Goal: Information Seeking & Learning: Learn about a topic

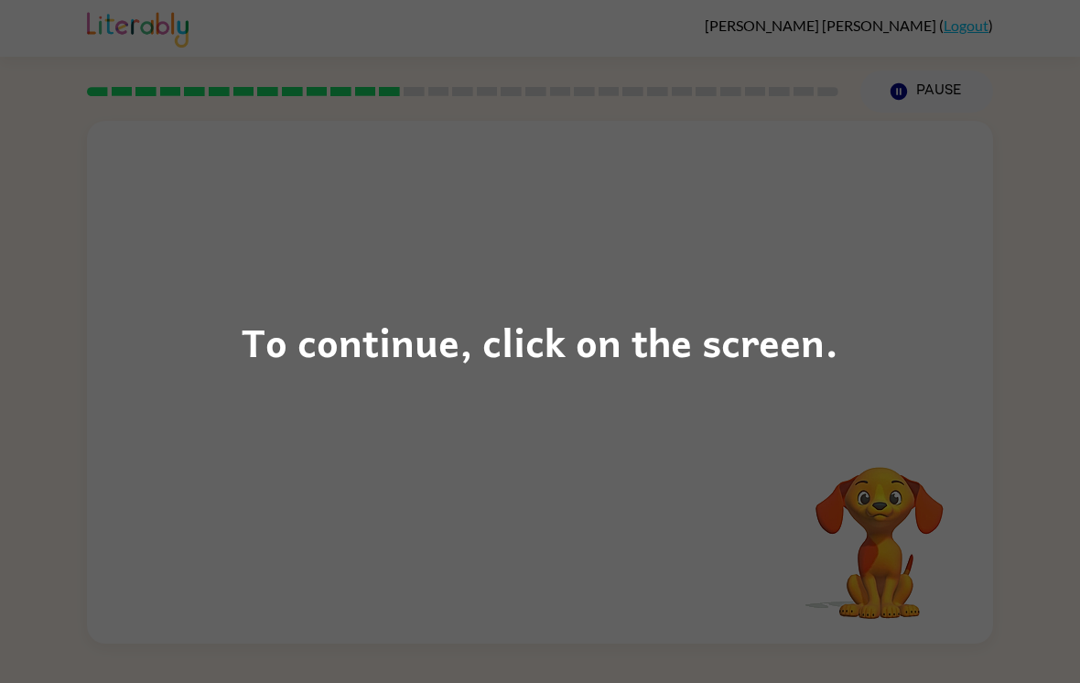
click at [723, 329] on div "To continue, click on the screen." at bounding box center [540, 341] width 597 height 62
click at [527, 402] on div "To continue, click on the screen." at bounding box center [540, 341] width 1080 height 683
click at [526, 402] on icon "button" at bounding box center [540, 391] width 32 height 32
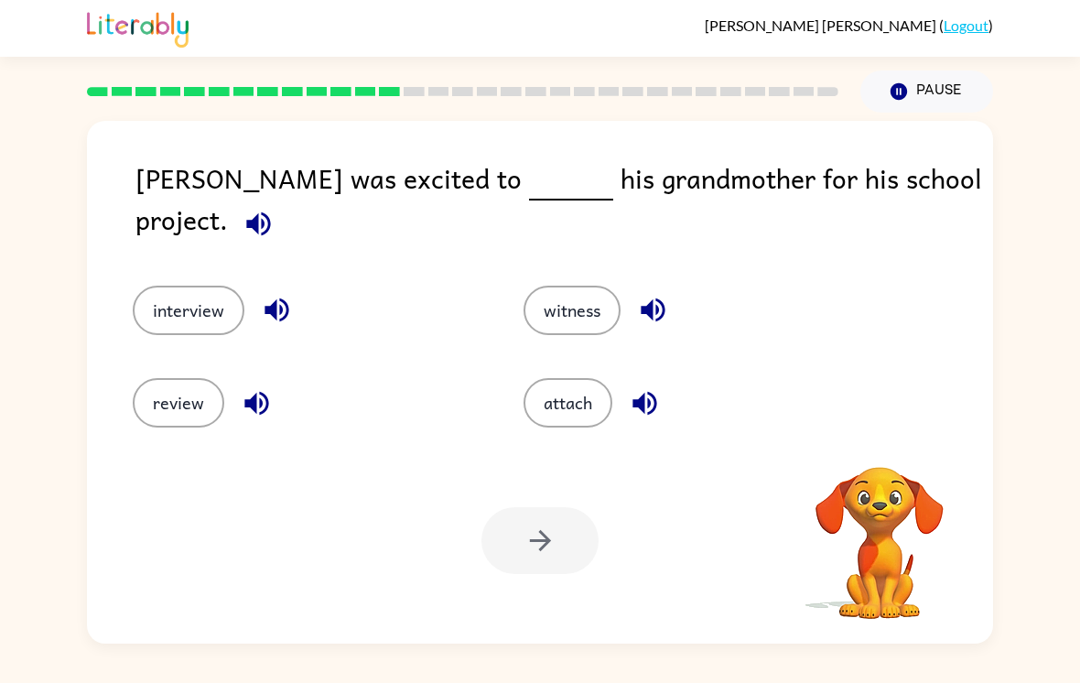
click at [594, 301] on button "witness" at bounding box center [571, 310] width 97 height 49
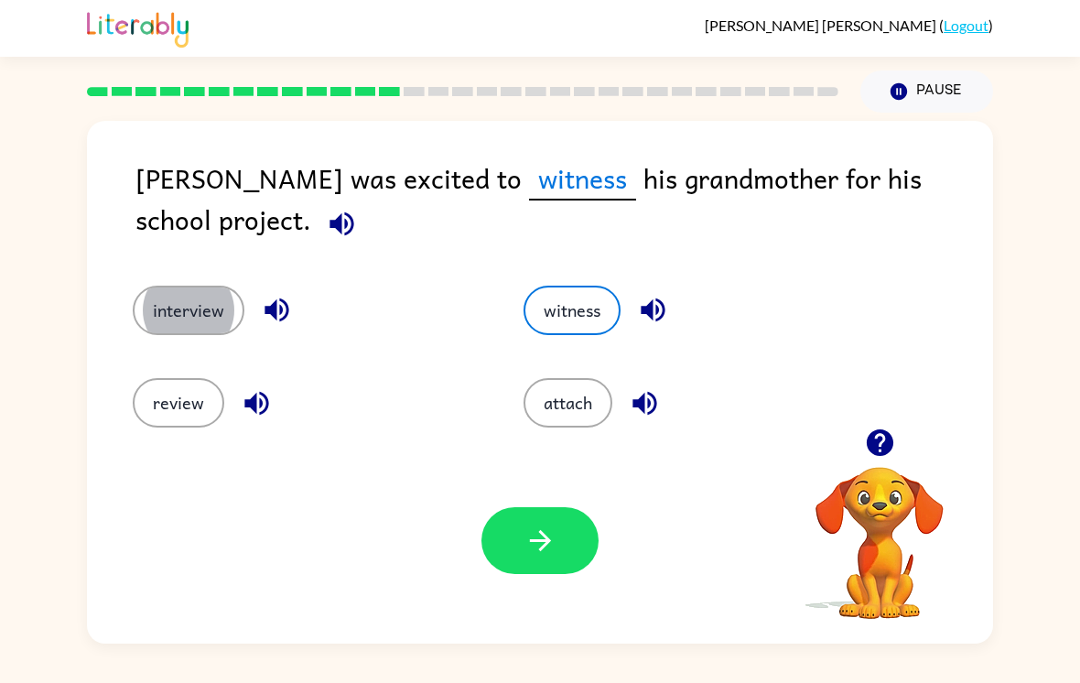
click at [188, 316] on button "interview" at bounding box center [189, 310] width 112 height 49
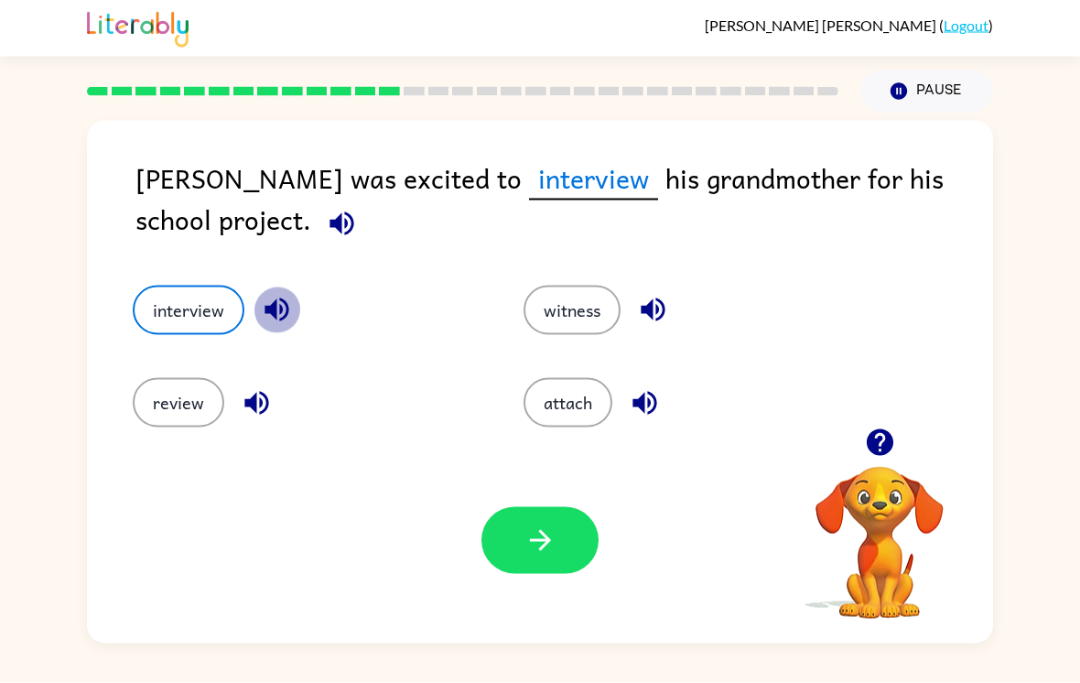
scroll to position [28, 0]
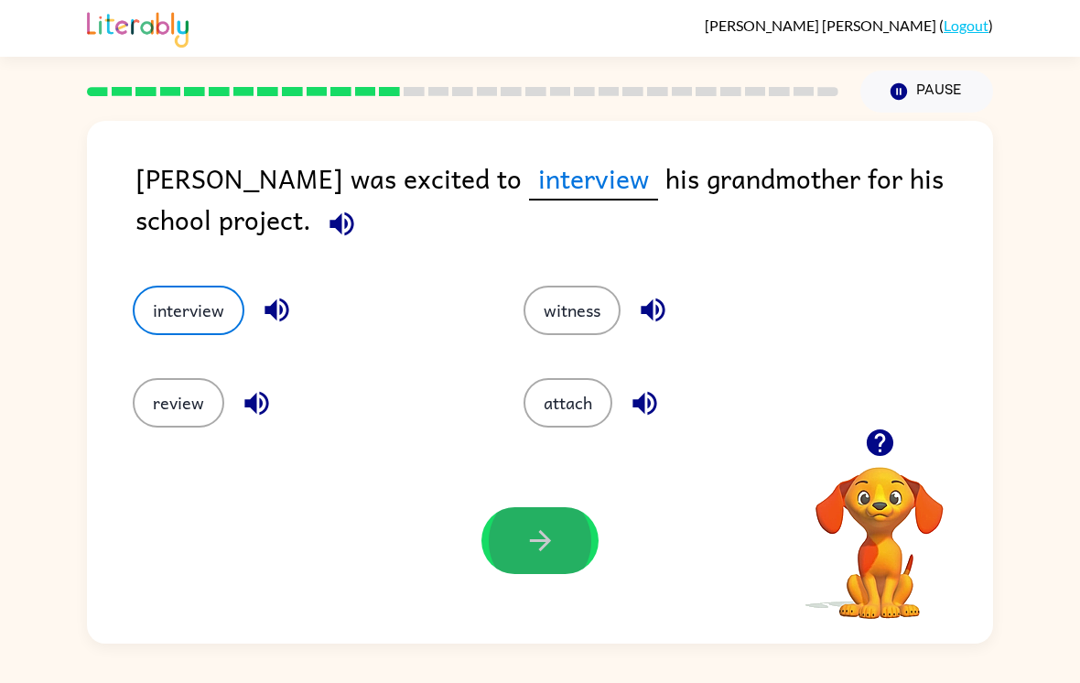
click at [540, 521] on button "button" at bounding box center [539, 540] width 117 height 67
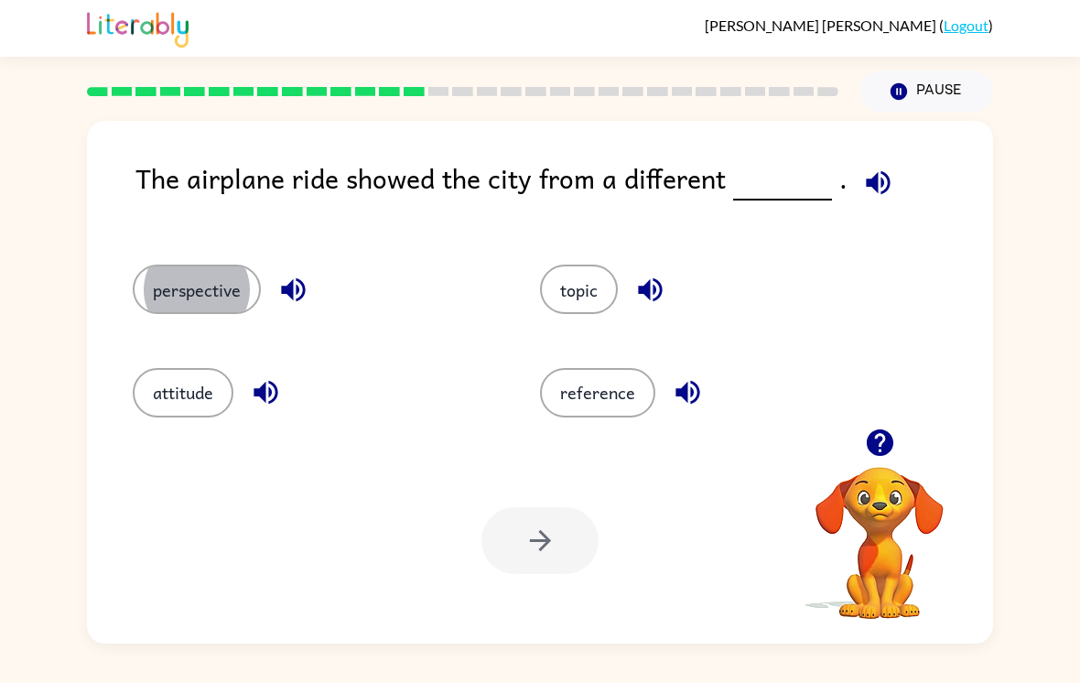
click at [197, 266] on button "perspective" at bounding box center [197, 288] width 128 height 49
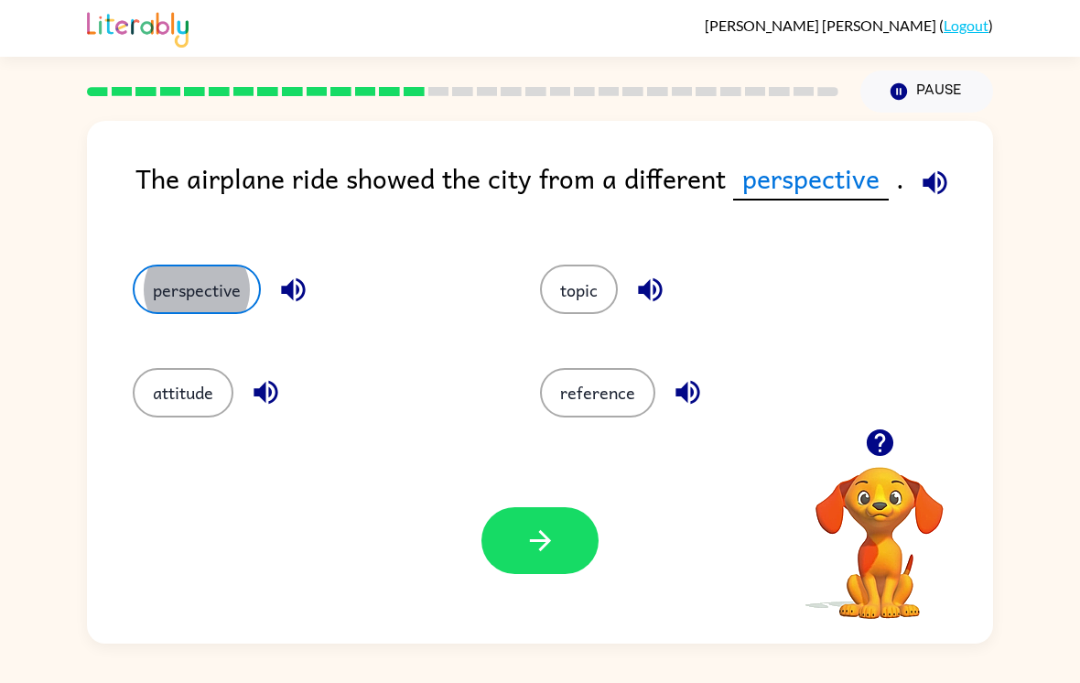
click at [587, 523] on button "button" at bounding box center [539, 540] width 117 height 67
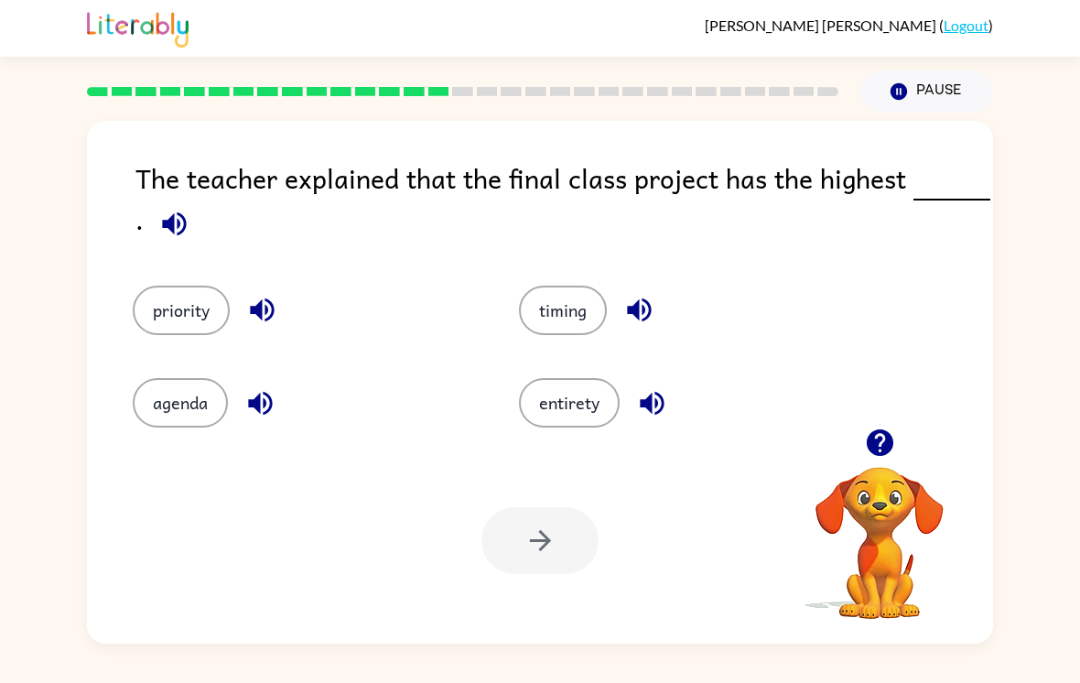
click at [200, 392] on button "agenda" at bounding box center [180, 402] width 95 height 49
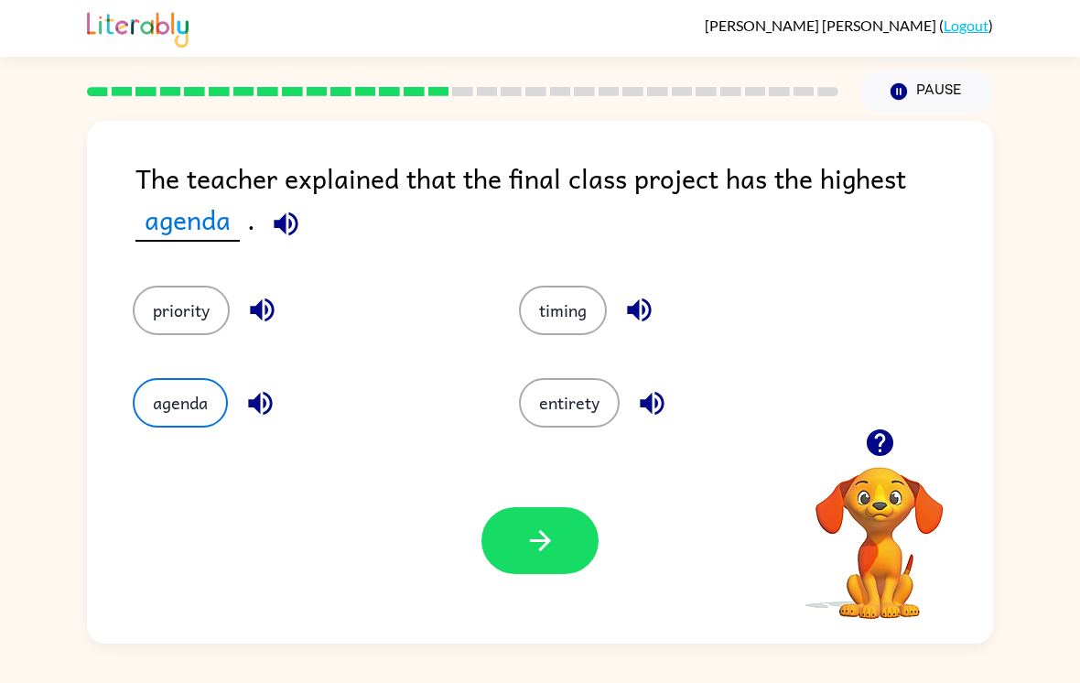
click at [505, 519] on button "button" at bounding box center [539, 540] width 117 height 67
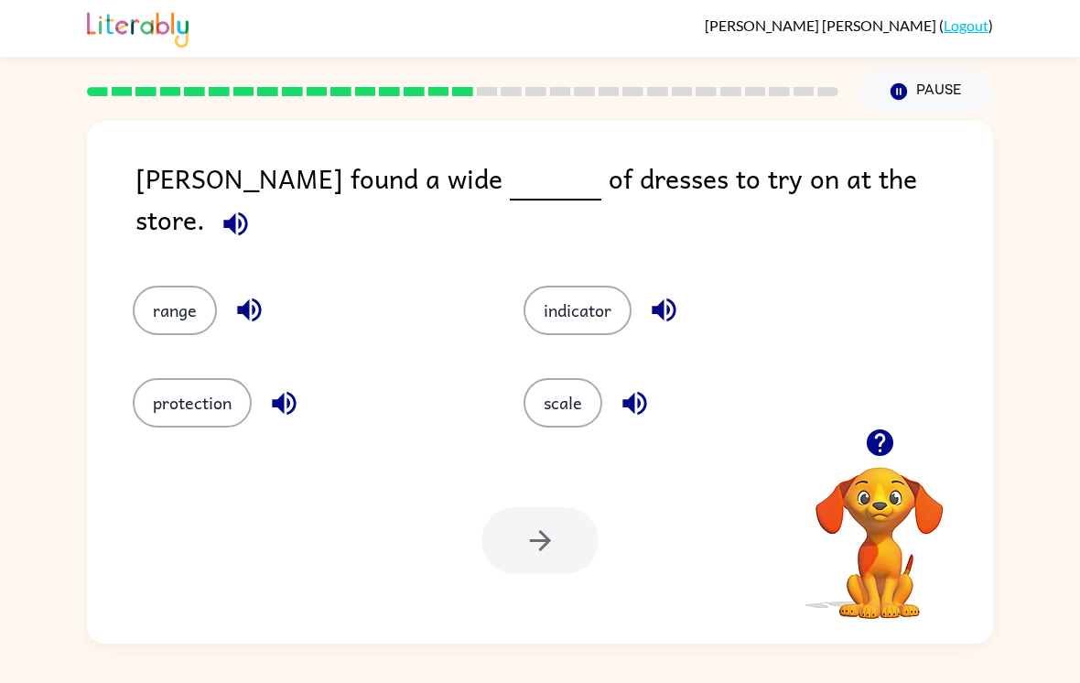
click at [189, 286] on button "range" at bounding box center [175, 310] width 84 height 49
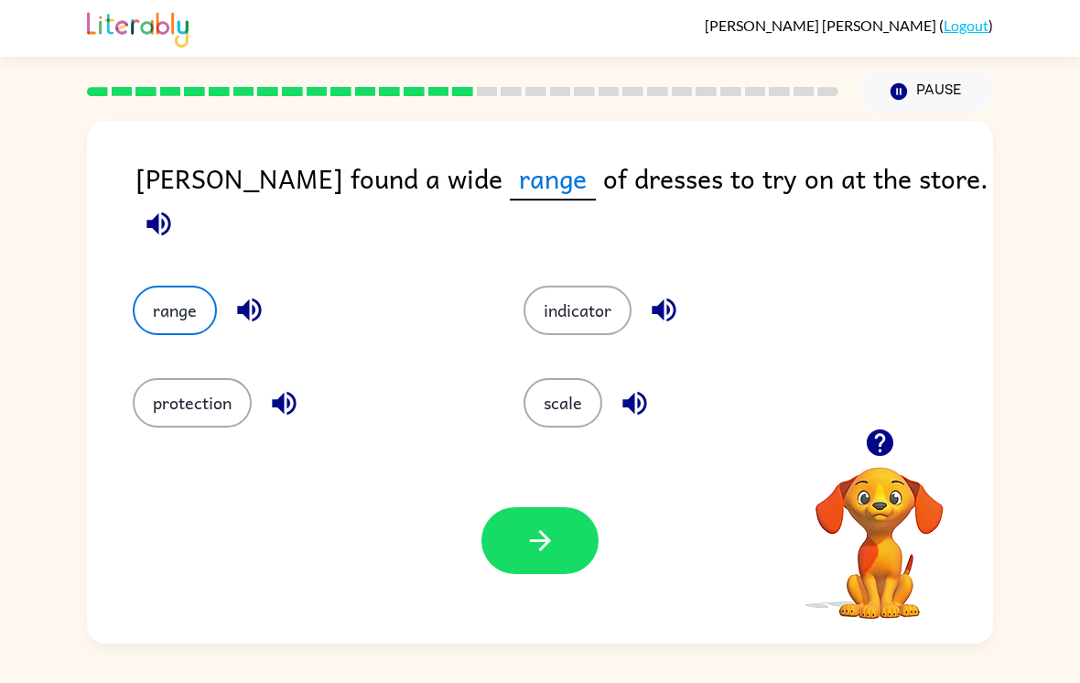
click at [560, 530] on button "button" at bounding box center [539, 540] width 117 height 67
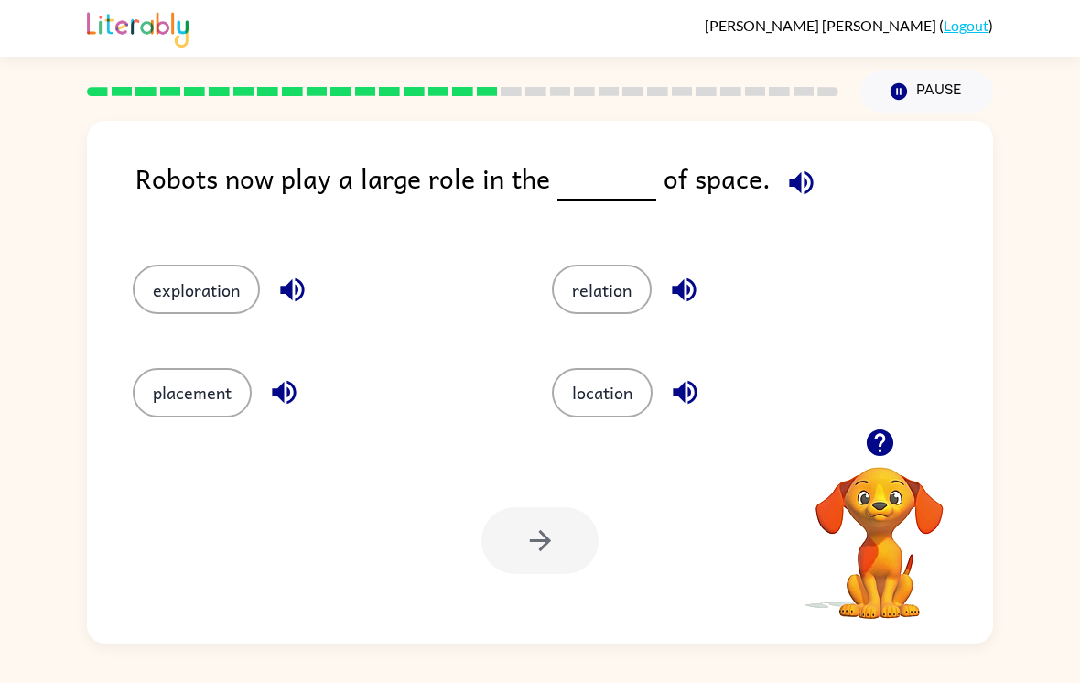
click at [624, 394] on button "location" at bounding box center [602, 392] width 101 height 49
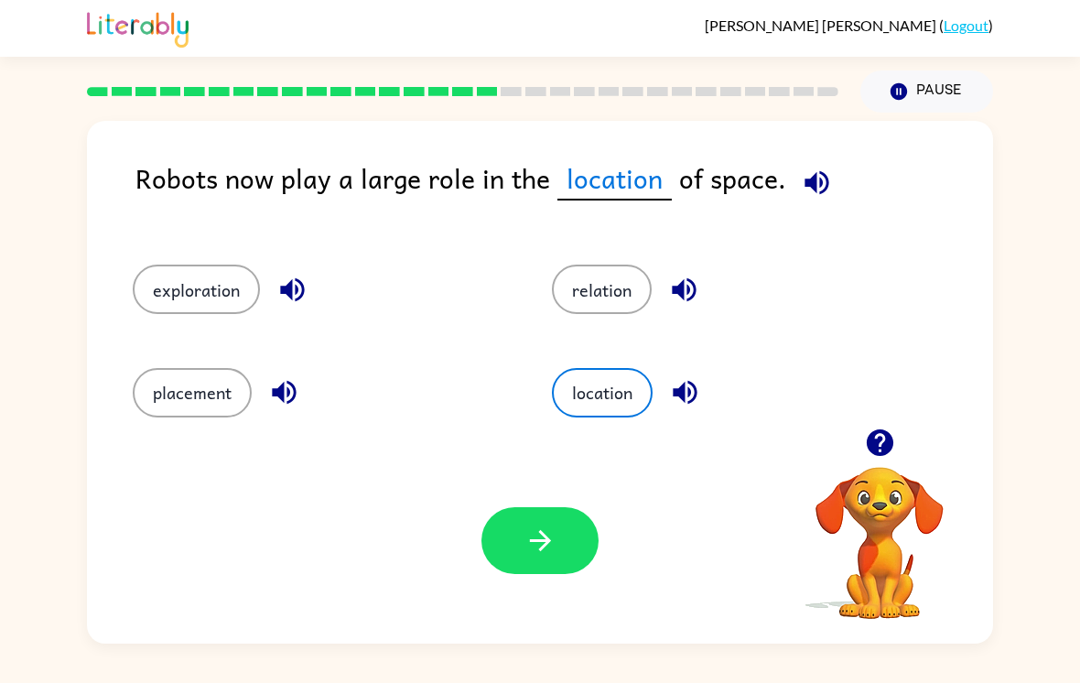
click at [549, 527] on icon "button" at bounding box center [540, 540] width 32 height 32
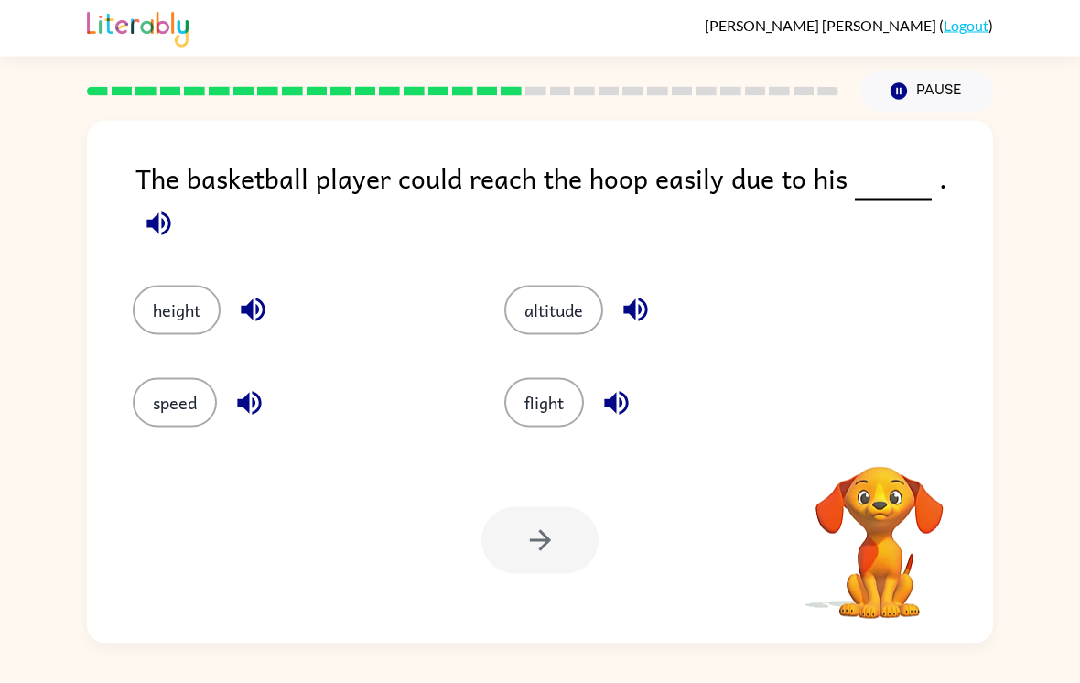
scroll to position [0, 0]
click at [631, 436] on div "flight" at bounding box center [655, 389] width 372 height 92
click at [576, 373] on div "flight" at bounding box center [655, 389] width 372 height 92
click at [595, 269] on div "altitude" at bounding box center [655, 297] width 372 height 92
click at [555, 413] on button "flight" at bounding box center [544, 402] width 80 height 49
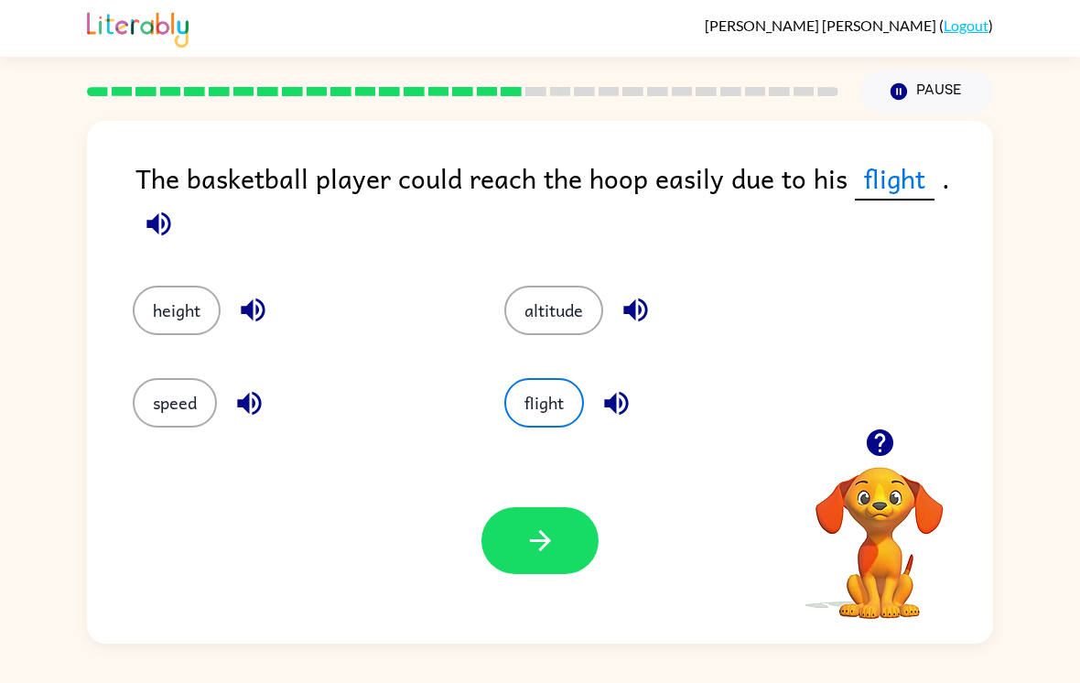
click at [181, 406] on button "speed" at bounding box center [175, 402] width 84 height 49
click at [192, 323] on button "height" at bounding box center [177, 310] width 88 height 49
click at [532, 556] on icon "button" at bounding box center [540, 540] width 32 height 32
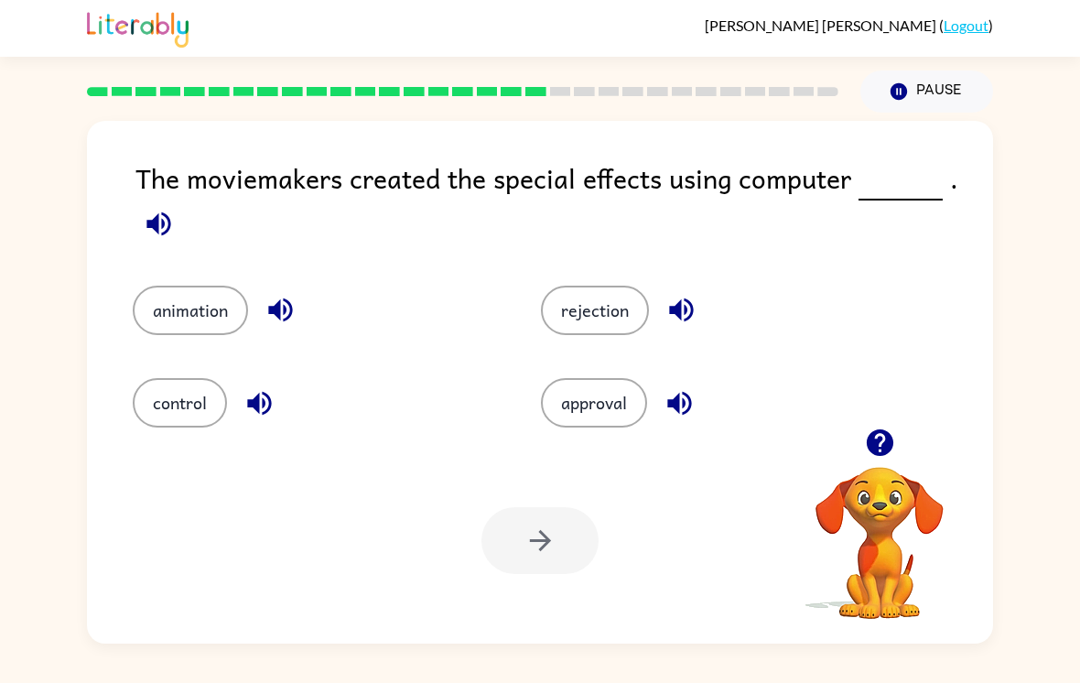
click at [210, 314] on button "animation" at bounding box center [190, 310] width 115 height 49
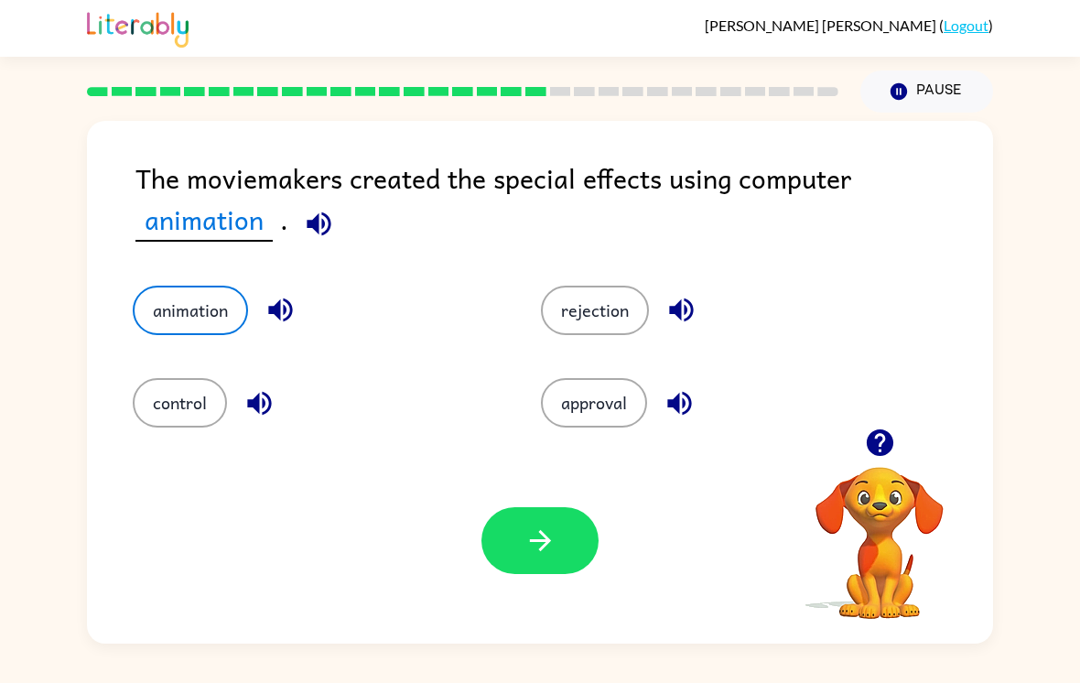
click at [566, 543] on button "button" at bounding box center [539, 540] width 117 height 67
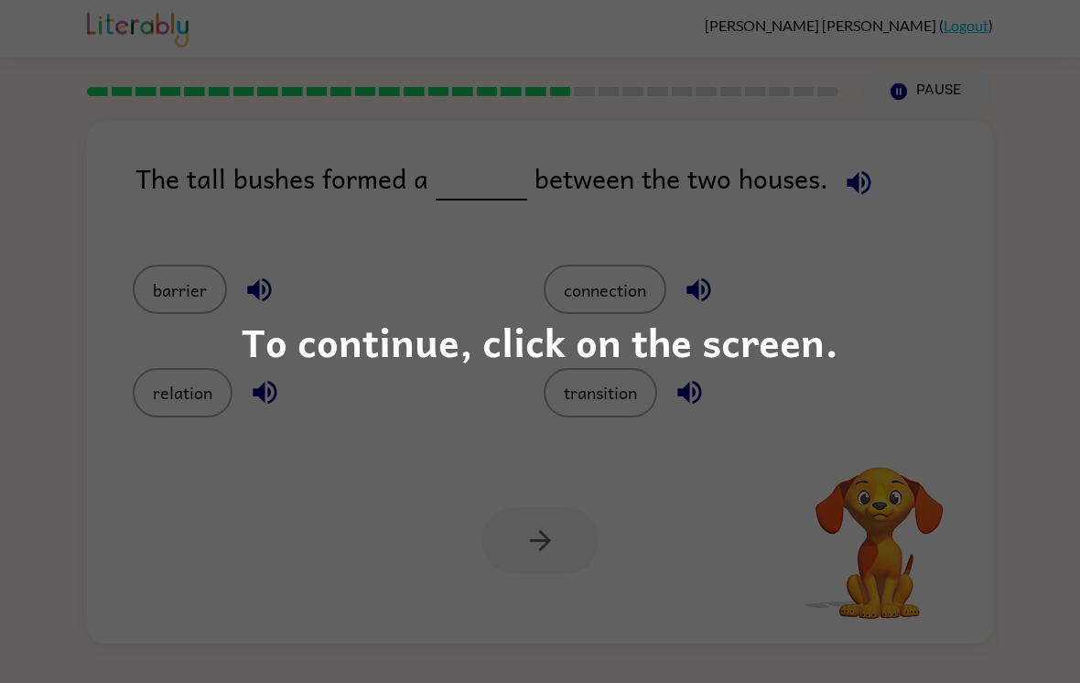
scroll to position [28, 0]
click at [903, 381] on div "To continue, click on the screen." at bounding box center [540, 341] width 1080 height 683
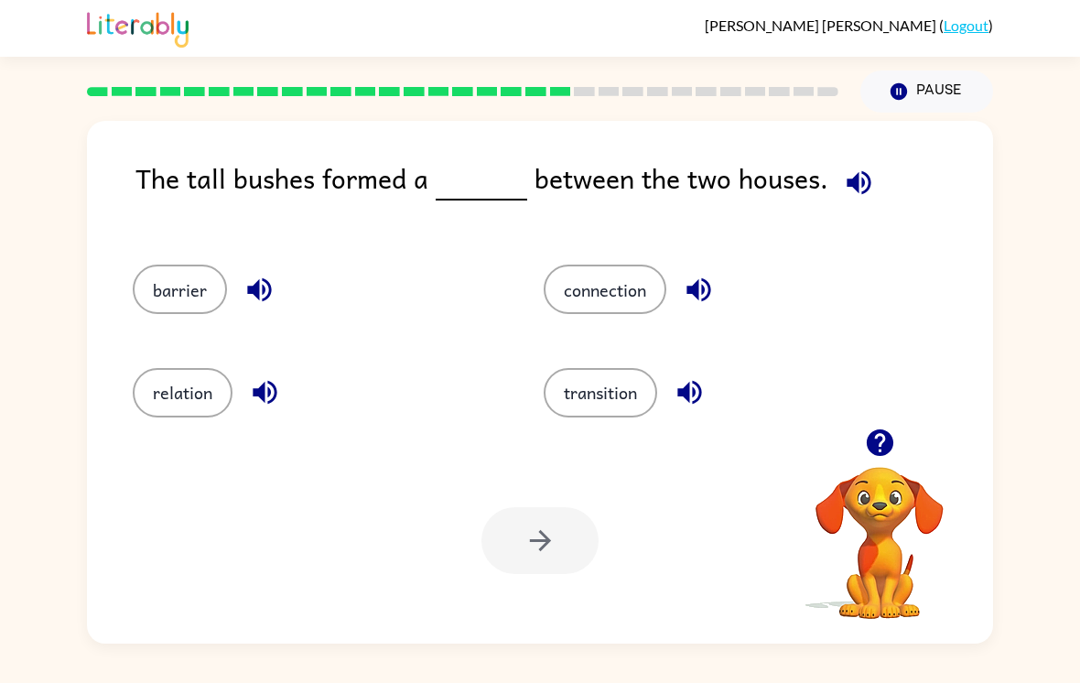
click at [163, 264] on button "barrier" at bounding box center [180, 288] width 94 height 49
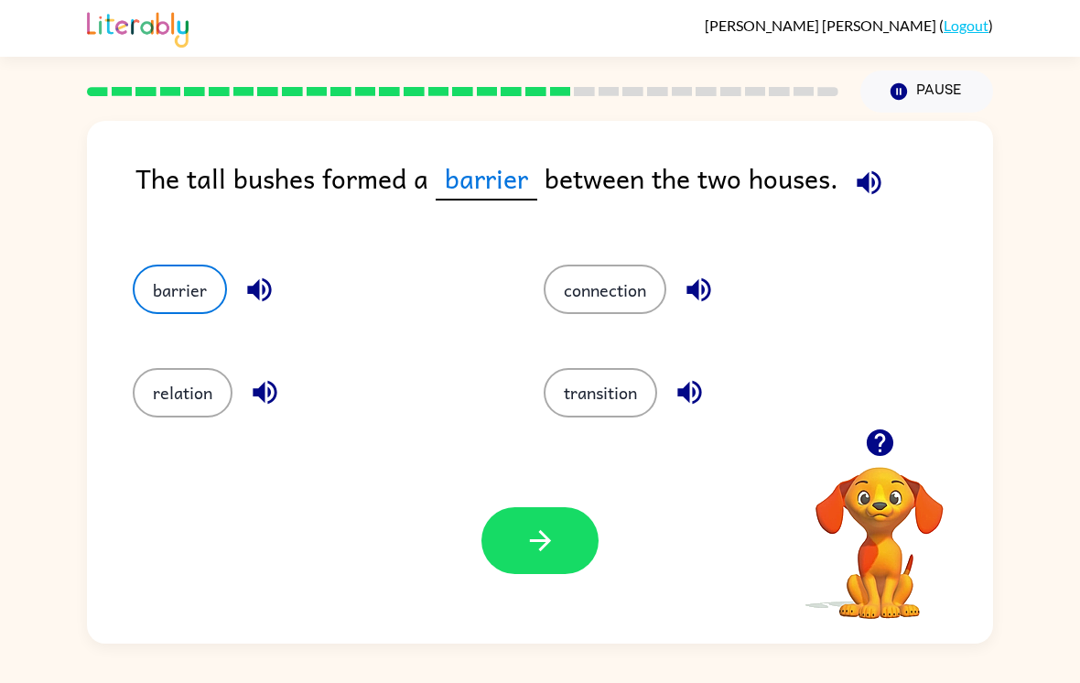
click at [541, 507] on button "button" at bounding box center [539, 540] width 117 height 67
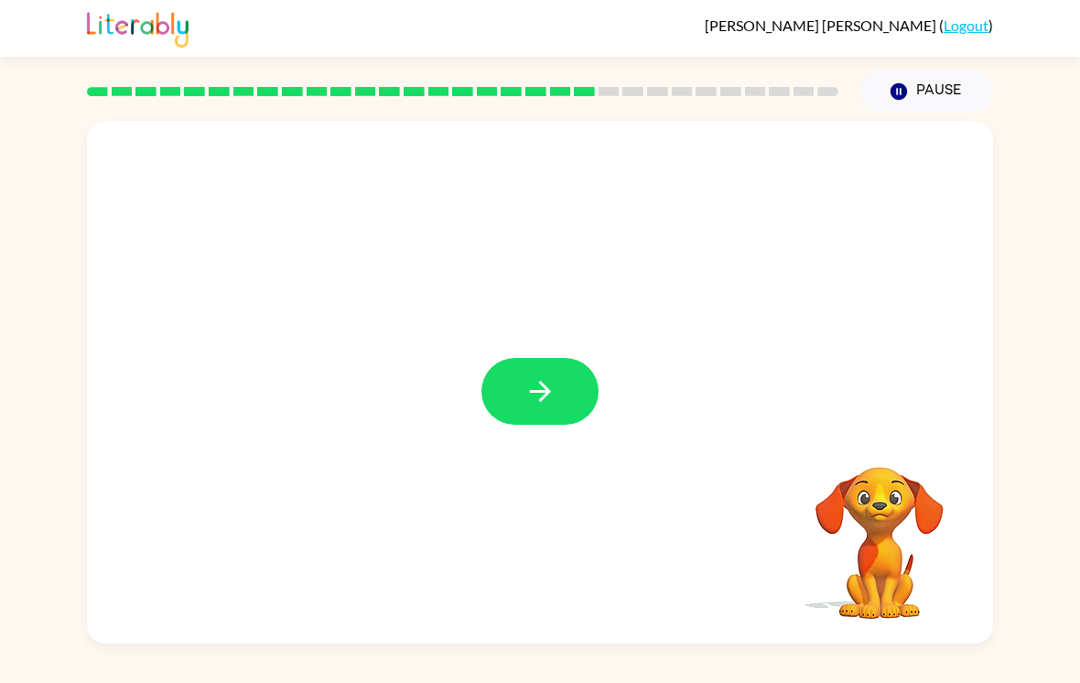
click at [535, 387] on button "button" at bounding box center [539, 391] width 117 height 67
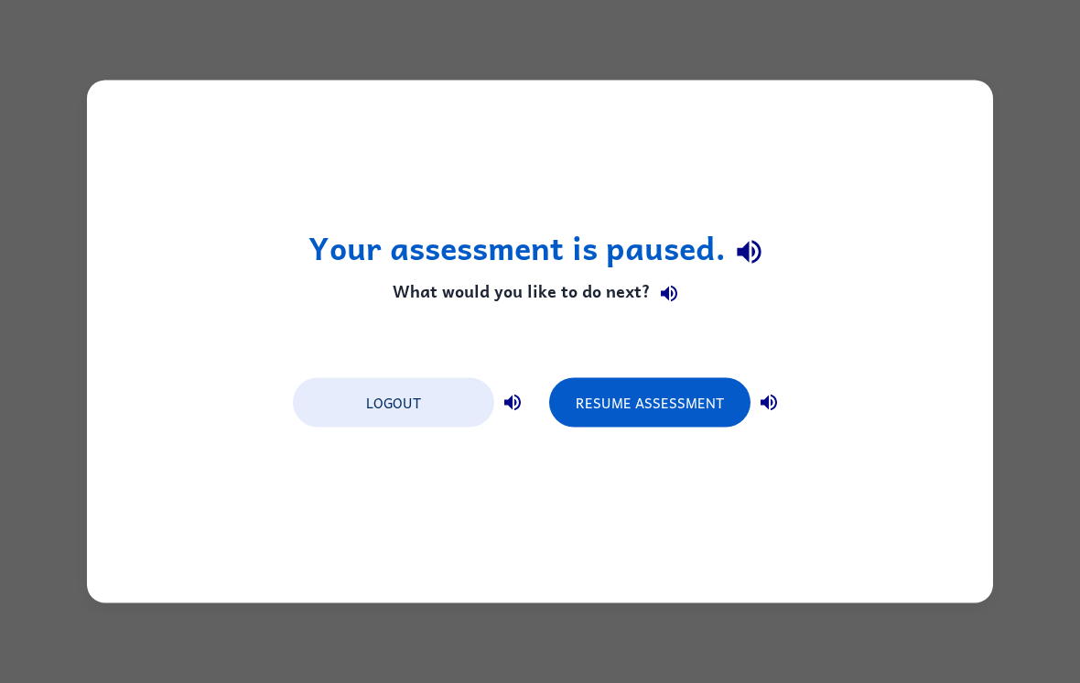
scroll to position [0, 0]
click at [676, 421] on button "Resume Assessment" at bounding box center [649, 402] width 201 height 49
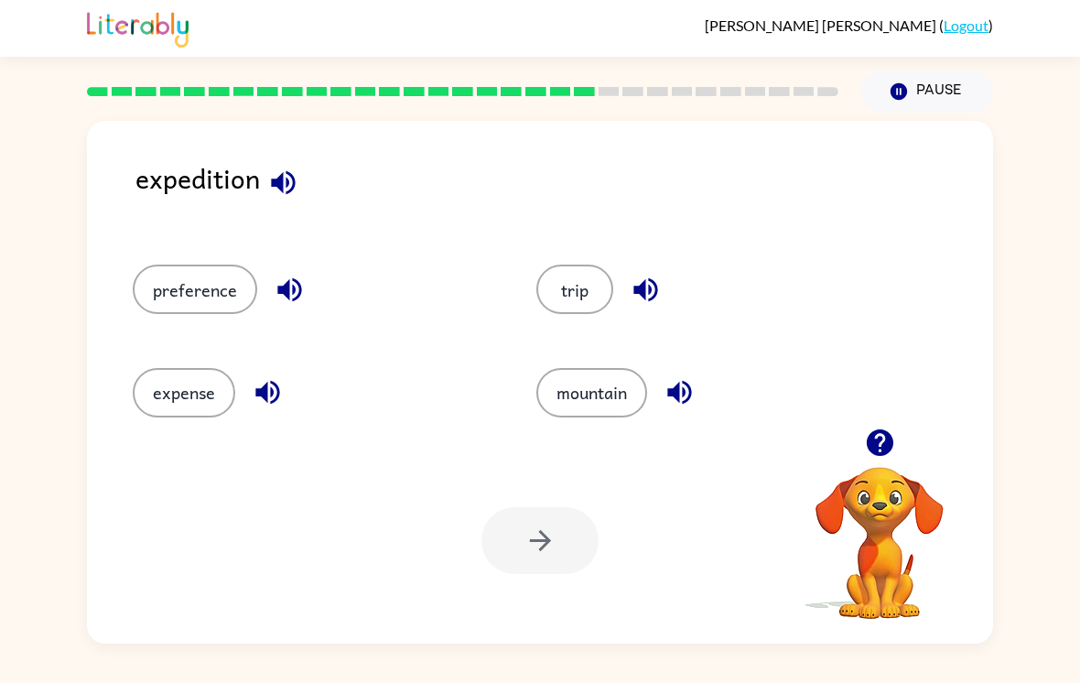
click at [588, 414] on button "mountain" at bounding box center [591, 392] width 111 height 49
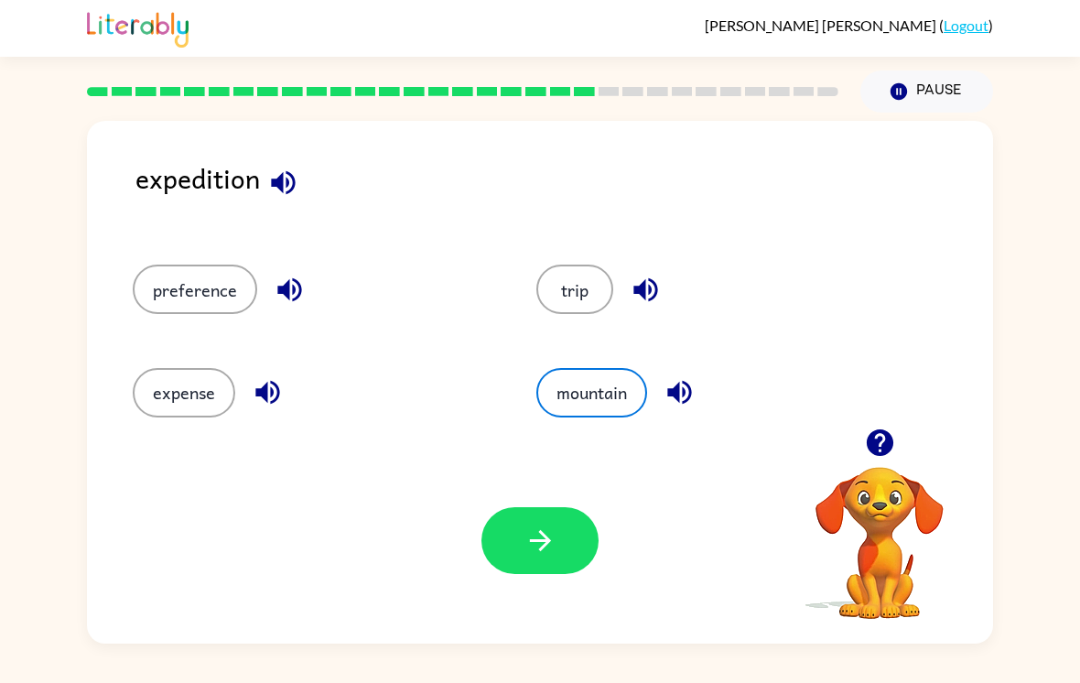
click at [206, 290] on button "preference" at bounding box center [195, 288] width 124 height 49
click at [555, 556] on icon "button" at bounding box center [540, 540] width 32 height 32
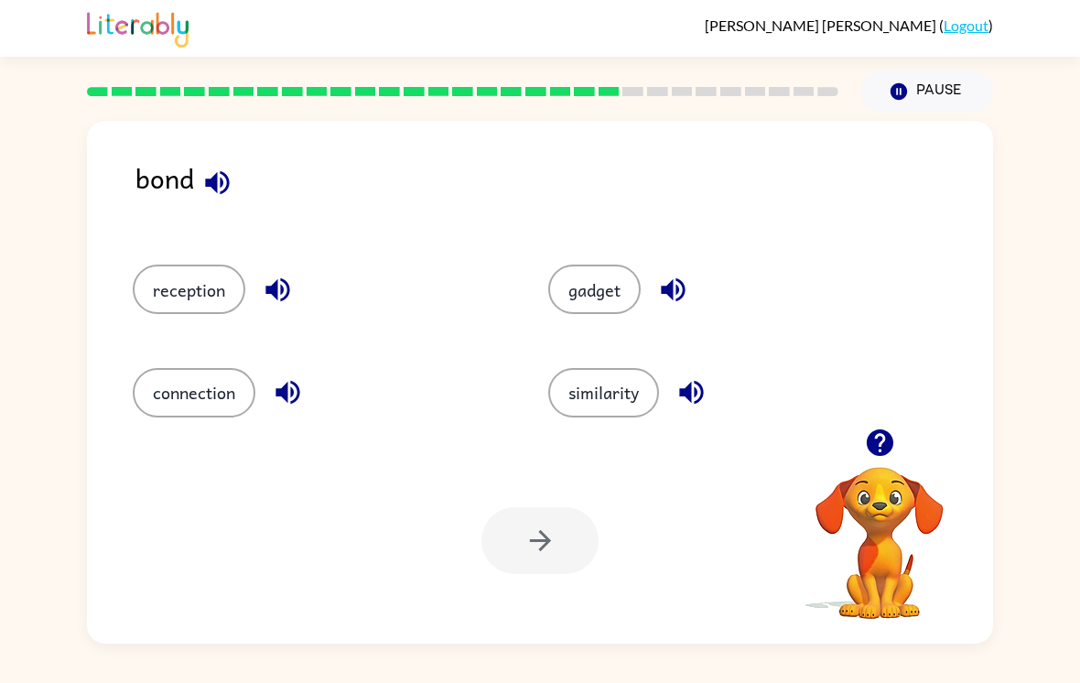
click at [235, 416] on button "connection" at bounding box center [194, 392] width 123 height 49
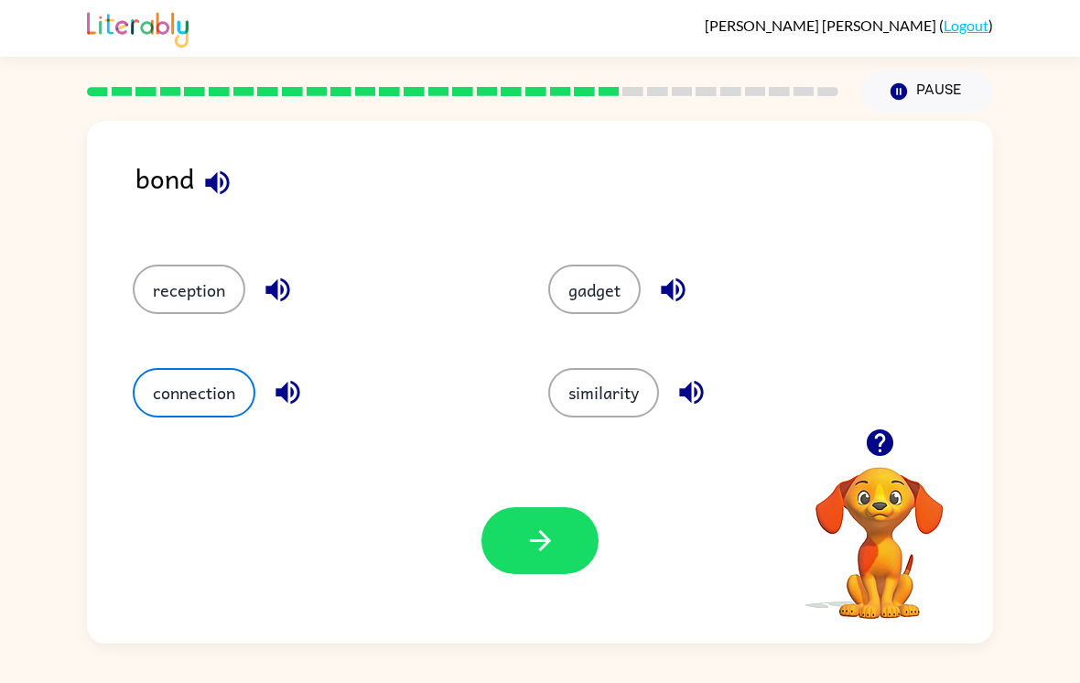
click at [545, 545] on icon "button" at bounding box center [539, 540] width 21 height 21
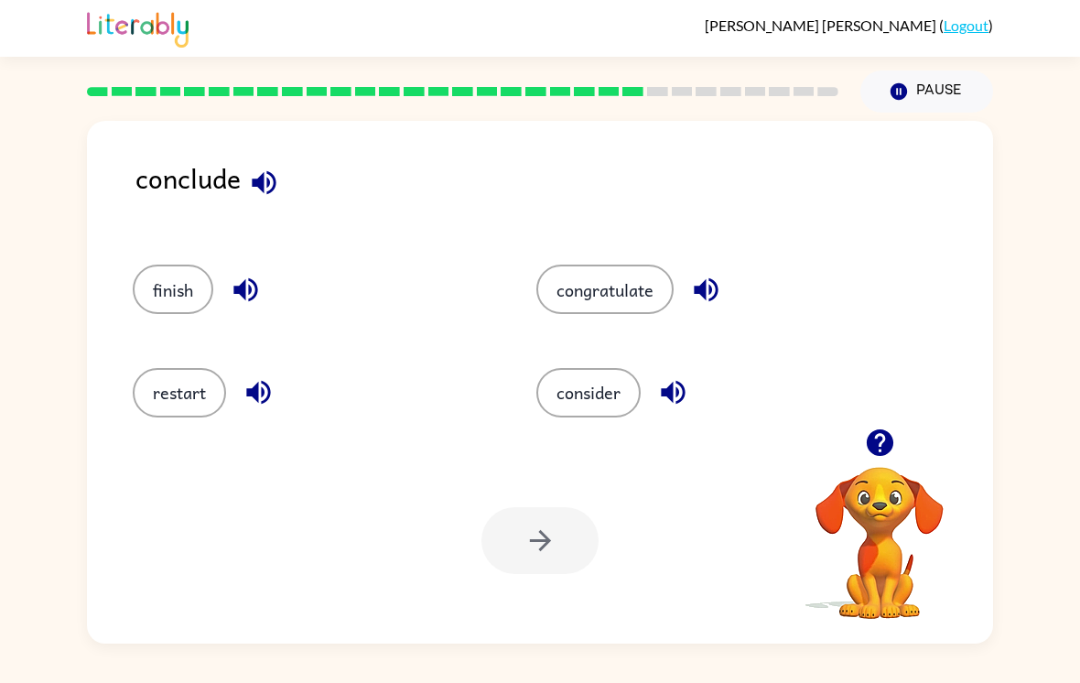
click at [620, 404] on button "consider" at bounding box center [588, 392] width 104 height 49
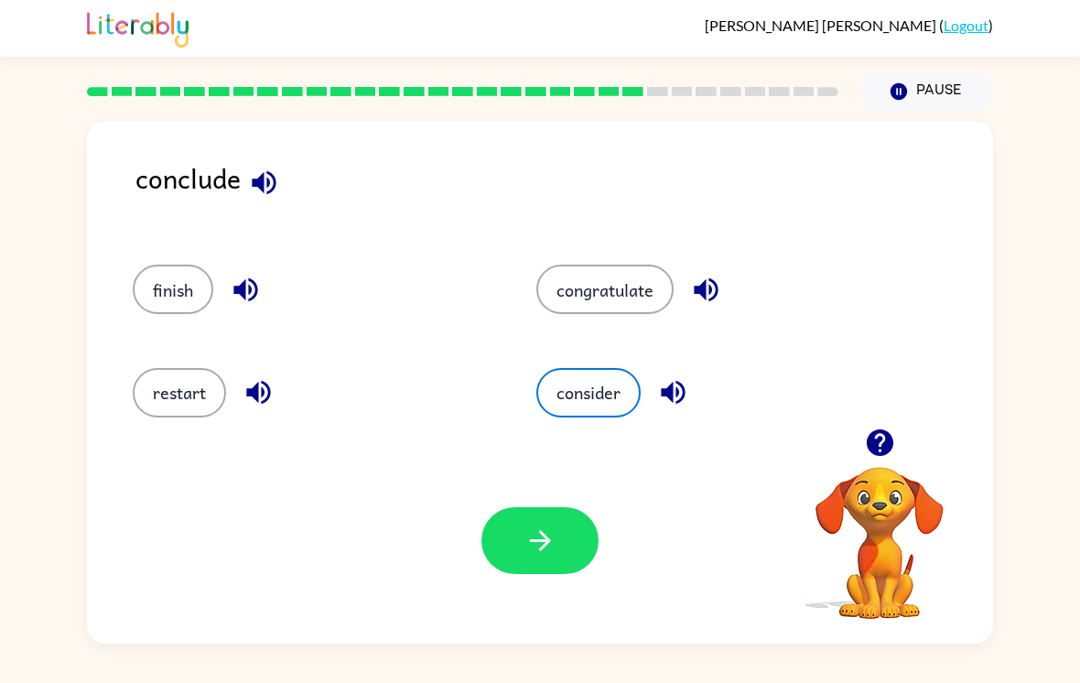
click at [642, 307] on button "congratulate" at bounding box center [604, 288] width 137 height 49
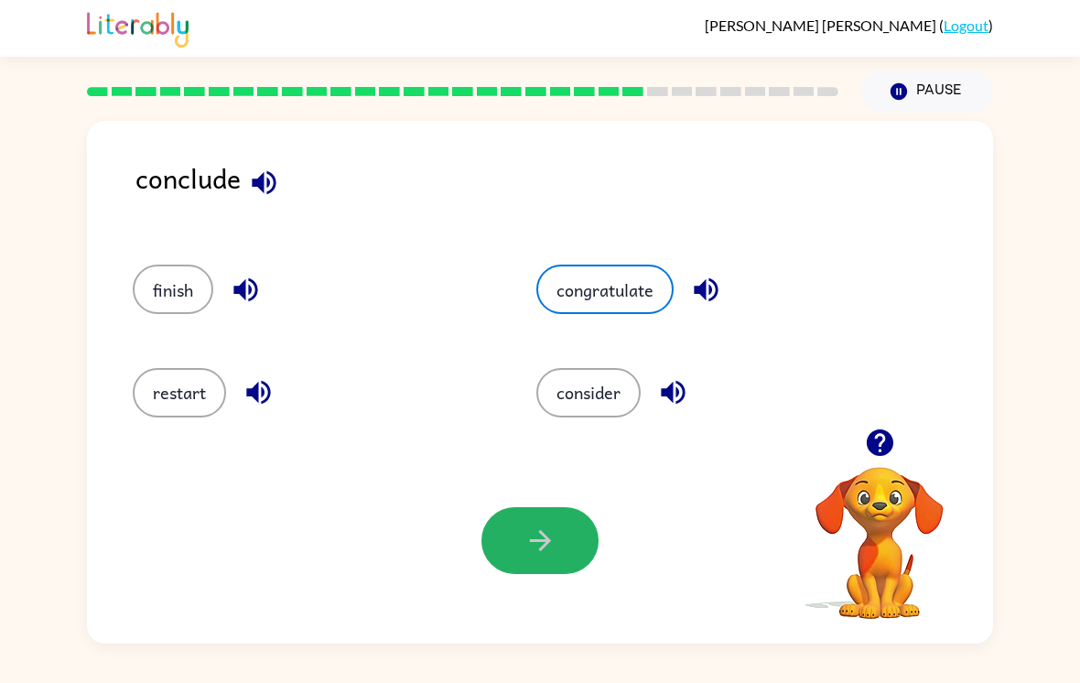
click at [559, 556] on button "button" at bounding box center [539, 540] width 117 height 67
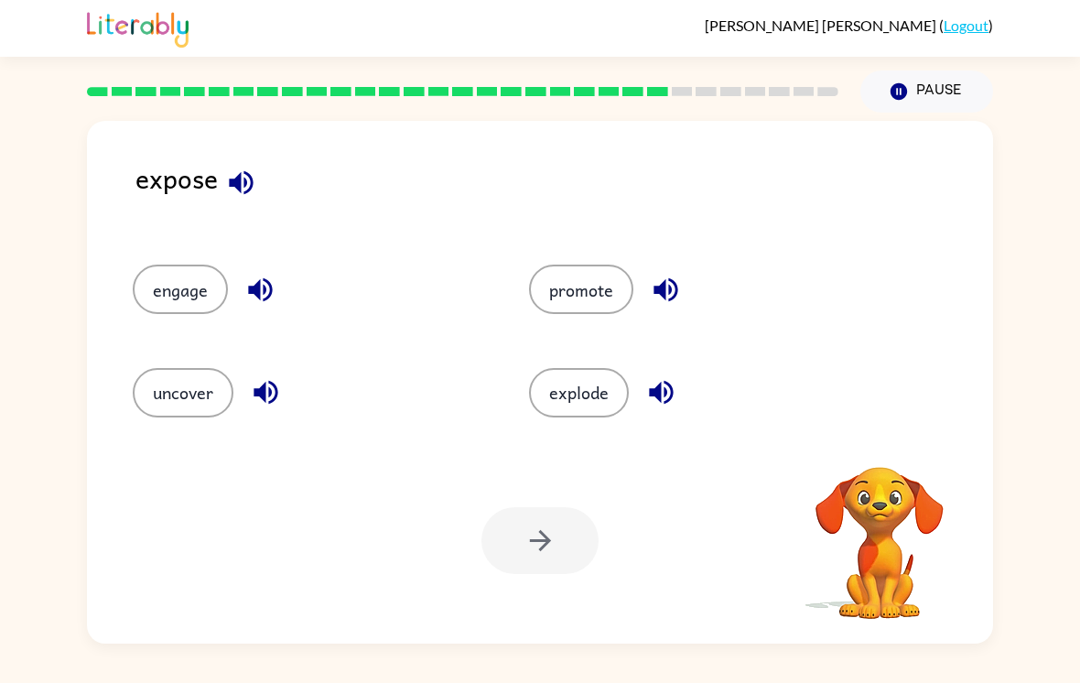
click at [162, 394] on button "uncover" at bounding box center [183, 392] width 101 height 49
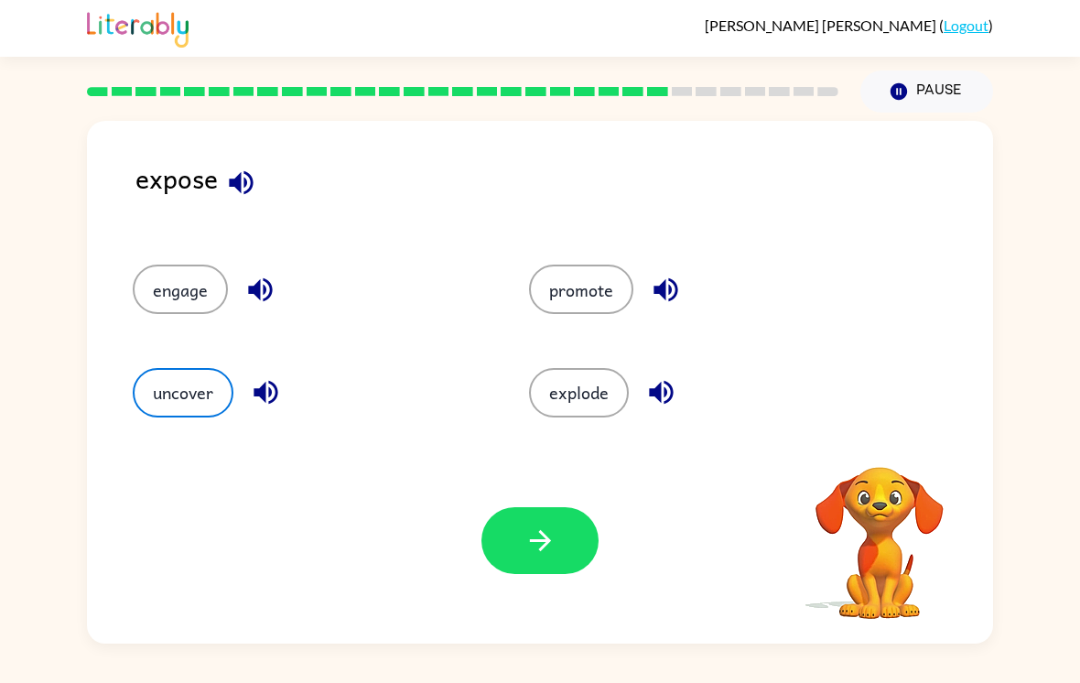
click at [572, 538] on button "button" at bounding box center [539, 540] width 117 height 67
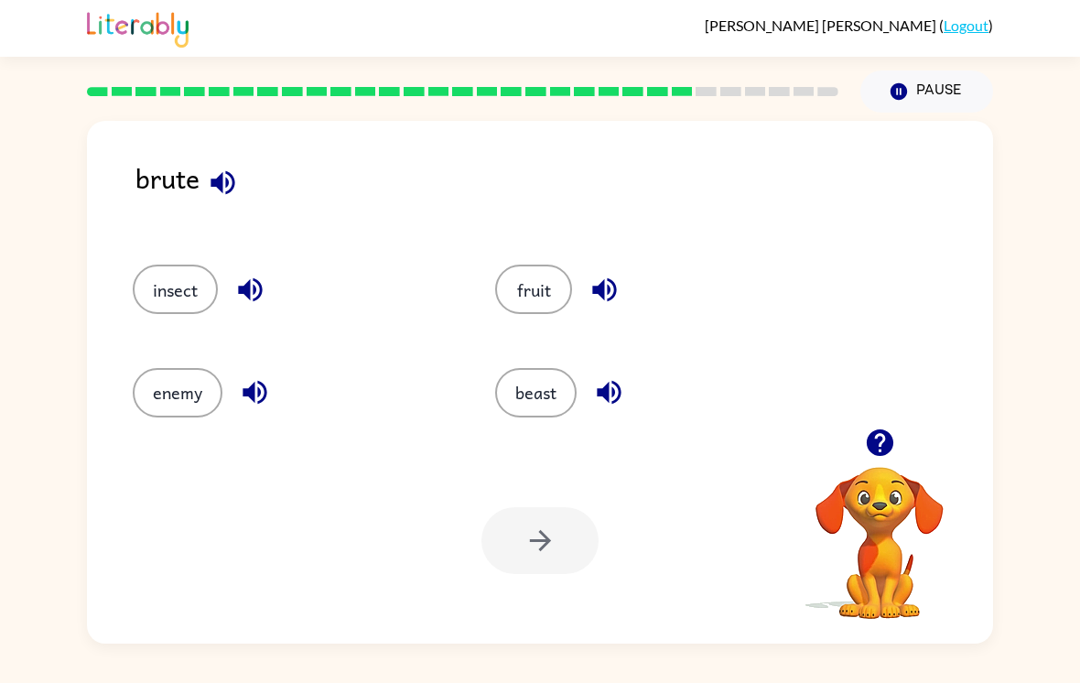
click at [568, 396] on button "beast" at bounding box center [535, 392] width 81 height 49
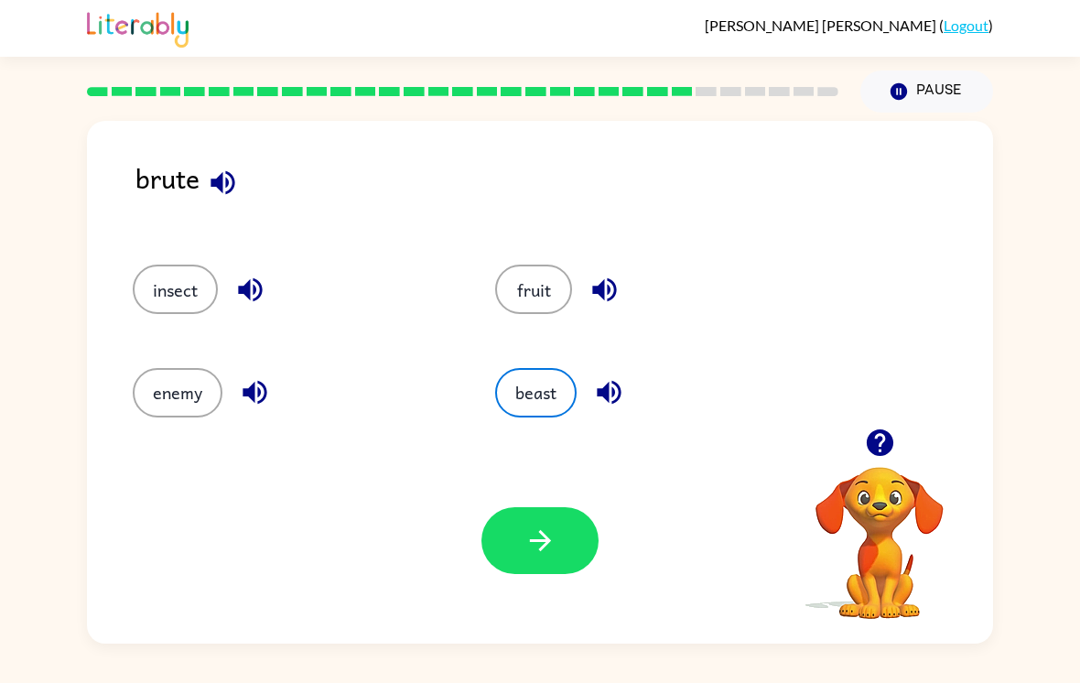
click at [546, 556] on icon "button" at bounding box center [540, 540] width 32 height 32
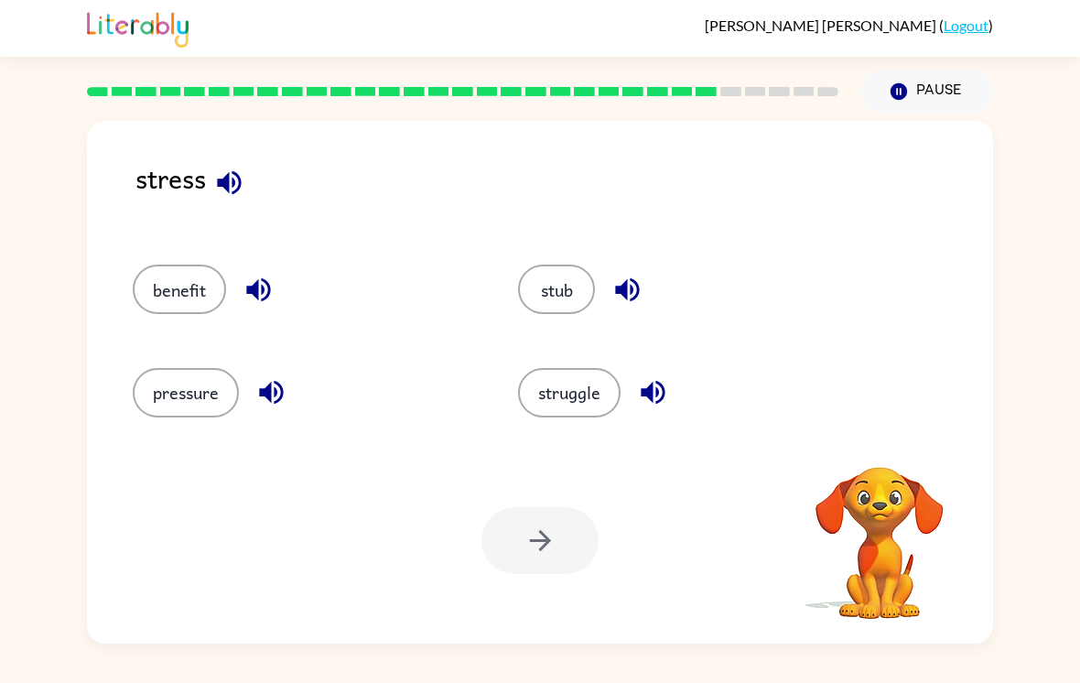
click at [592, 406] on button "struggle" at bounding box center [569, 392] width 102 height 49
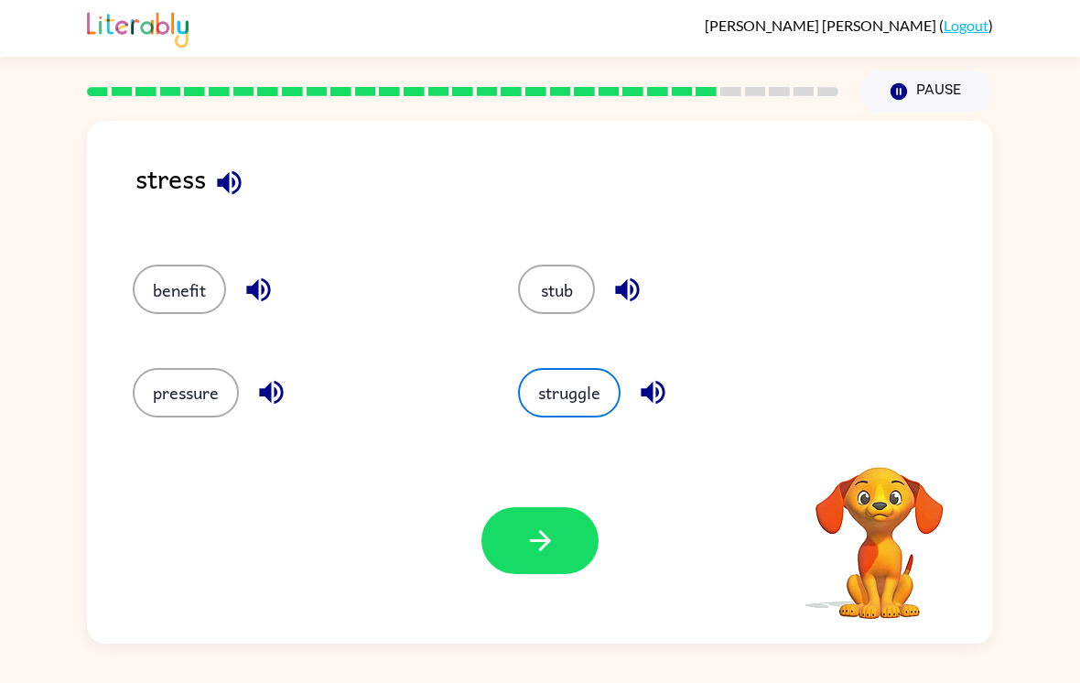
click at [554, 533] on button "button" at bounding box center [539, 540] width 117 height 67
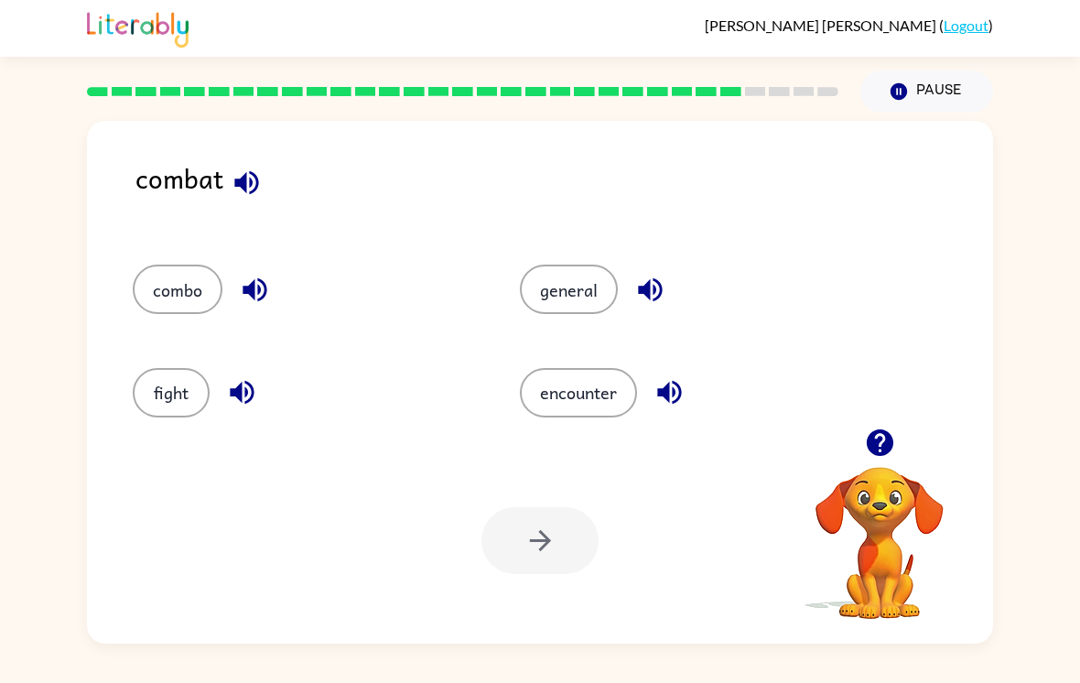
click at [172, 401] on button "fight" at bounding box center [171, 392] width 77 height 49
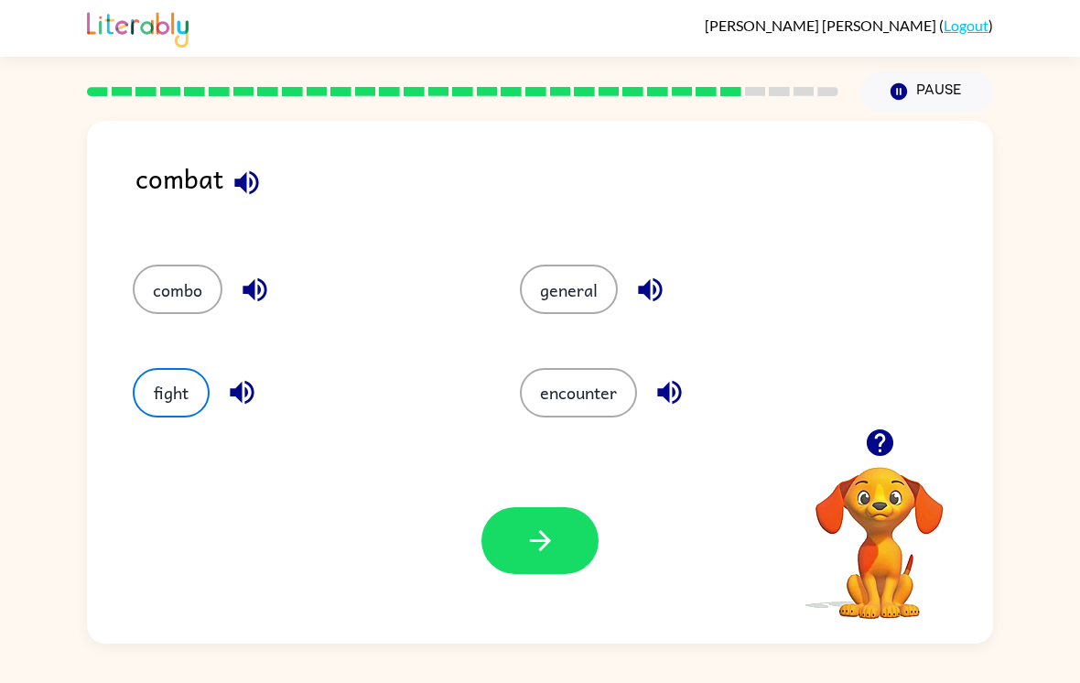
click at [565, 558] on button "button" at bounding box center [539, 540] width 117 height 67
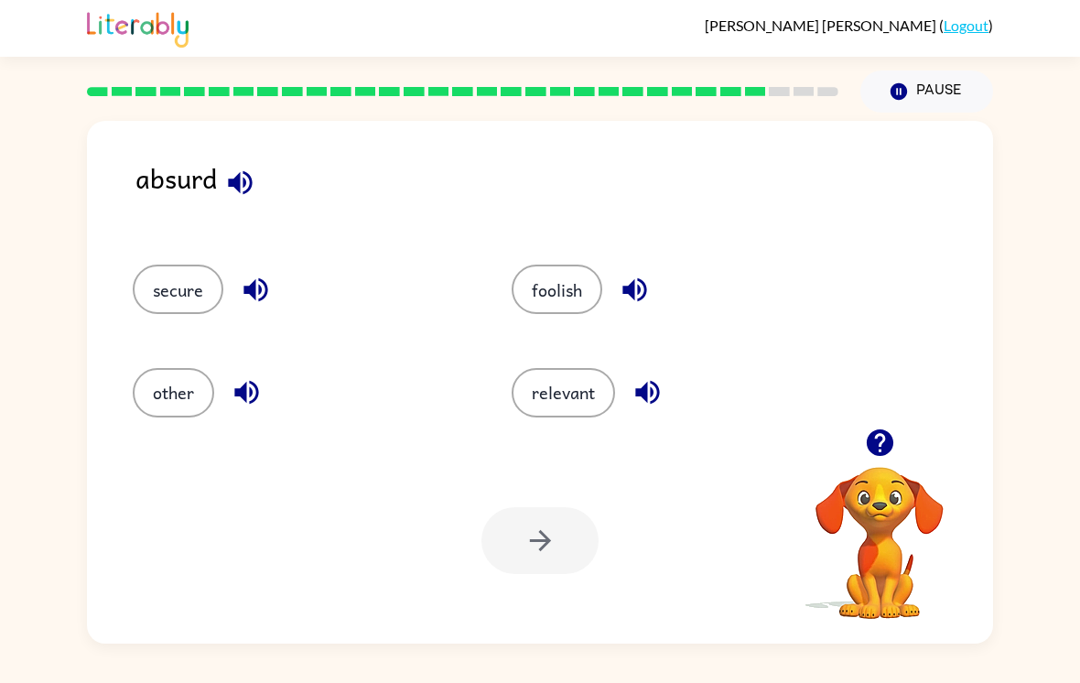
click at [156, 406] on button "other" at bounding box center [173, 392] width 81 height 49
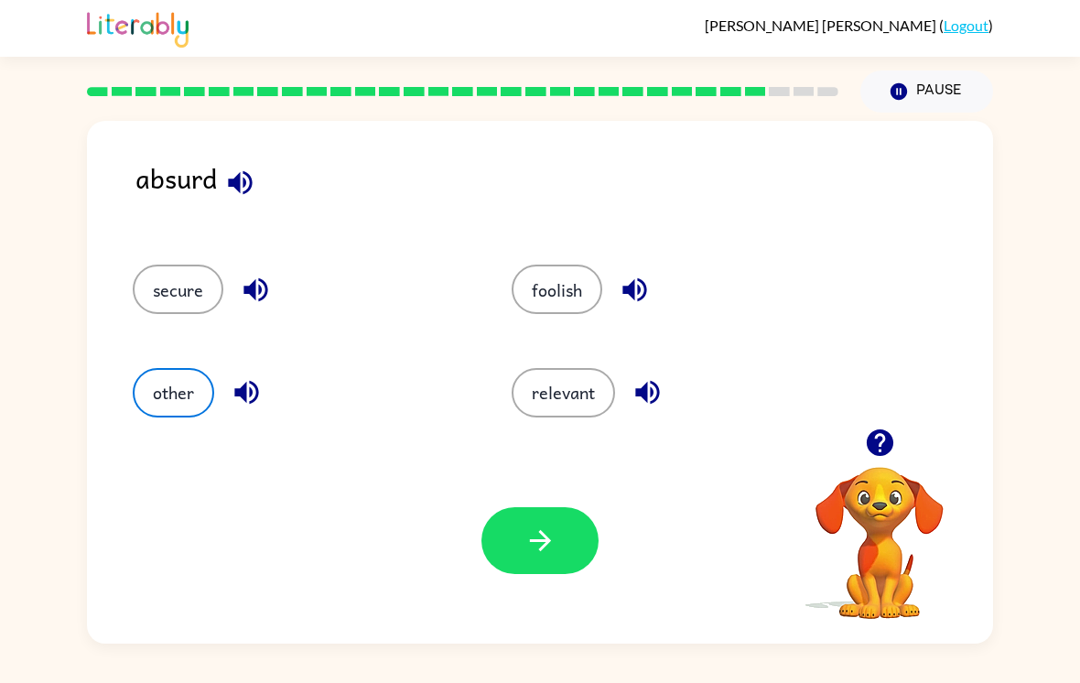
click at [150, 310] on button "secure" at bounding box center [178, 288] width 91 height 49
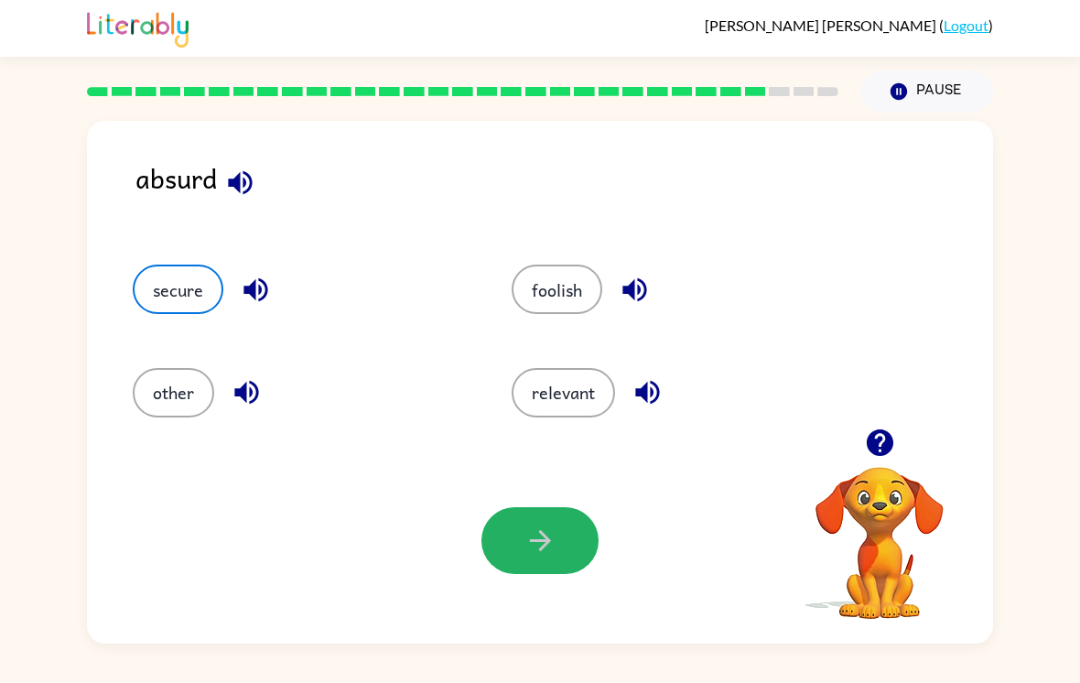
click at [565, 545] on button "button" at bounding box center [539, 540] width 117 height 67
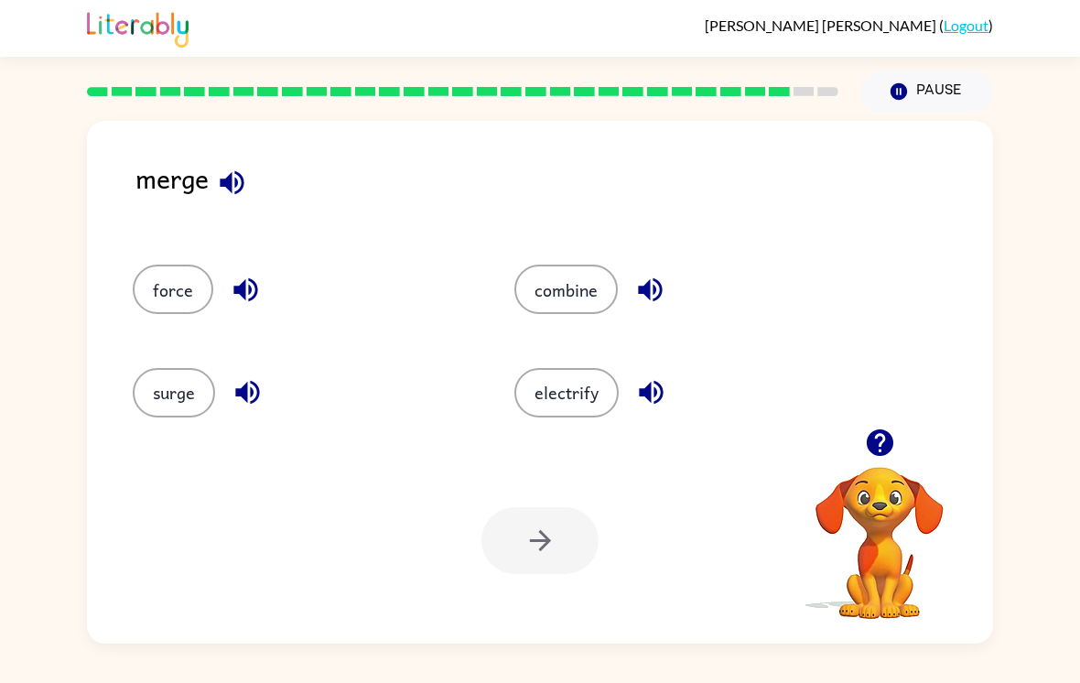
click at [149, 293] on button "force" at bounding box center [173, 288] width 81 height 49
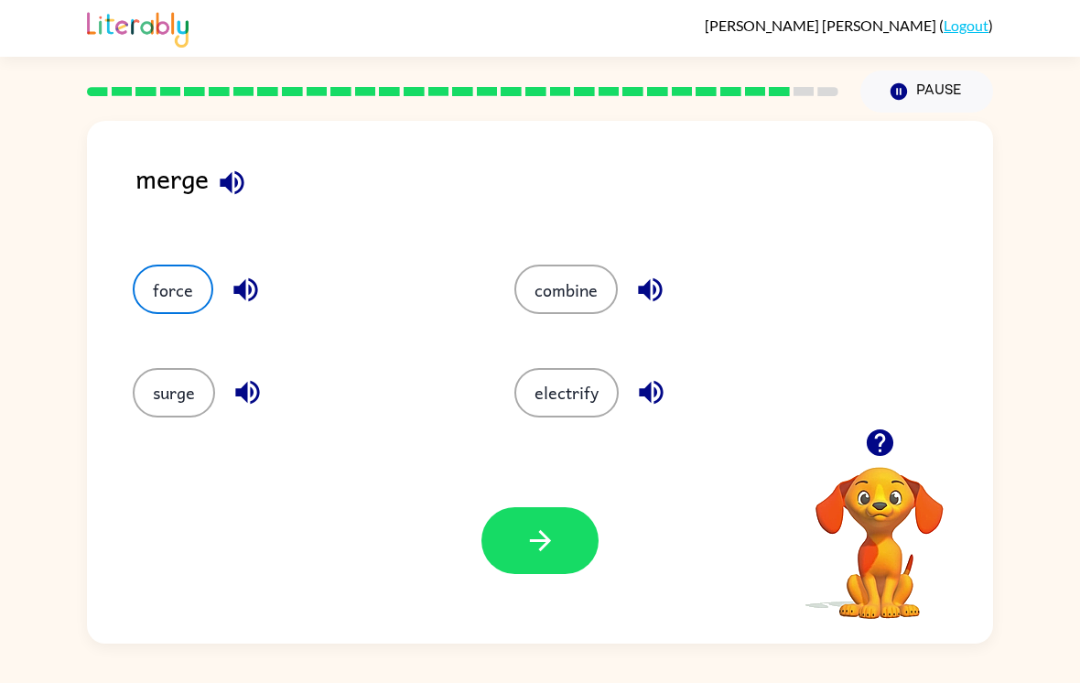
click at [531, 566] on button "button" at bounding box center [539, 540] width 117 height 67
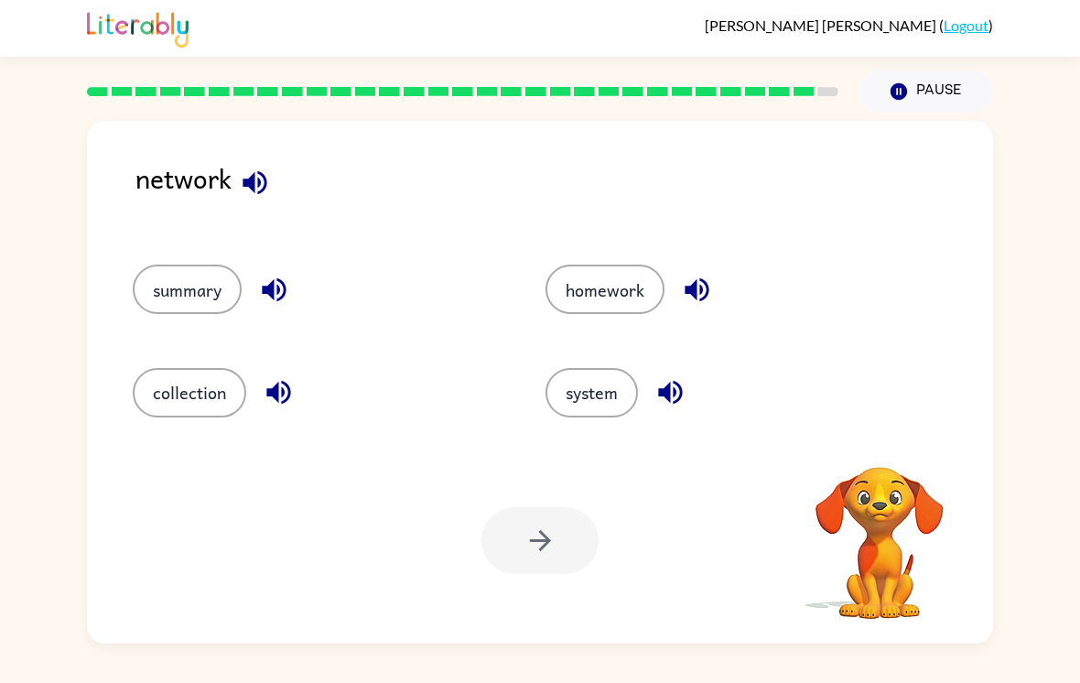
click at [591, 390] on button "system" at bounding box center [591, 392] width 92 height 49
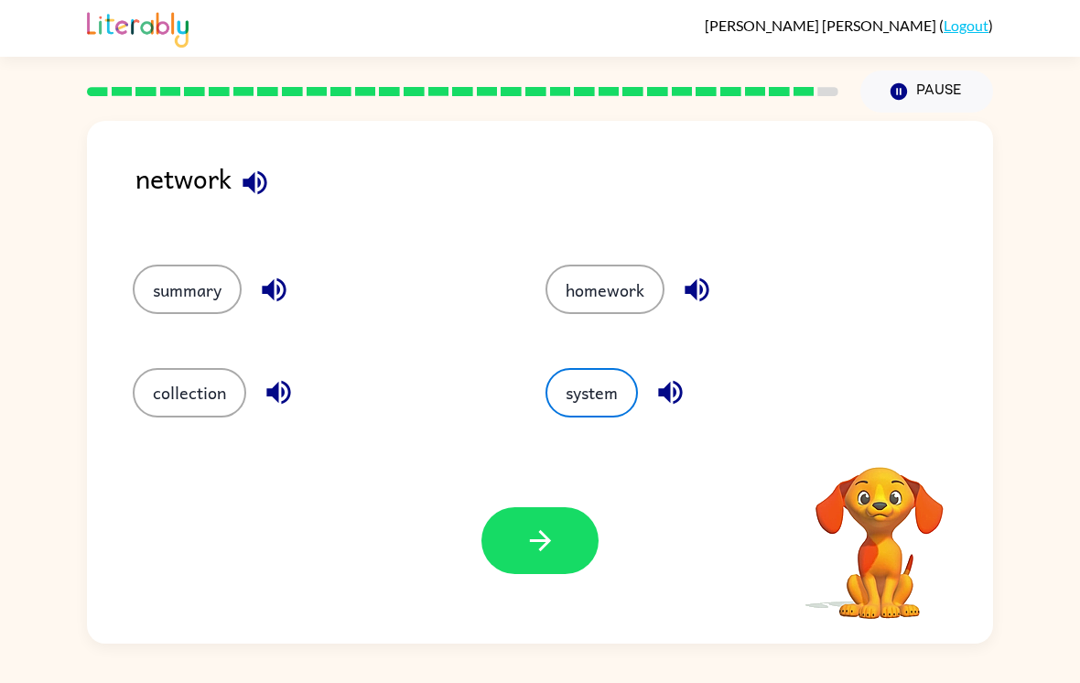
click at [563, 535] on button "button" at bounding box center [539, 540] width 117 height 67
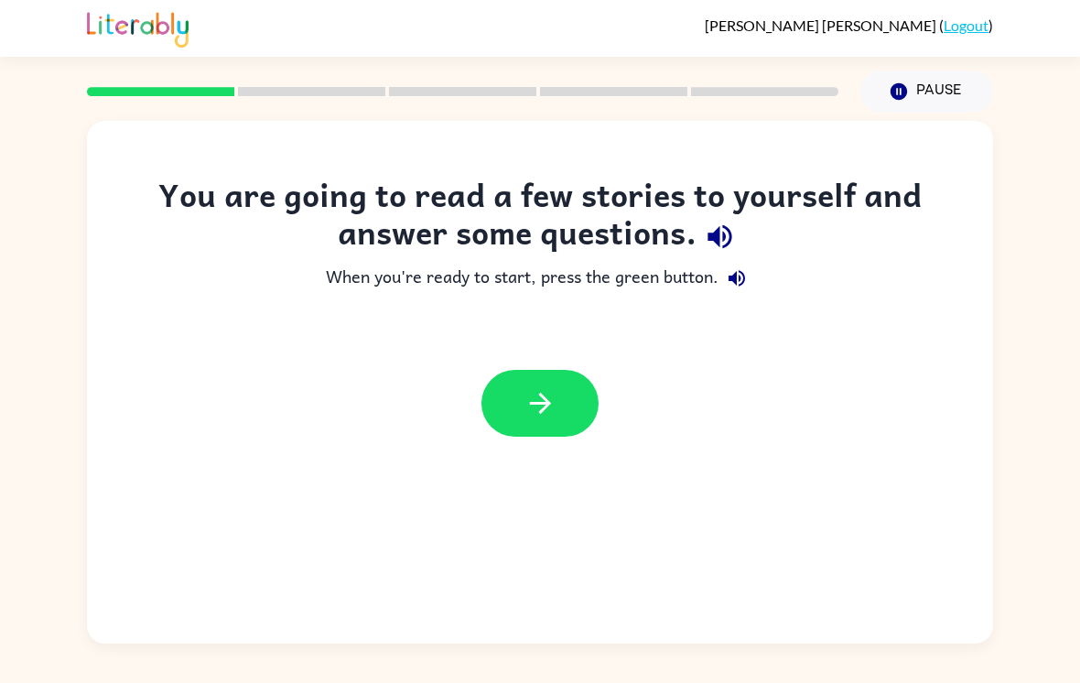
click at [941, 97] on button "Pause Pause" at bounding box center [926, 91] width 133 height 42
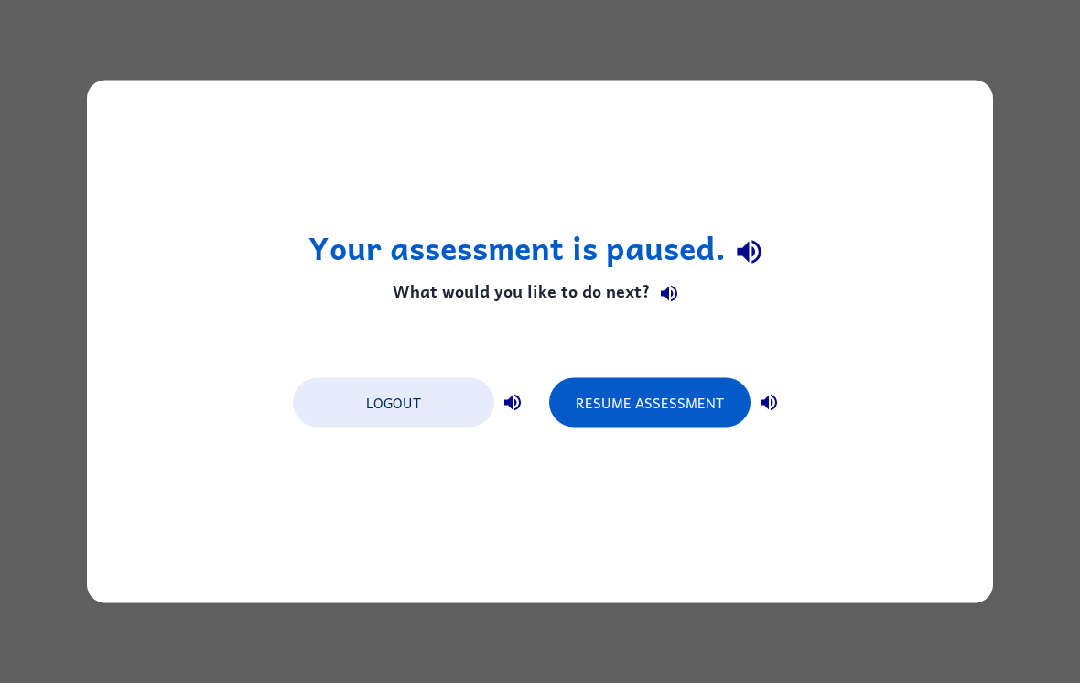
click at [464, 407] on button "Logout" at bounding box center [393, 402] width 201 height 49
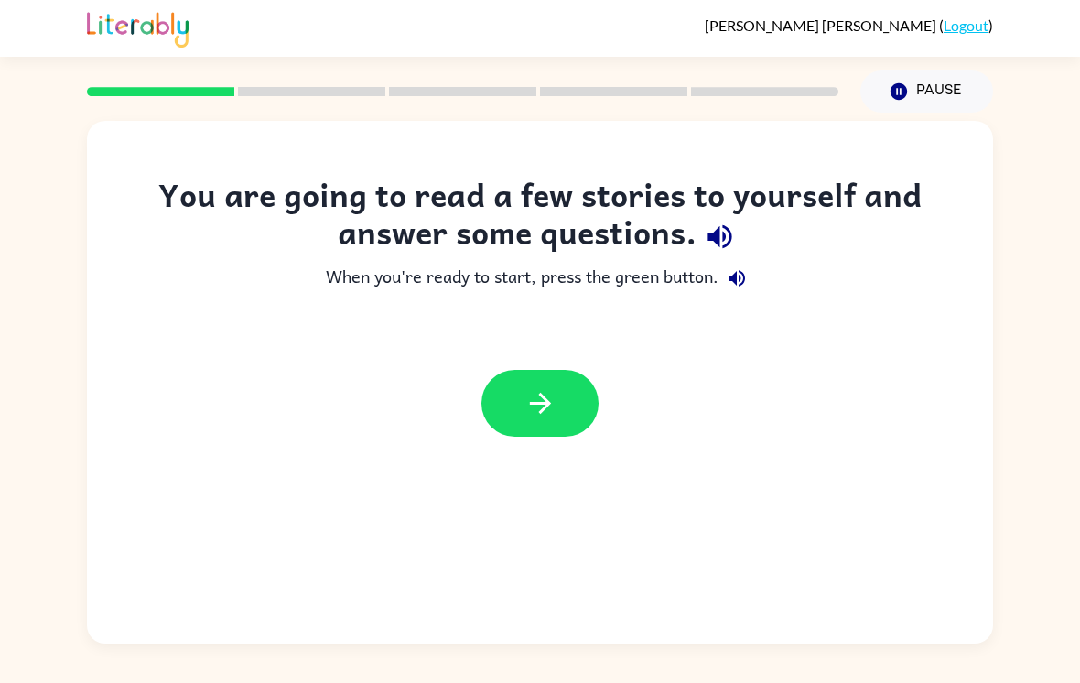
click at [540, 407] on icon "button" at bounding box center [540, 403] width 32 height 32
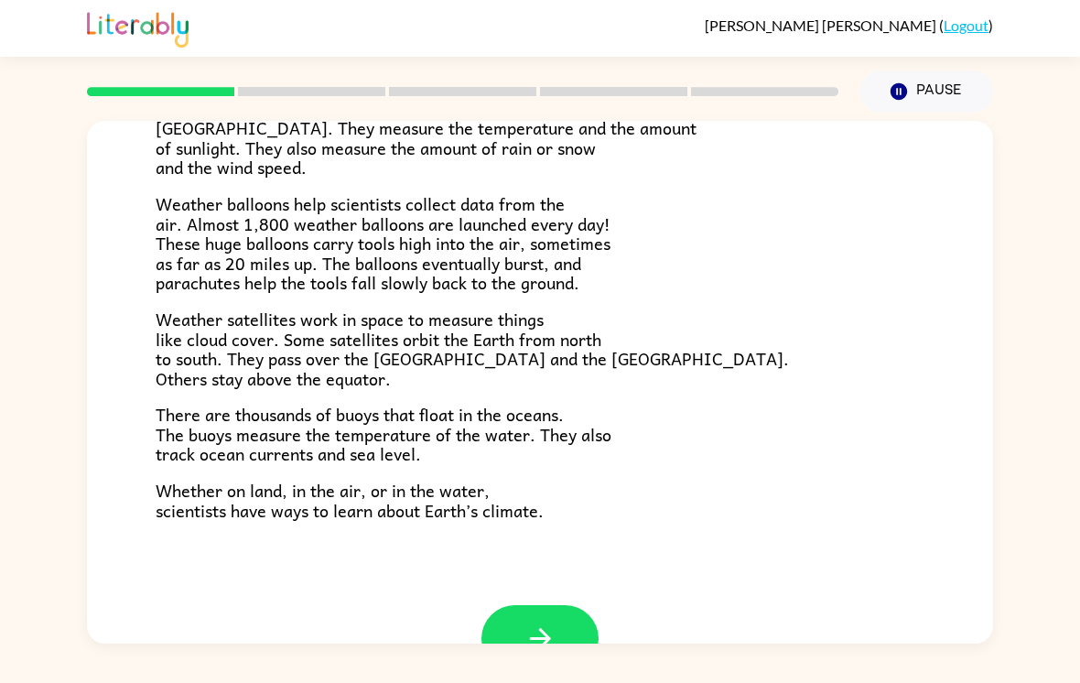
scroll to position [457, 0]
click at [566, 631] on button "button" at bounding box center [539, 637] width 117 height 67
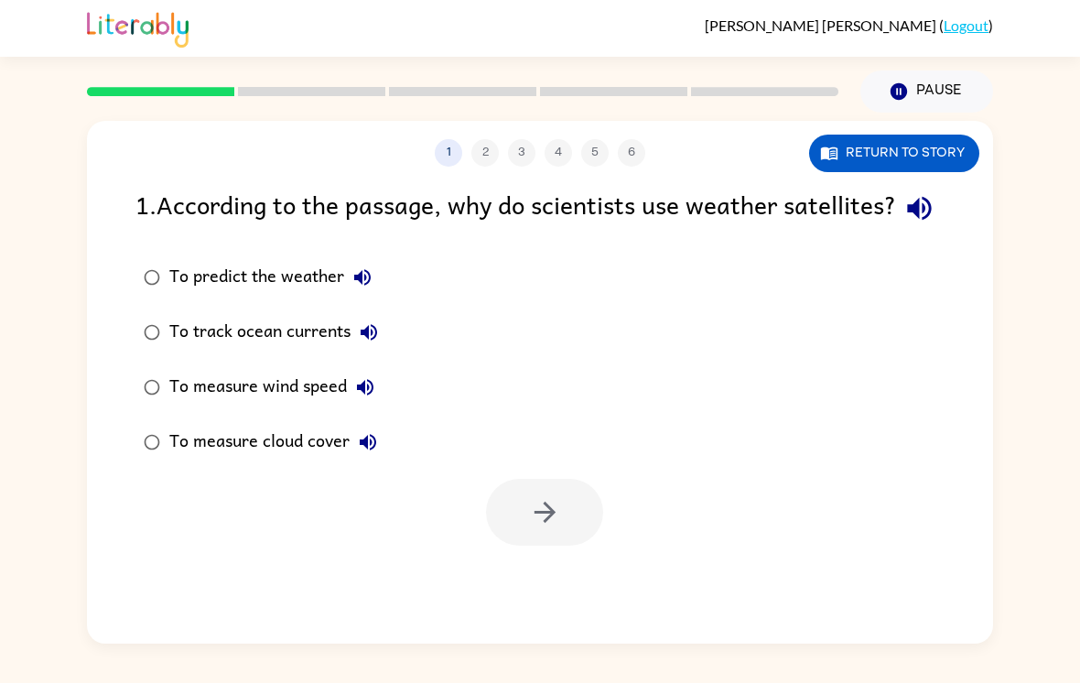
click at [904, 155] on button "Return to story" at bounding box center [894, 154] width 170 height 38
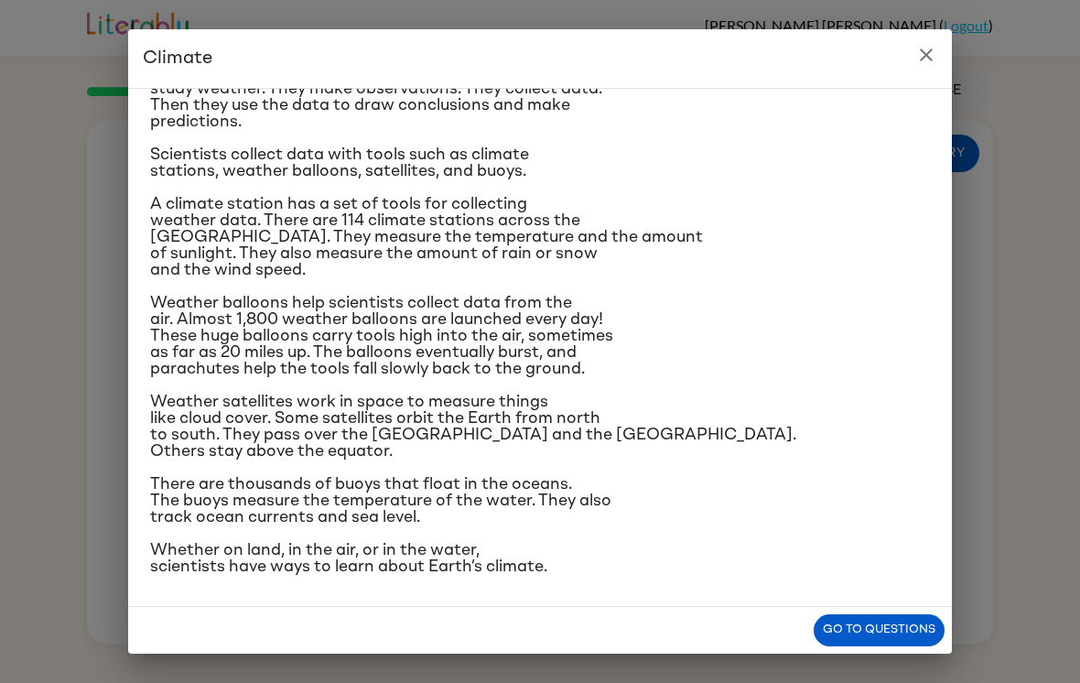
scroll to position [221, 0]
click at [916, 67] on button "close" at bounding box center [926, 55] width 37 height 37
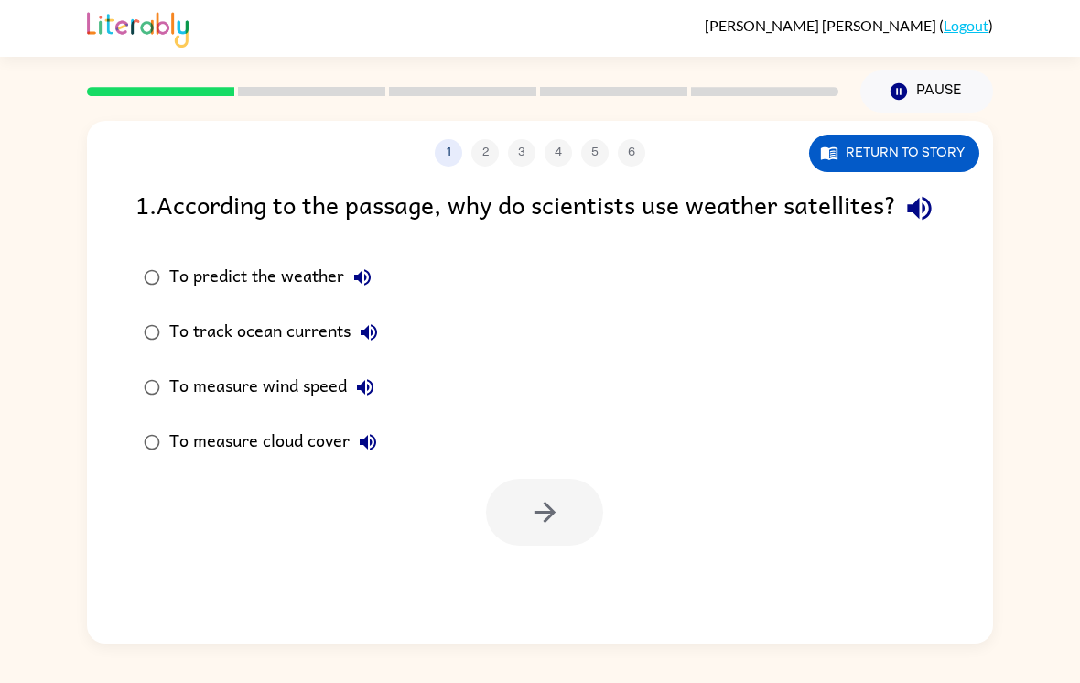
click at [891, 156] on button "Return to story" at bounding box center [894, 154] width 170 height 38
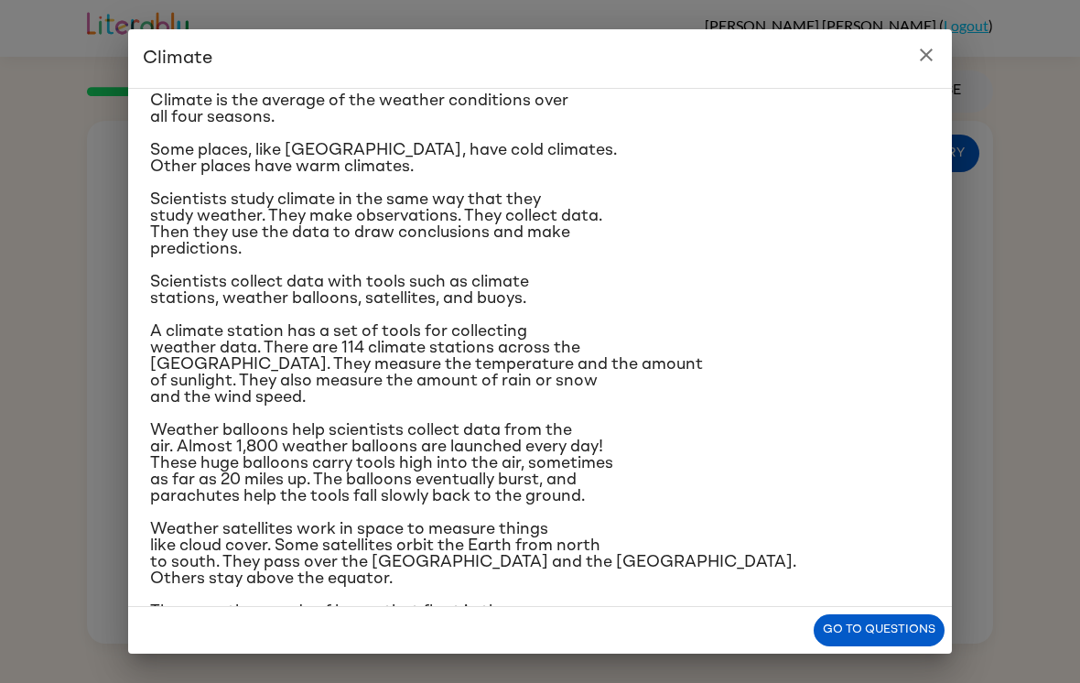
scroll to position [56, 0]
click at [937, 70] on button "close" at bounding box center [926, 55] width 37 height 37
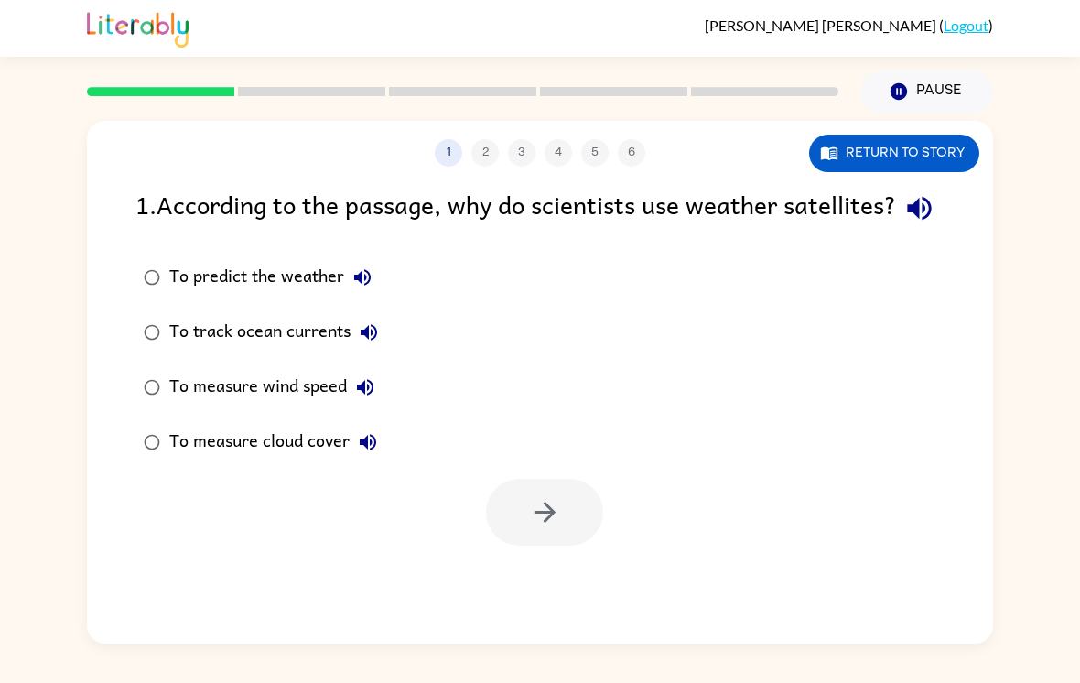
click at [322, 296] on div "To predict the weather" at bounding box center [274, 277] width 211 height 37
click at [591, 545] on button "button" at bounding box center [544, 512] width 117 height 67
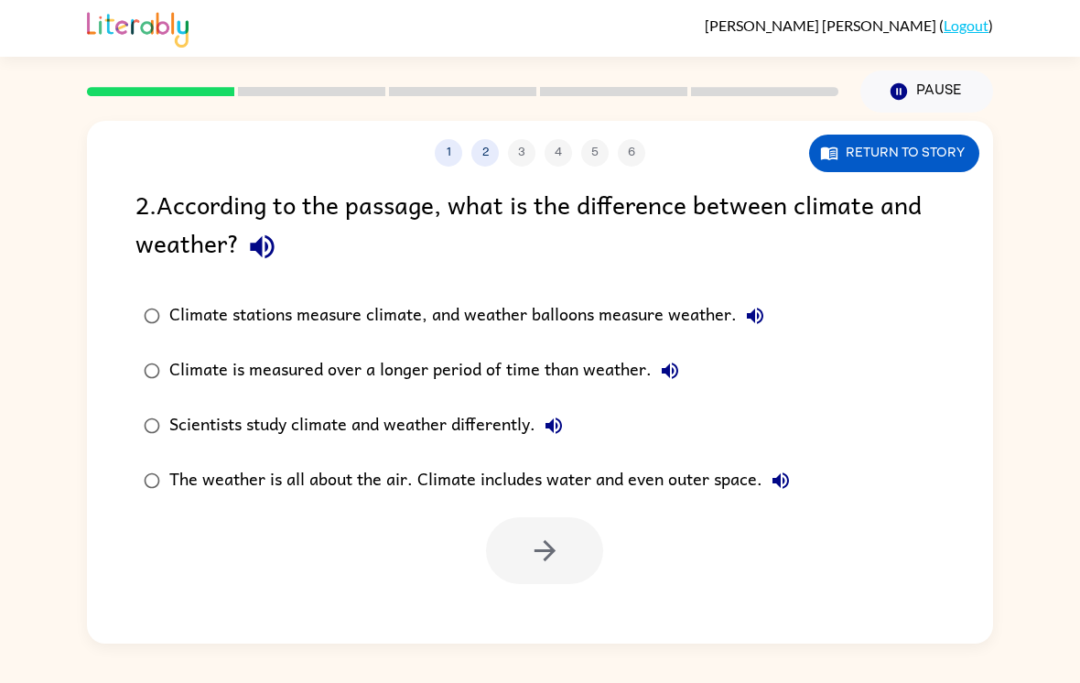
click at [697, 311] on div "Climate stations measure climate, and weather balloons measure weather." at bounding box center [471, 315] width 604 height 37
click at [716, 375] on label "Climate is measured over a longer period of time than weather." at bounding box center [466, 370] width 683 height 55
click at [933, 131] on div "1 2 3 4 5 6 Return to story" at bounding box center [540, 144] width 906 height 46
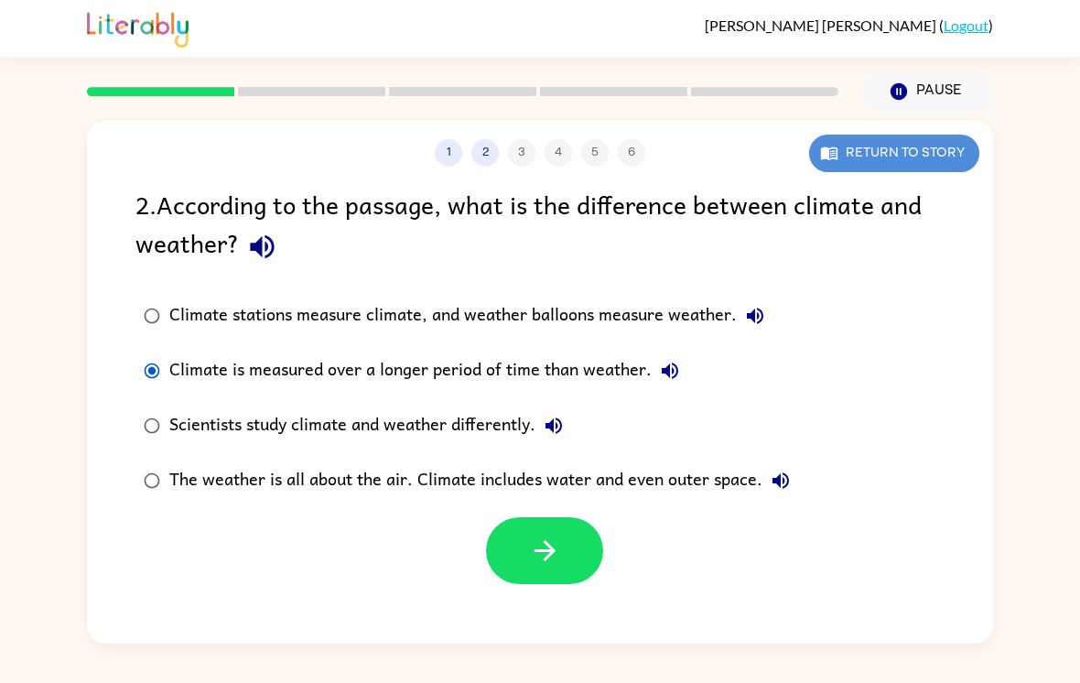
click at [917, 162] on button "Return to story" at bounding box center [894, 154] width 170 height 38
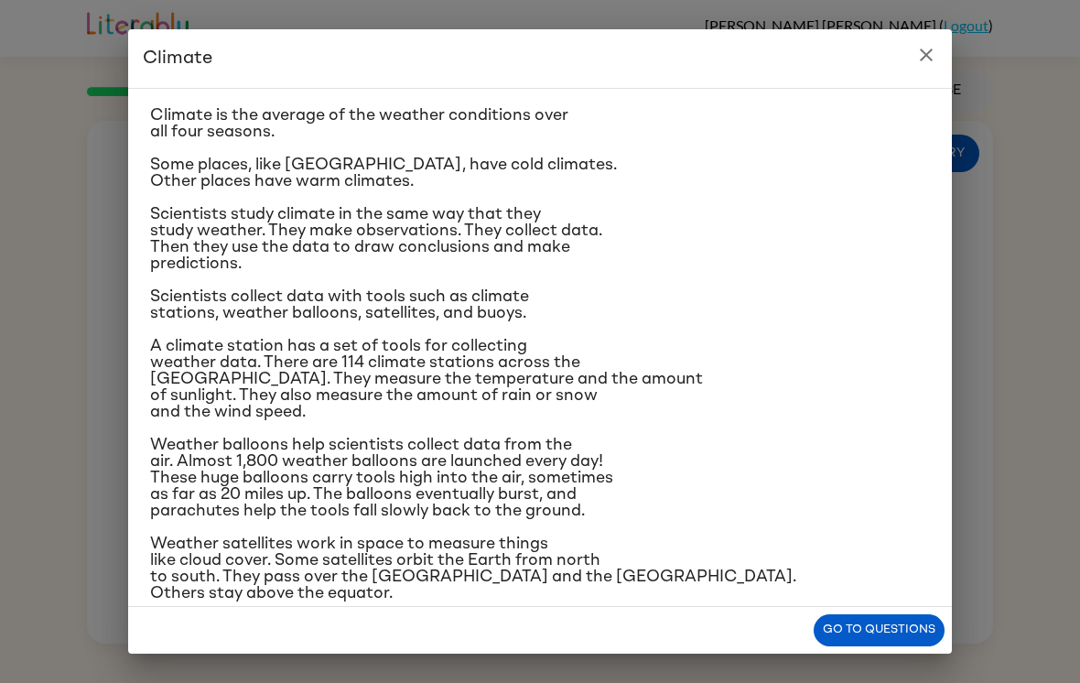
scroll to position [41, 0]
click at [923, 62] on icon "close" at bounding box center [926, 55] width 22 height 22
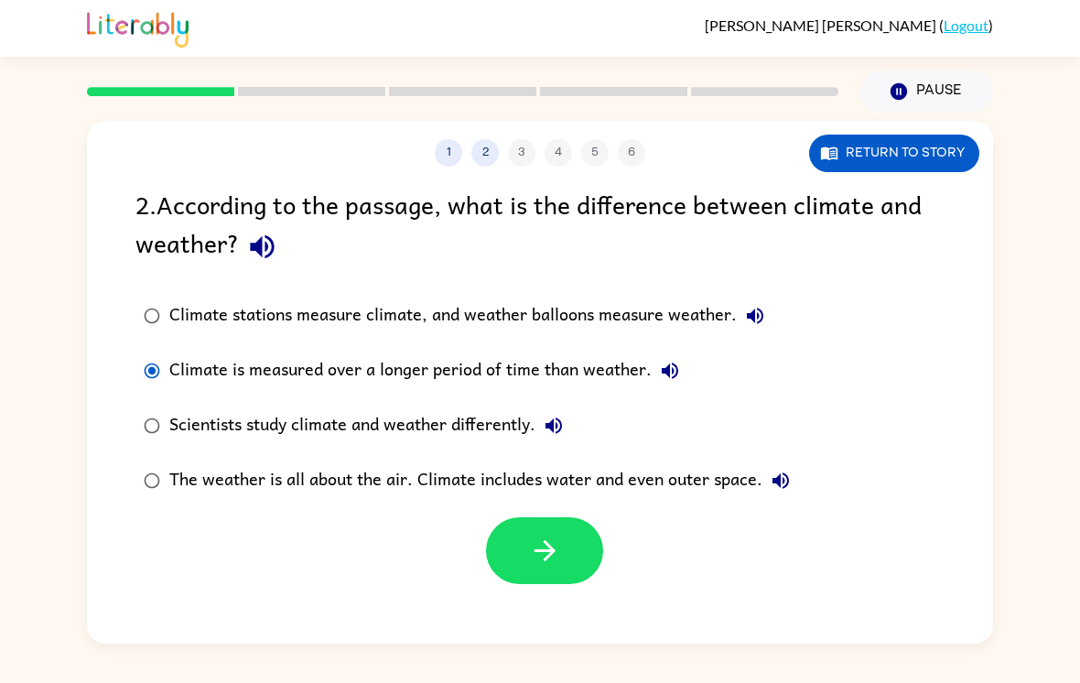
click at [916, 156] on button "Return to story" at bounding box center [894, 154] width 170 height 38
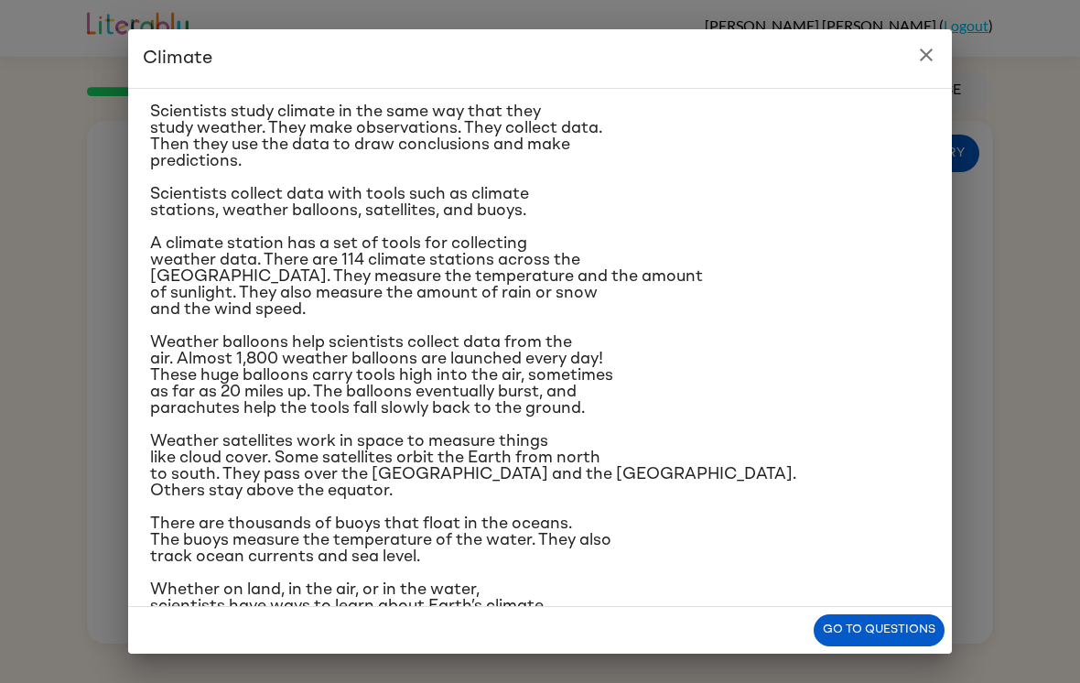
scroll to position [0, 0]
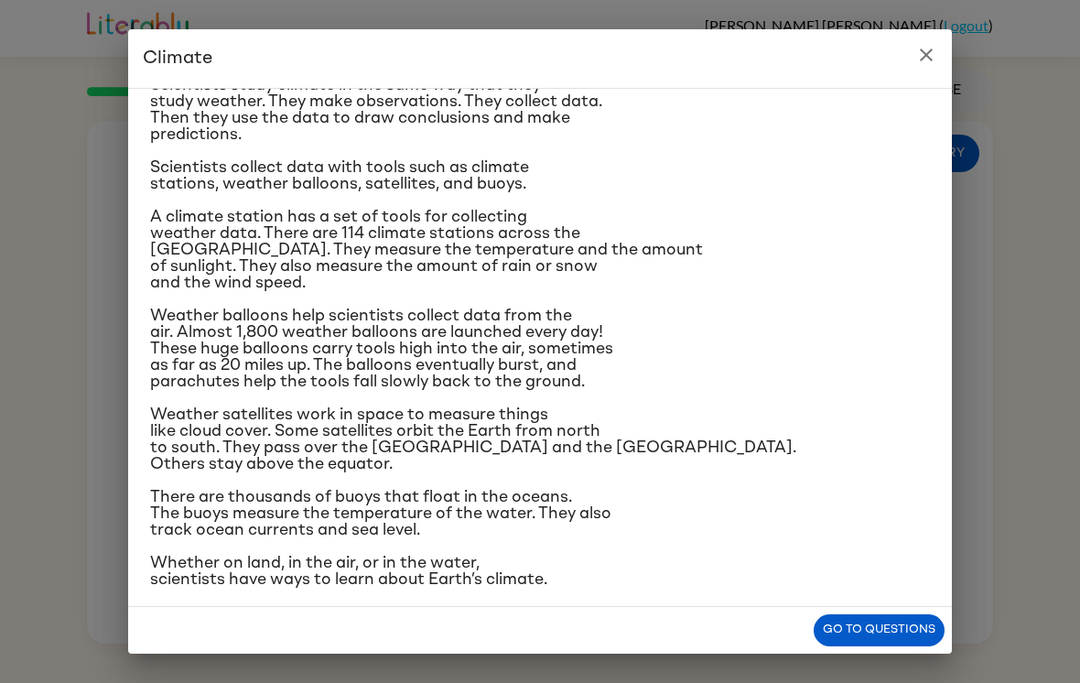
click at [919, 54] on icon "close" at bounding box center [926, 55] width 22 height 22
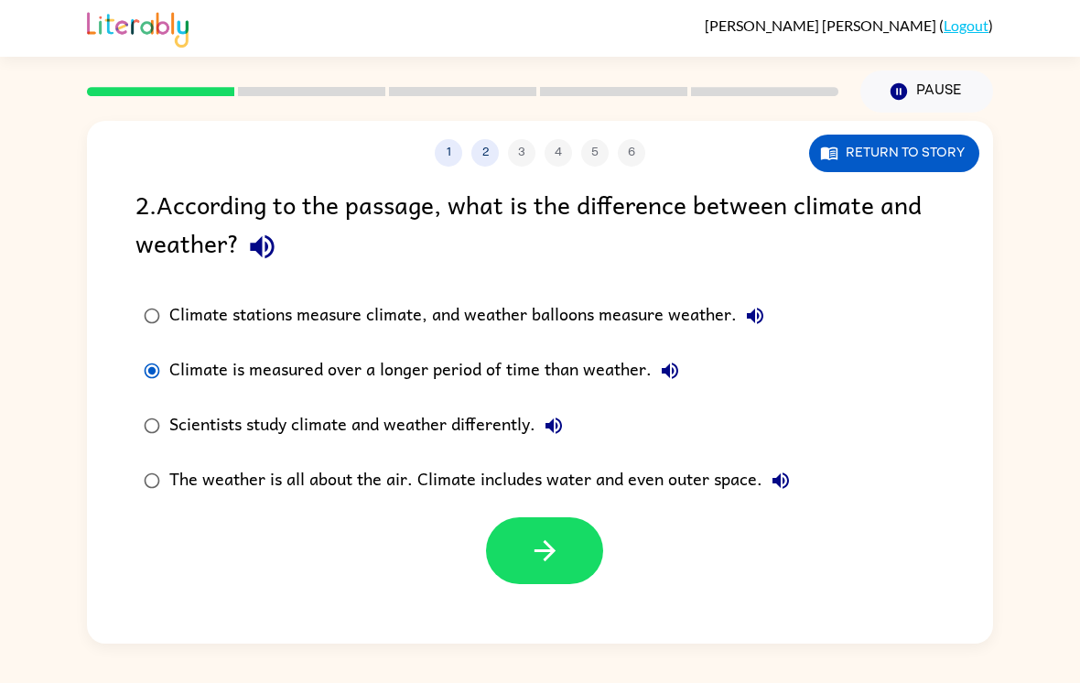
click at [711, 468] on div "The weather is all about the air. Climate includes water and even outer space." at bounding box center [484, 480] width 630 height 37
click at [672, 486] on div "The weather is all about the air. Climate includes water and even outer space." at bounding box center [484, 480] width 630 height 37
click at [546, 550] on icon "button" at bounding box center [545, 550] width 32 height 32
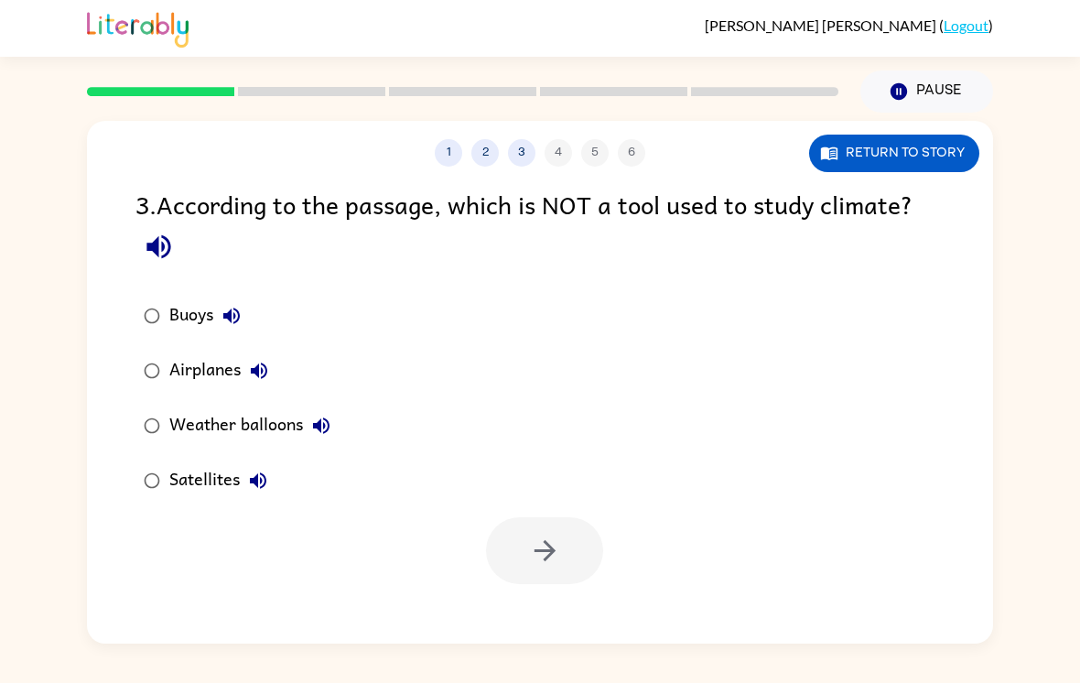
click at [921, 168] on button "Return to story" at bounding box center [894, 154] width 170 height 38
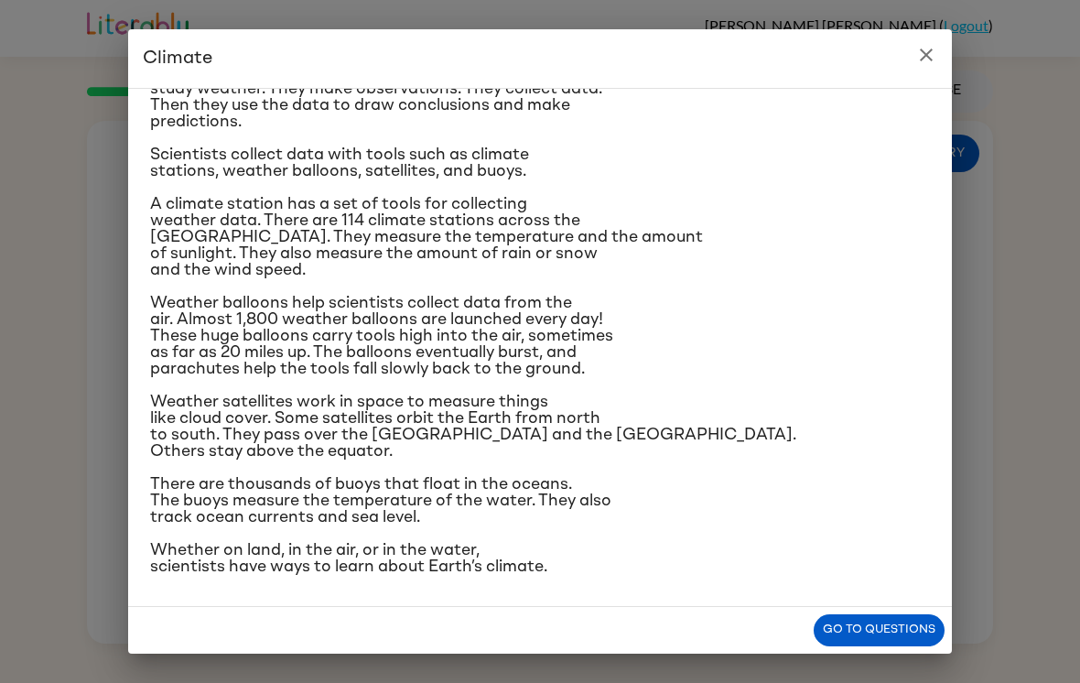
scroll to position [201, 0]
click at [933, 53] on icon "close" at bounding box center [926, 55] width 22 height 22
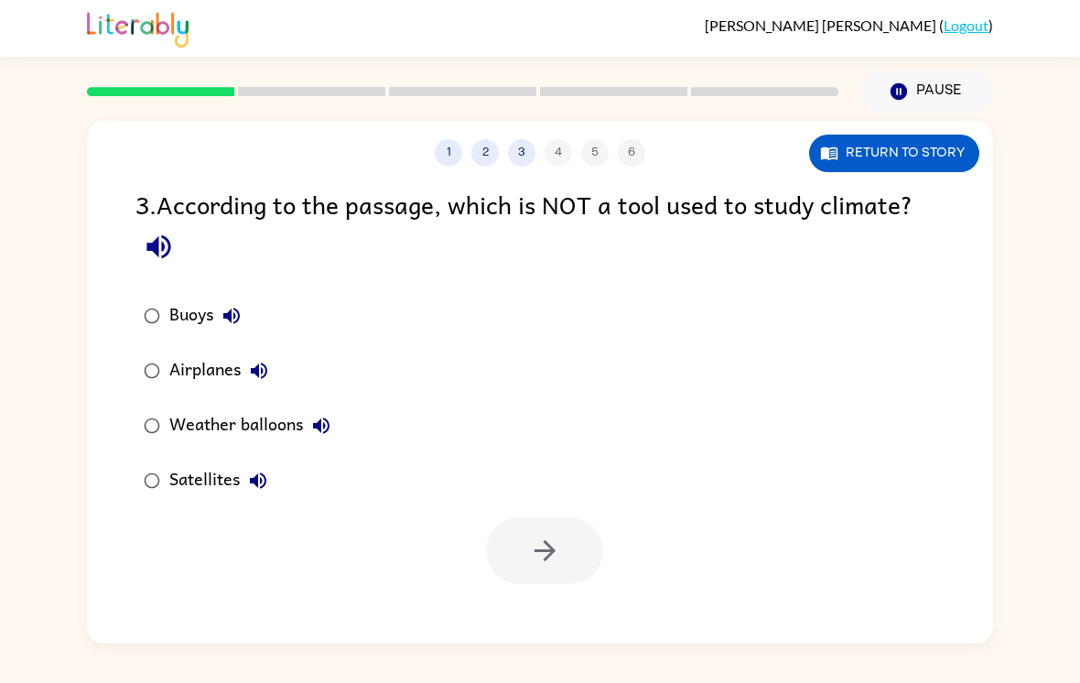
click at [902, 156] on button "Return to story" at bounding box center [894, 154] width 170 height 38
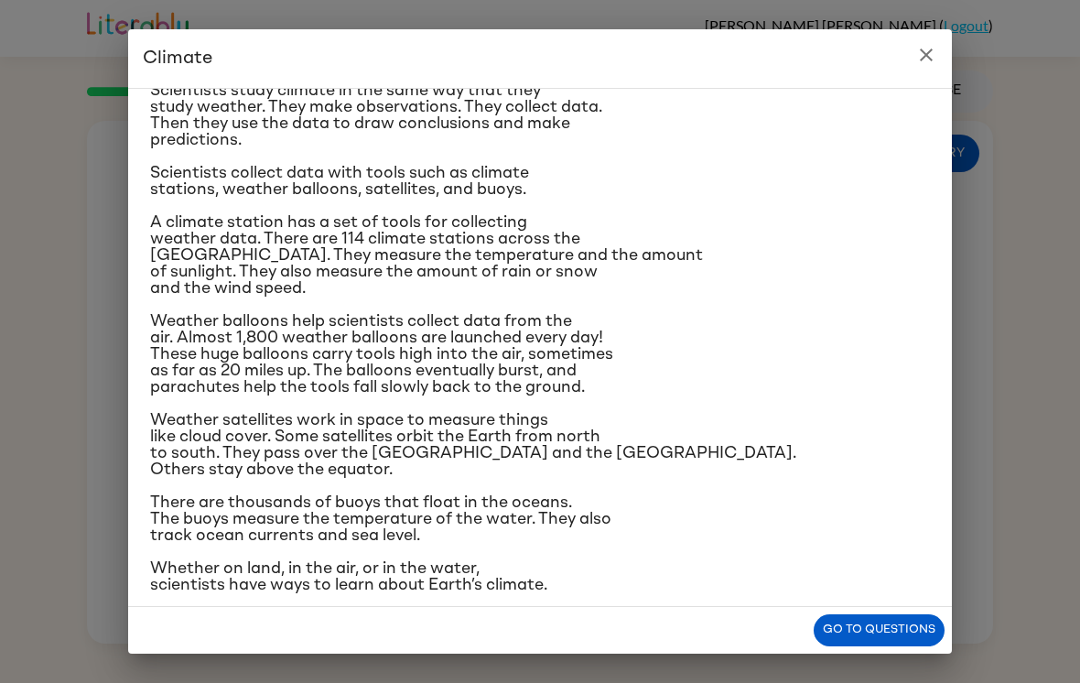
scroll to position [165, 0]
click at [918, 39] on button "close" at bounding box center [926, 55] width 37 height 37
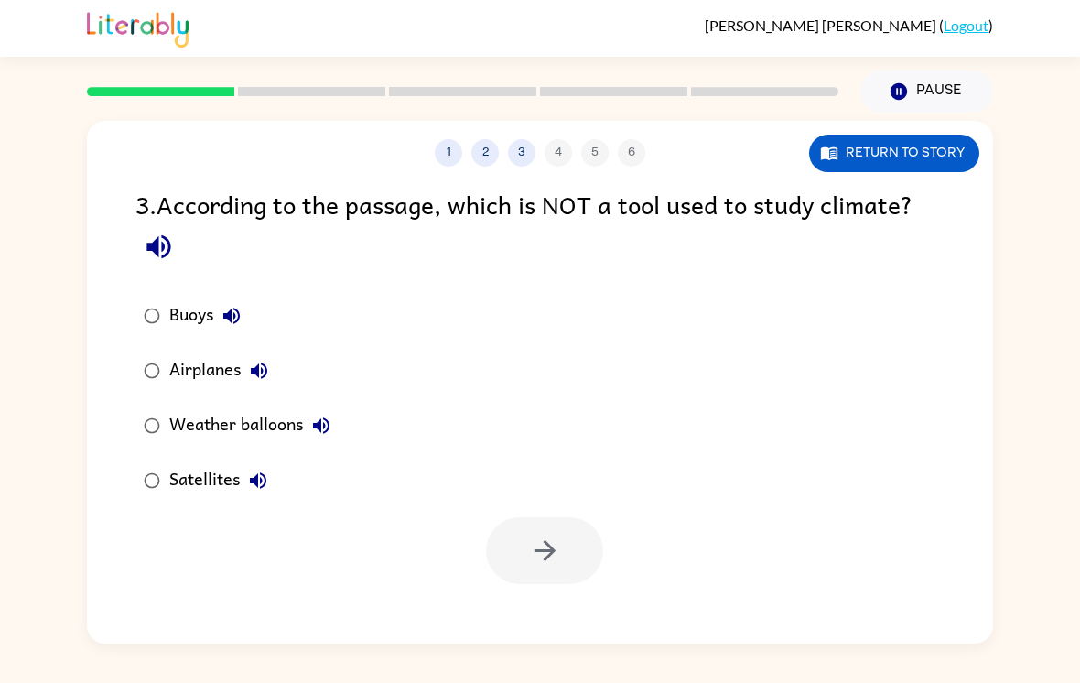
click at [218, 484] on div "Satellites" at bounding box center [222, 480] width 107 height 37
click at [243, 367] on button "Airplanes" at bounding box center [259, 370] width 37 height 37
click at [209, 378] on div "Airplanes" at bounding box center [223, 370] width 108 height 37
click at [562, 555] on button "button" at bounding box center [544, 550] width 117 height 67
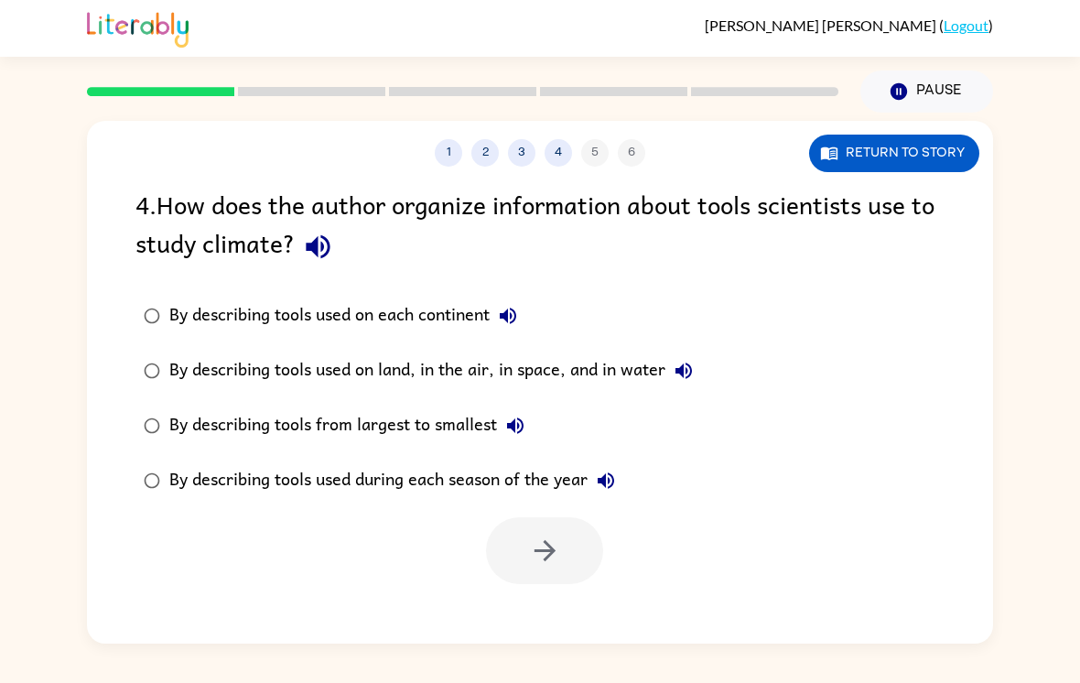
click at [646, 367] on div "By describing tools used on land, in the air, in space, and in water" at bounding box center [435, 370] width 533 height 37
click at [540, 551] on icon "button" at bounding box center [545, 550] width 32 height 32
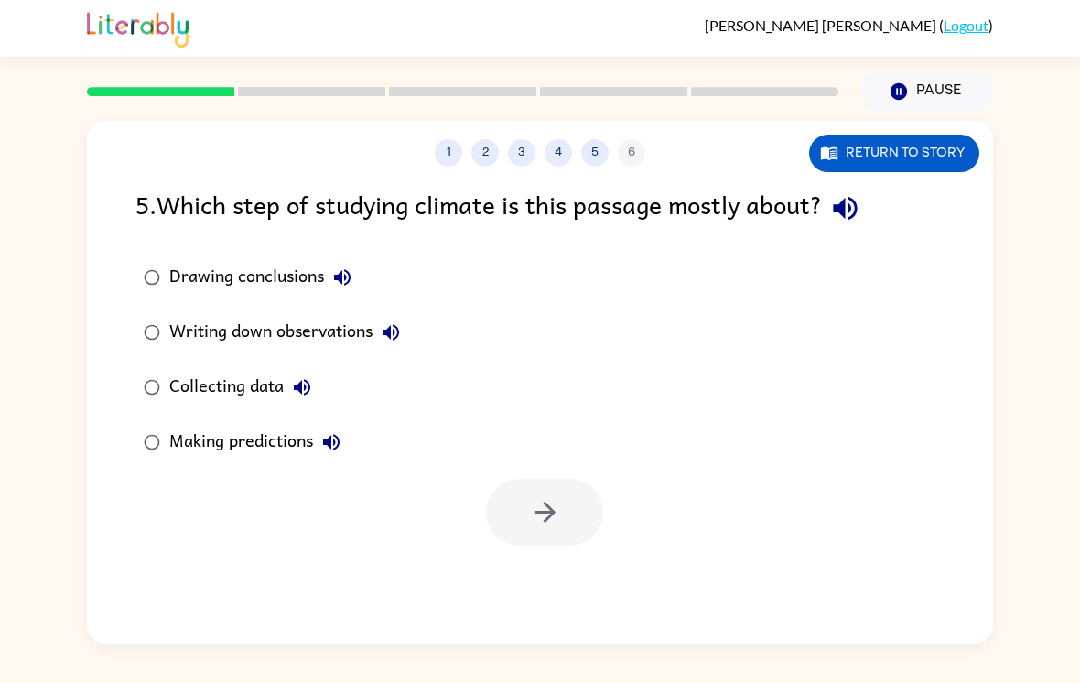
click at [318, 275] on div "Drawing conclusions" at bounding box center [264, 277] width 191 height 37
click at [268, 379] on div "Collecting data" at bounding box center [244, 387] width 151 height 37
click at [564, 494] on button "button" at bounding box center [544, 512] width 117 height 67
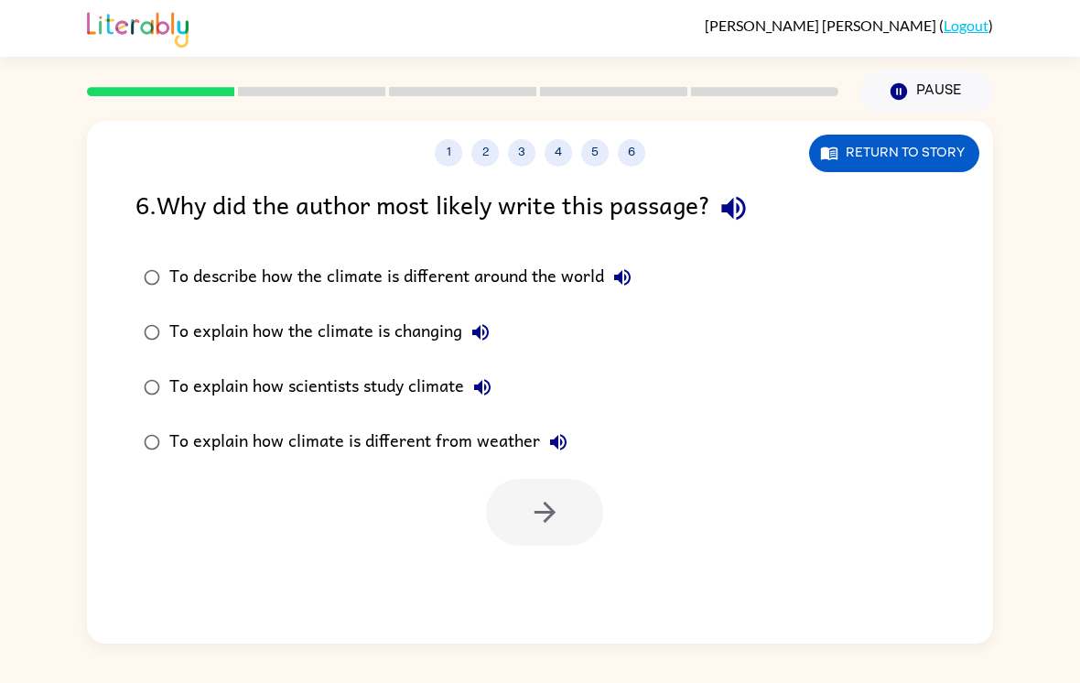
click at [453, 383] on div "To explain how scientists study climate" at bounding box center [334, 387] width 331 height 37
click at [568, 516] on button "button" at bounding box center [544, 512] width 117 height 67
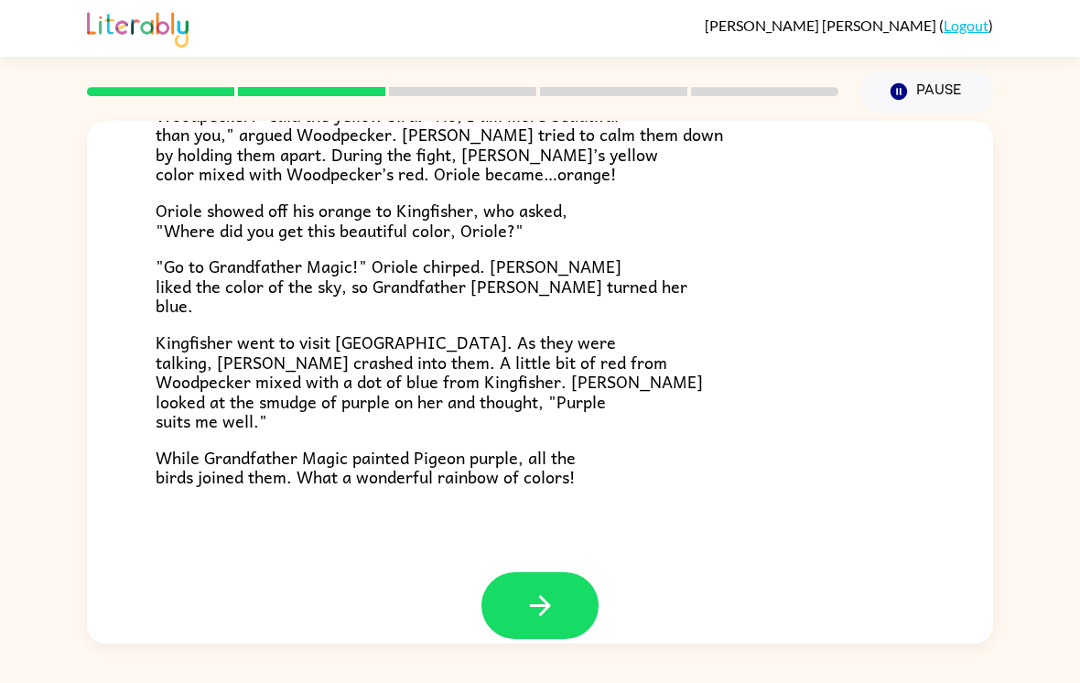
scroll to position [448, 0]
click at [545, 573] on button "button" at bounding box center [539, 606] width 117 height 67
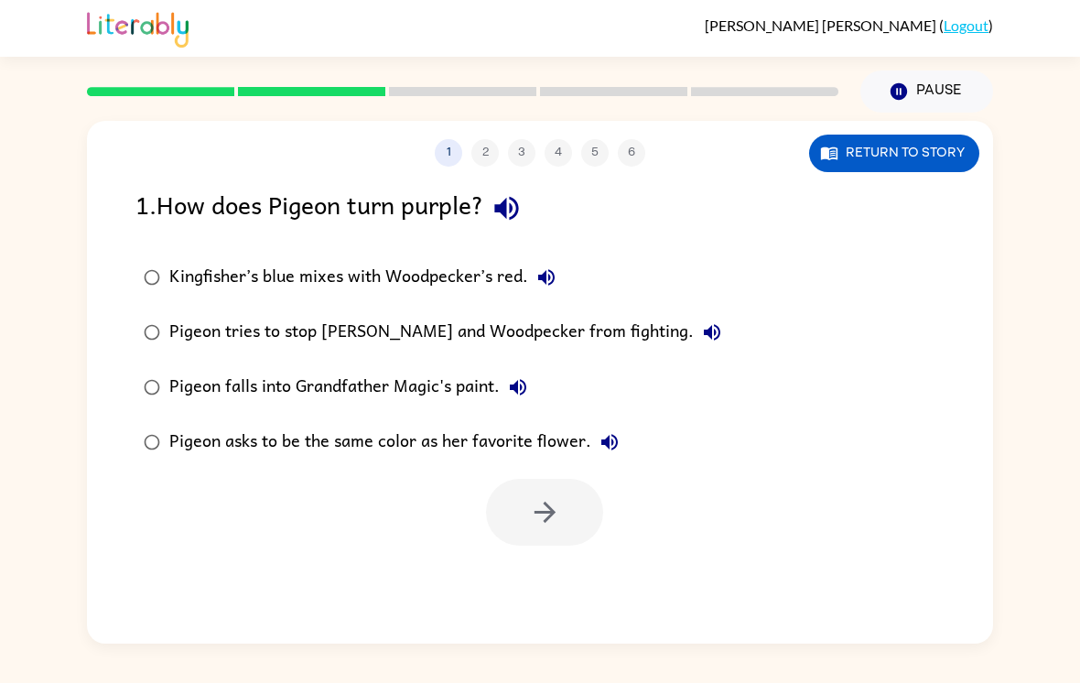
click at [921, 143] on button "Return to story" at bounding box center [894, 154] width 170 height 38
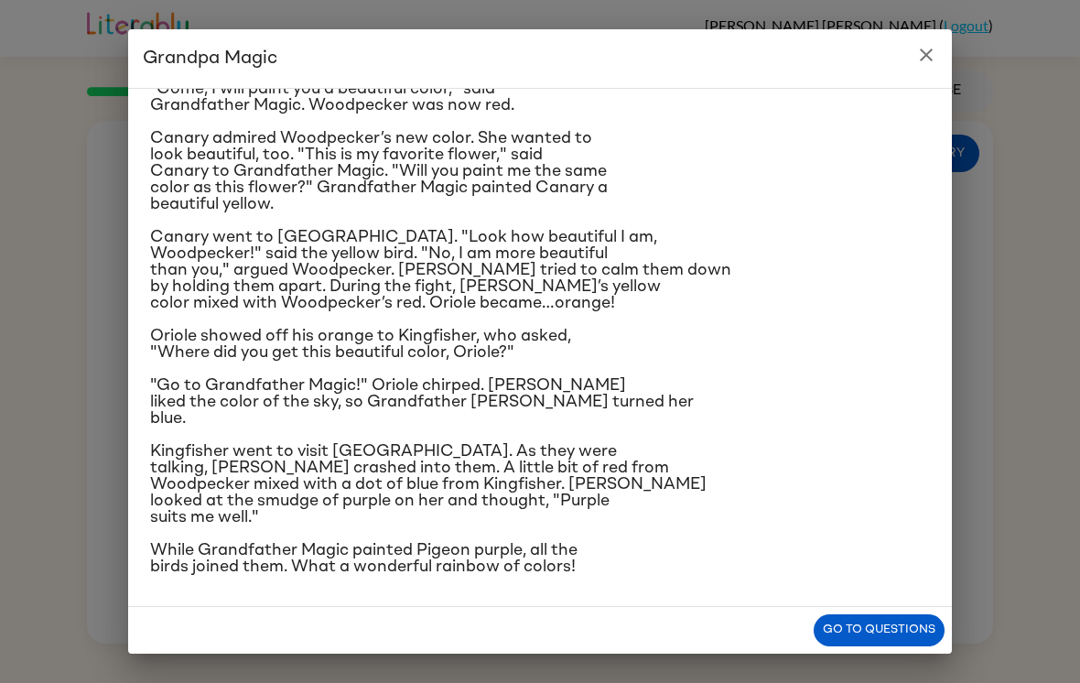
scroll to position [297, 0]
click at [906, 31] on h2 "Grandpa Magic" at bounding box center [540, 58] width 824 height 59
click at [905, 31] on h2 "Grandpa Magic" at bounding box center [540, 58] width 824 height 59
click at [936, 60] on icon "close" at bounding box center [926, 55] width 22 height 22
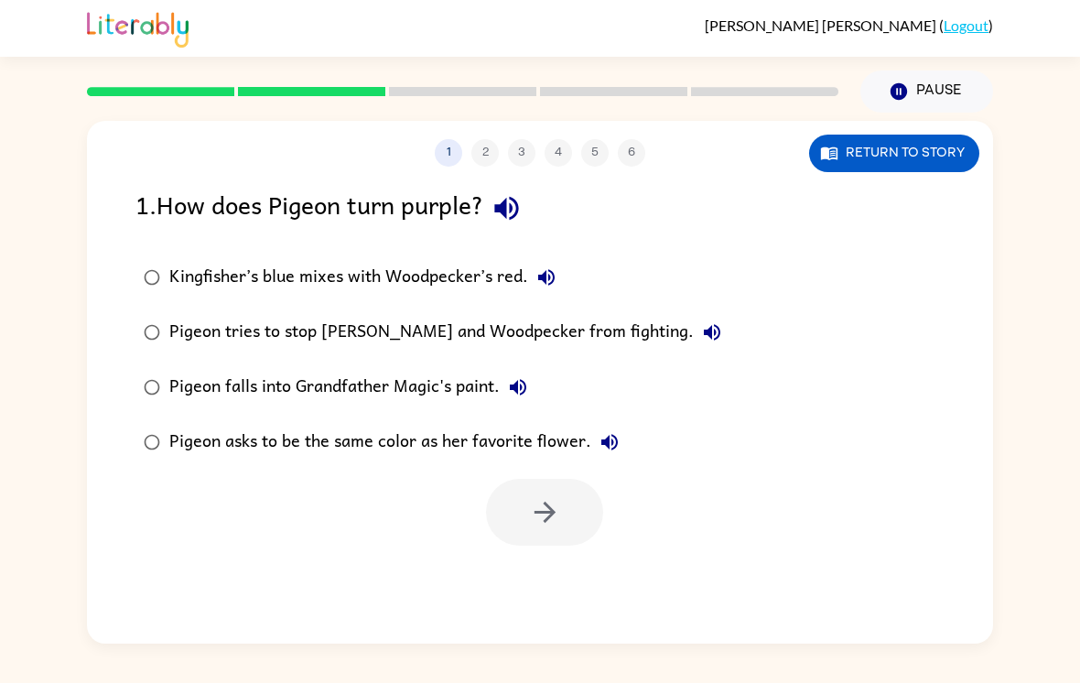
click at [463, 369] on div "Pigeon falls into Grandfather Magic's paint." at bounding box center [352, 387] width 367 height 37
click at [493, 259] on div "Kingfisher’s blue mixes with Woodpecker’s red." at bounding box center [366, 277] width 395 height 37
click at [579, 479] on button "button" at bounding box center [544, 512] width 117 height 67
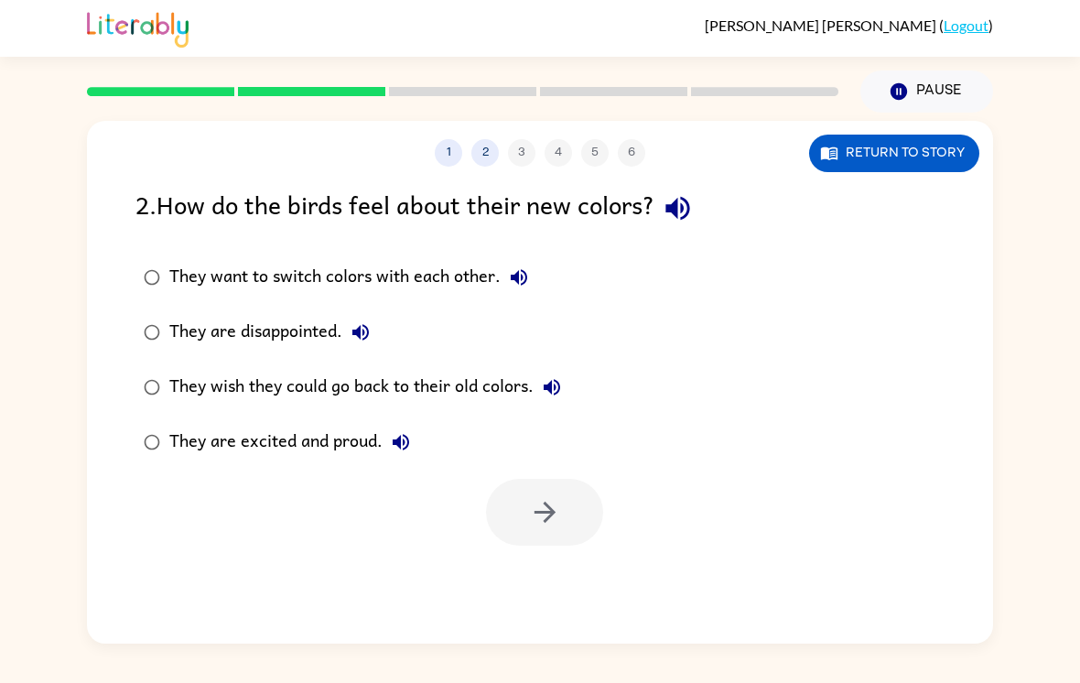
click at [366, 424] on div "They are excited and proud." at bounding box center [294, 442] width 250 height 37
click at [551, 507] on button "button" at bounding box center [544, 512] width 117 height 67
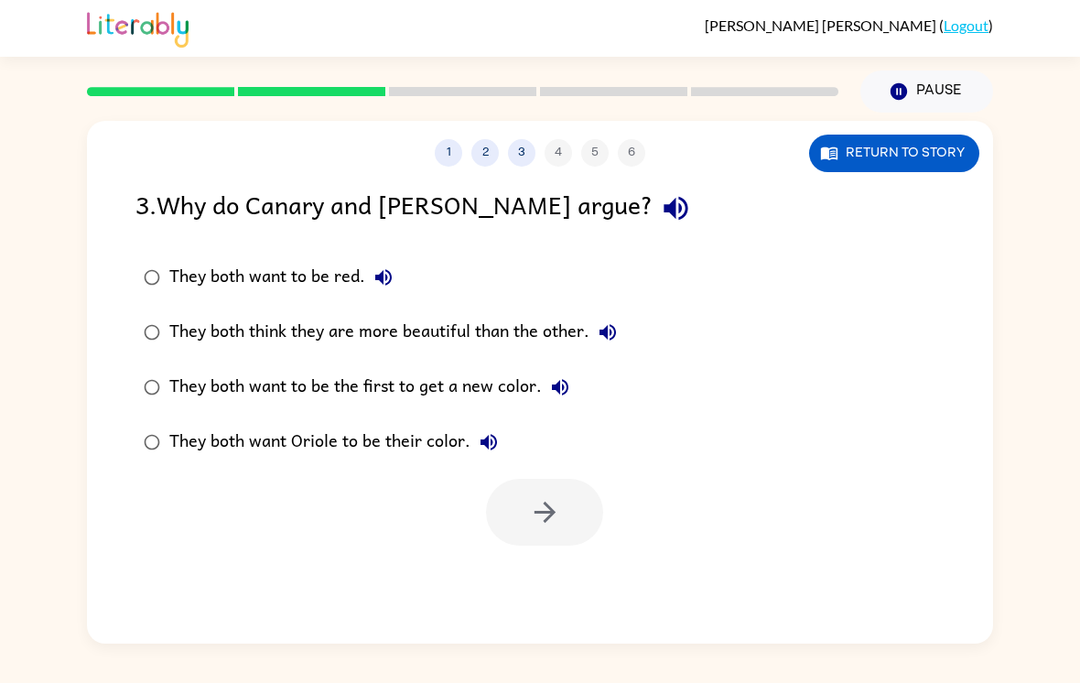
click at [555, 314] on div "They both think they are more beautiful than the other." at bounding box center [397, 332] width 457 height 37
click at [921, 135] on button "Return to story" at bounding box center [894, 154] width 170 height 38
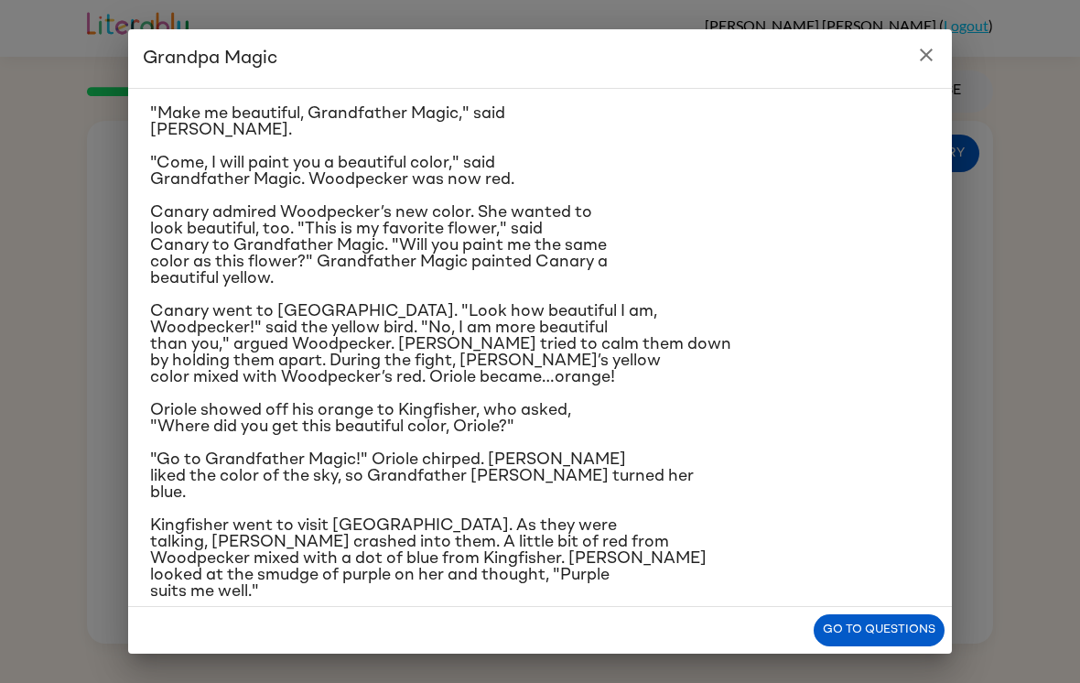
scroll to position [76, 0]
click at [935, 64] on icon "close" at bounding box center [926, 55] width 22 height 22
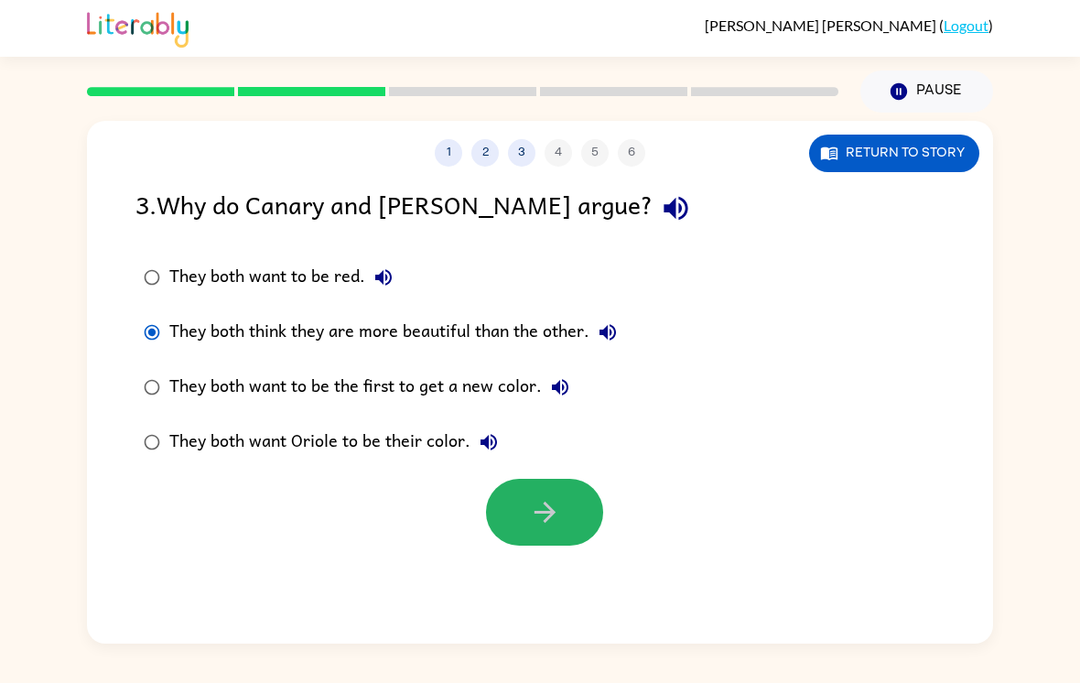
click at [516, 480] on button "button" at bounding box center [544, 512] width 117 height 67
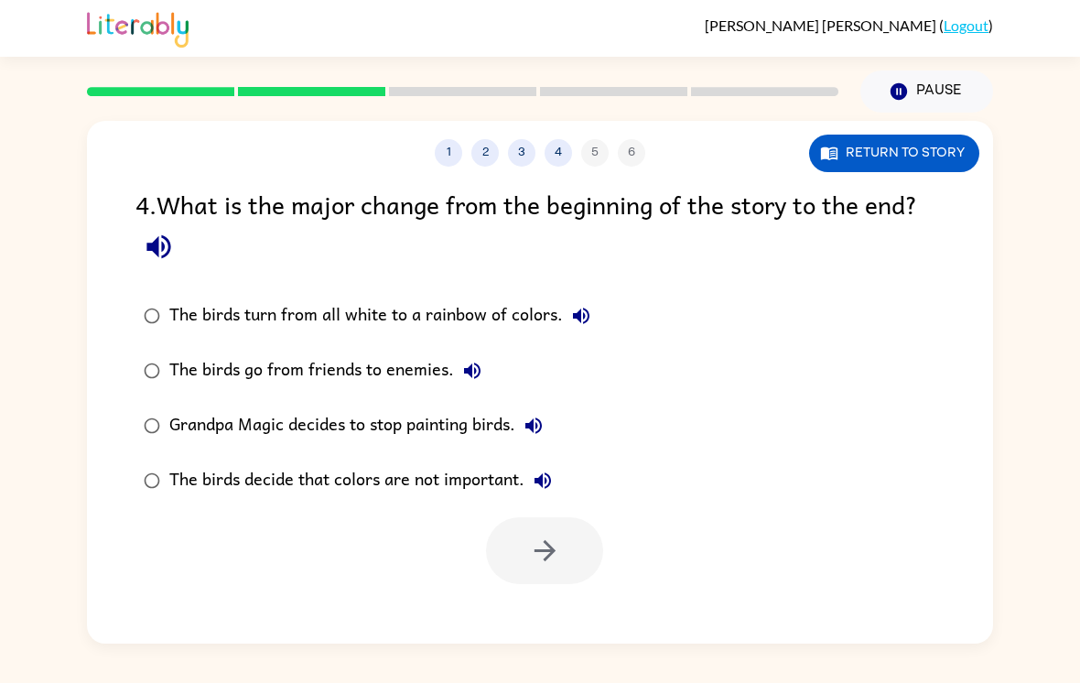
click at [501, 297] on div "The birds turn from all white to a rainbow of colors." at bounding box center [384, 315] width 430 height 37
click at [548, 534] on icon "button" at bounding box center [545, 550] width 32 height 32
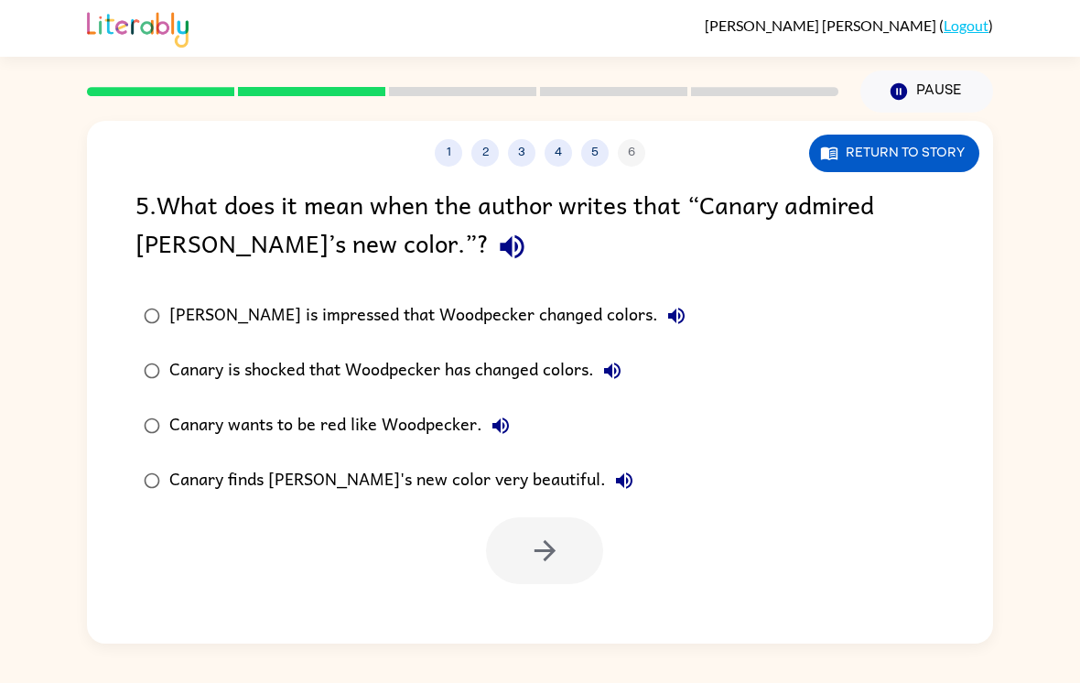
click at [935, 135] on button "Return to story" at bounding box center [894, 154] width 170 height 38
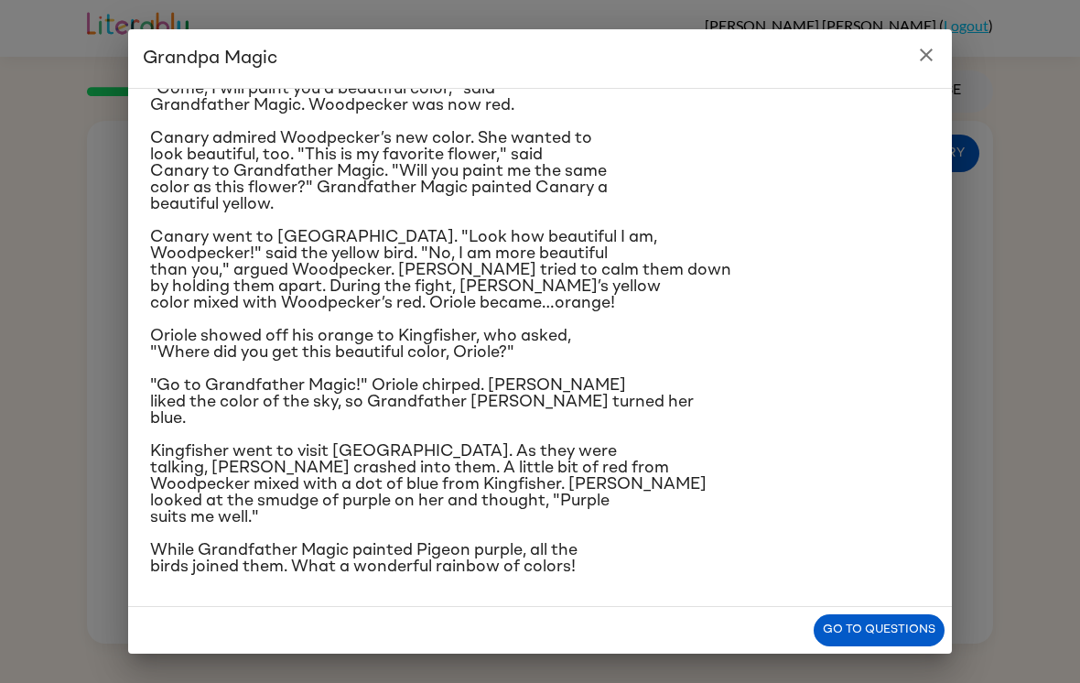
scroll to position [297, 0]
click at [1075, 297] on div "Grandpa Magic Once upon a time, all birds were white. "Make me beautiful, Grand…" at bounding box center [540, 341] width 1080 height 683
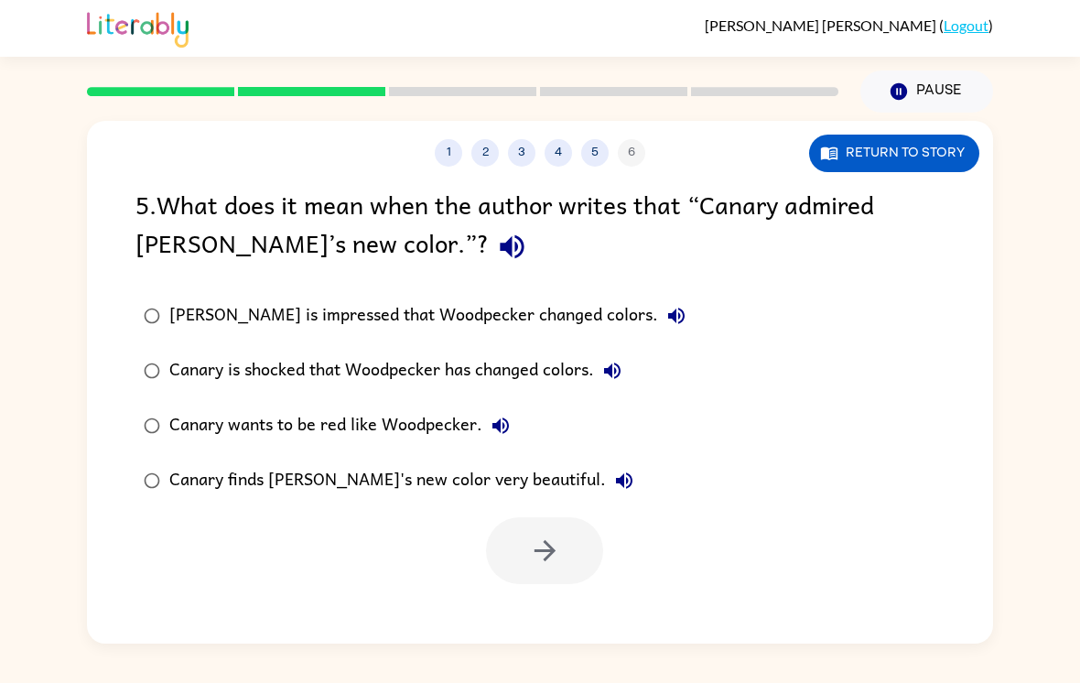
click at [523, 462] on div "Canary finds [PERSON_NAME]'s new color very beautiful." at bounding box center [405, 480] width 473 height 37
click at [538, 534] on icon "button" at bounding box center [545, 550] width 32 height 32
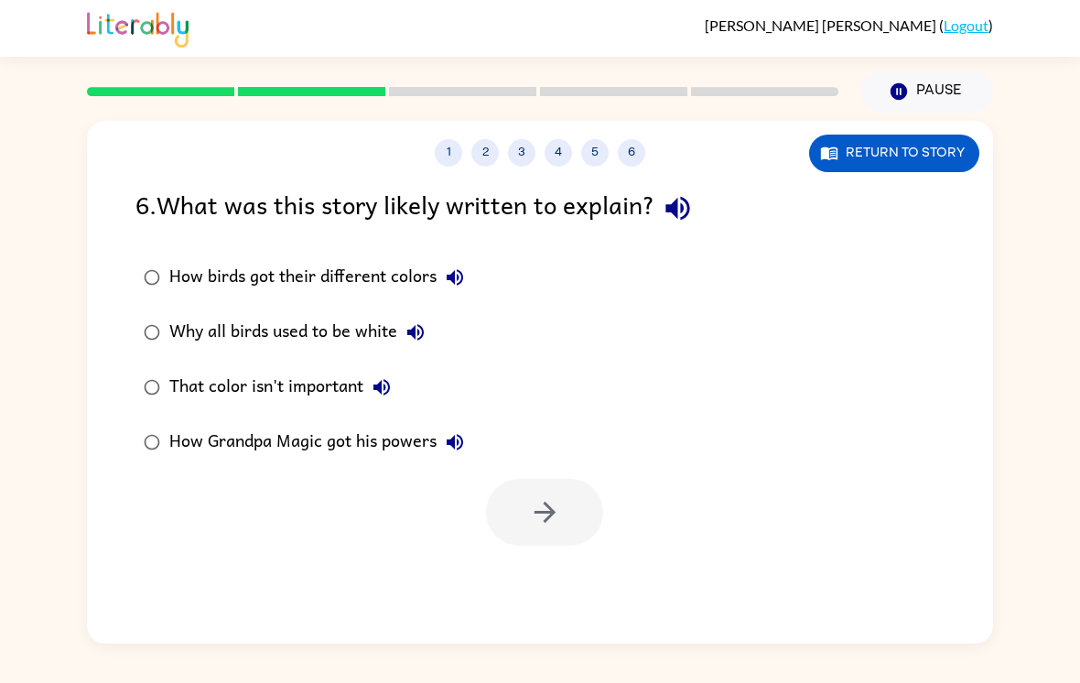
click at [252, 259] on div "How birds got their different colors" at bounding box center [321, 277] width 304 height 37
click at [221, 369] on div "That color isn't important" at bounding box center [284, 387] width 231 height 37
click at [245, 369] on div "That color isn't important" at bounding box center [284, 387] width 231 height 37
click at [524, 491] on button "button" at bounding box center [544, 512] width 117 height 67
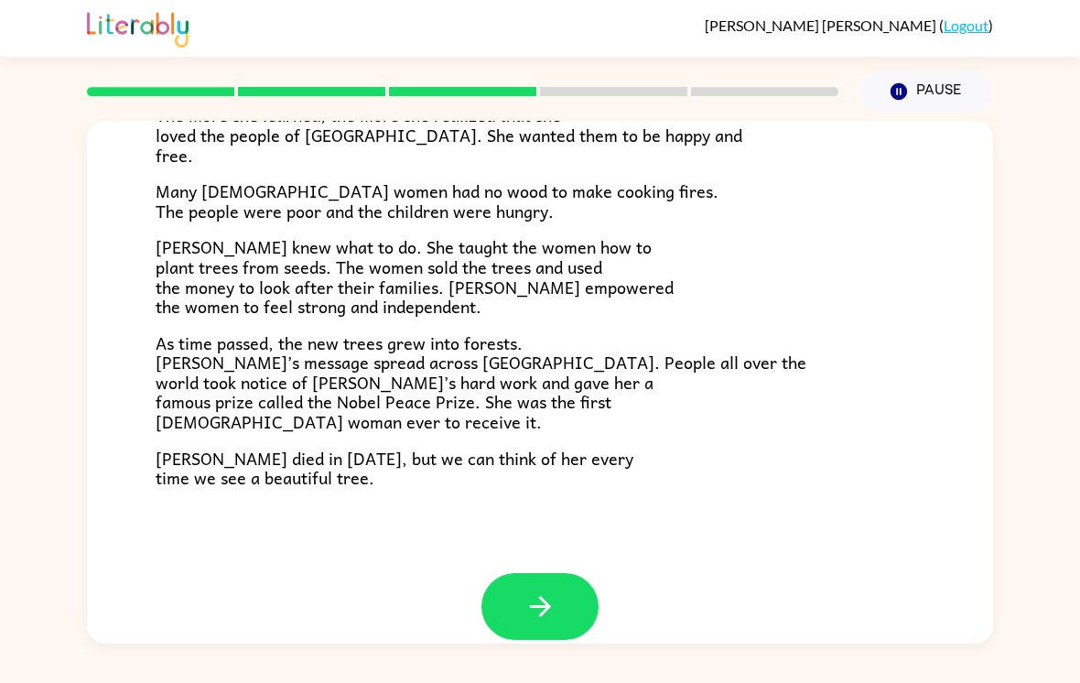
scroll to position [490, 0]
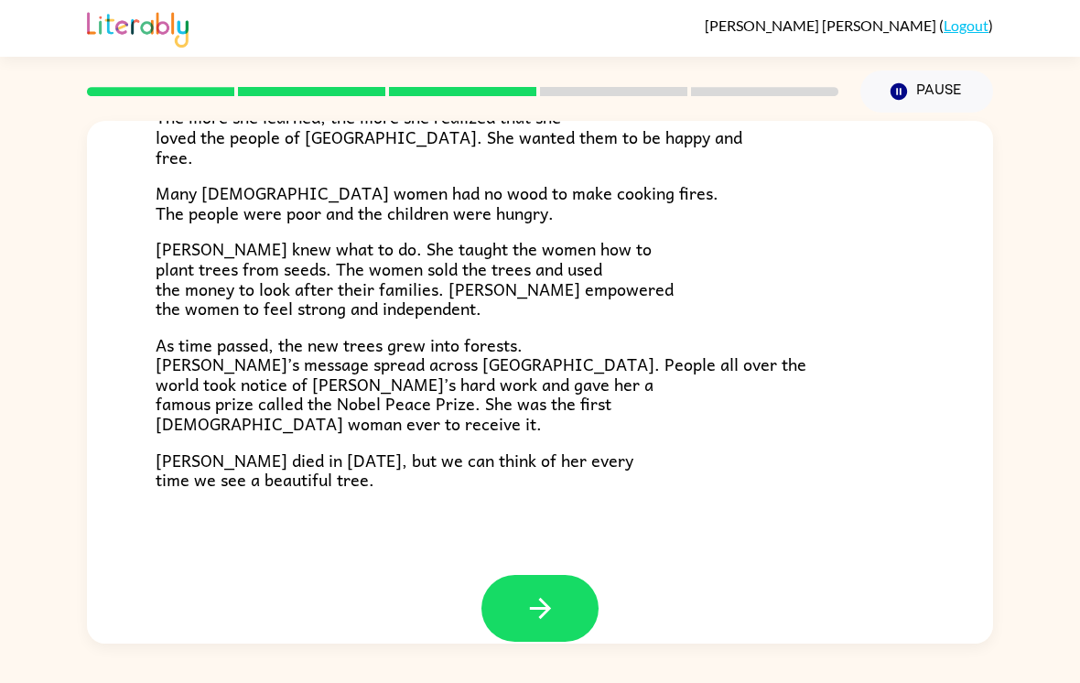
click at [520, 575] on button "button" at bounding box center [539, 608] width 117 height 67
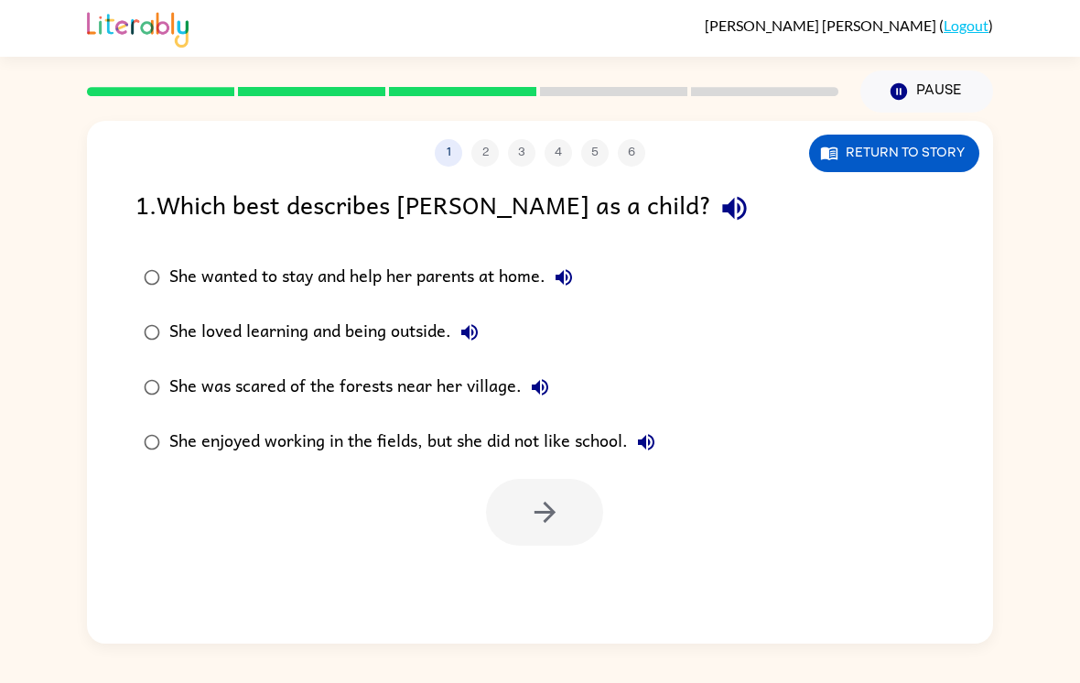
click at [890, 135] on button "Return to story" at bounding box center [894, 154] width 170 height 38
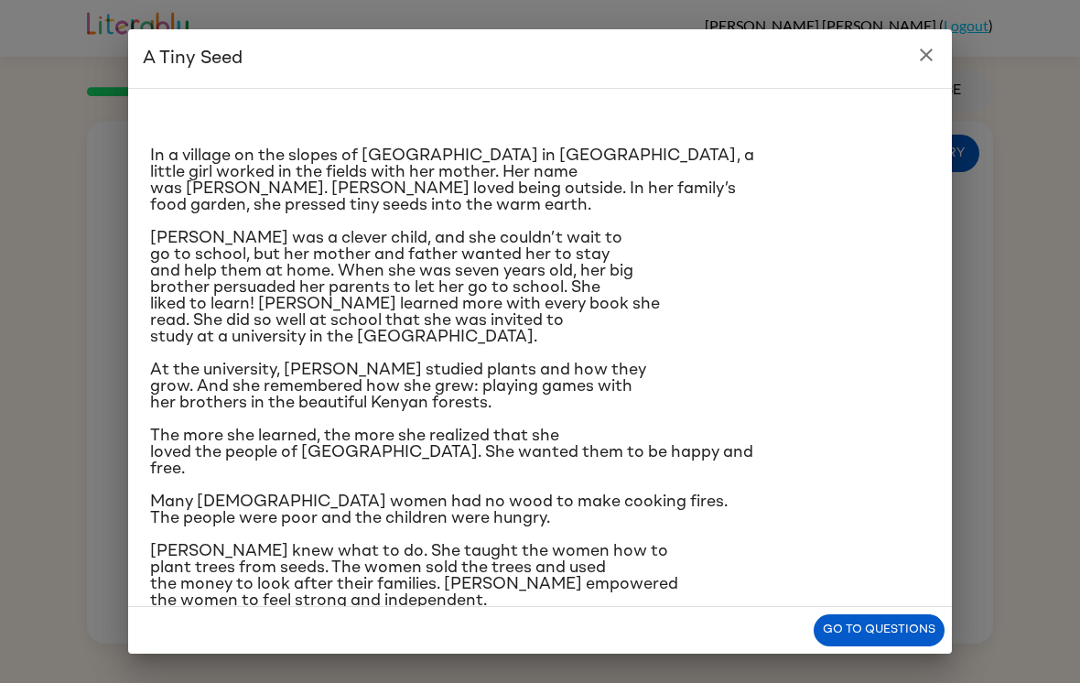
click at [933, 49] on icon "close" at bounding box center [926, 55] width 22 height 22
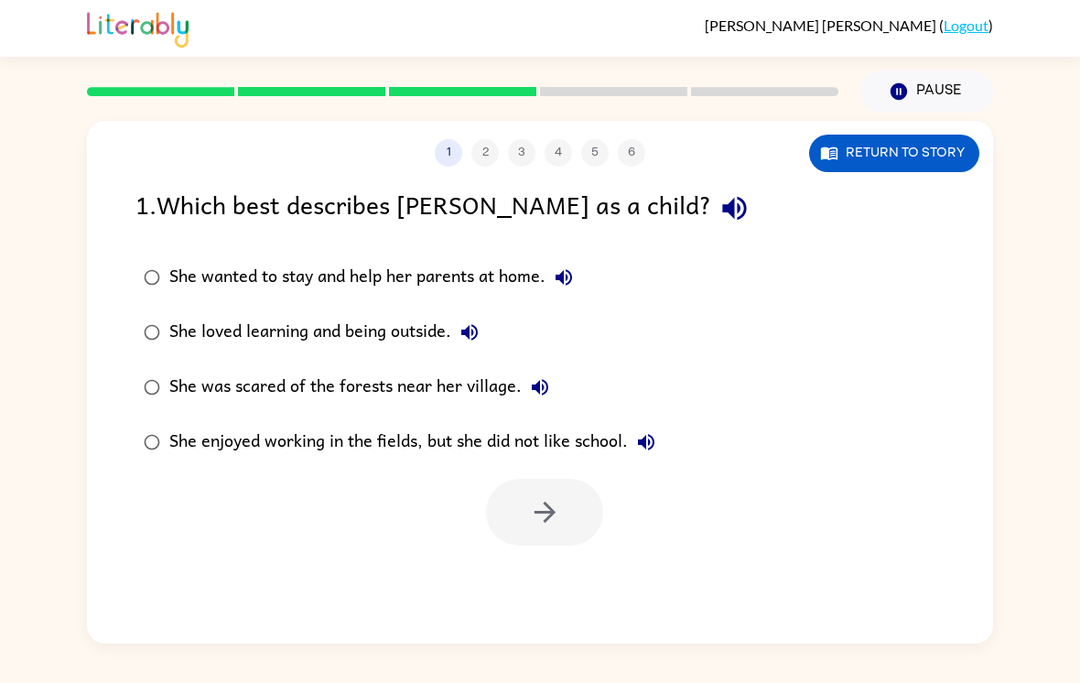
click at [901, 135] on button "Return to story" at bounding box center [894, 154] width 170 height 38
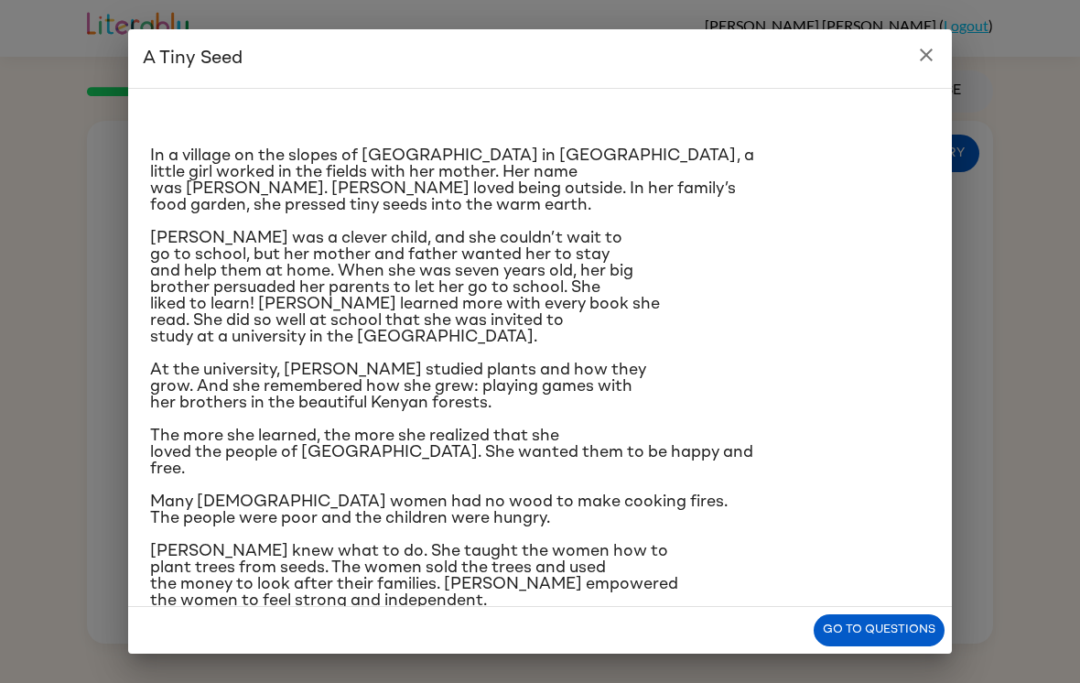
click at [922, 50] on icon "close" at bounding box center [926, 55] width 13 height 13
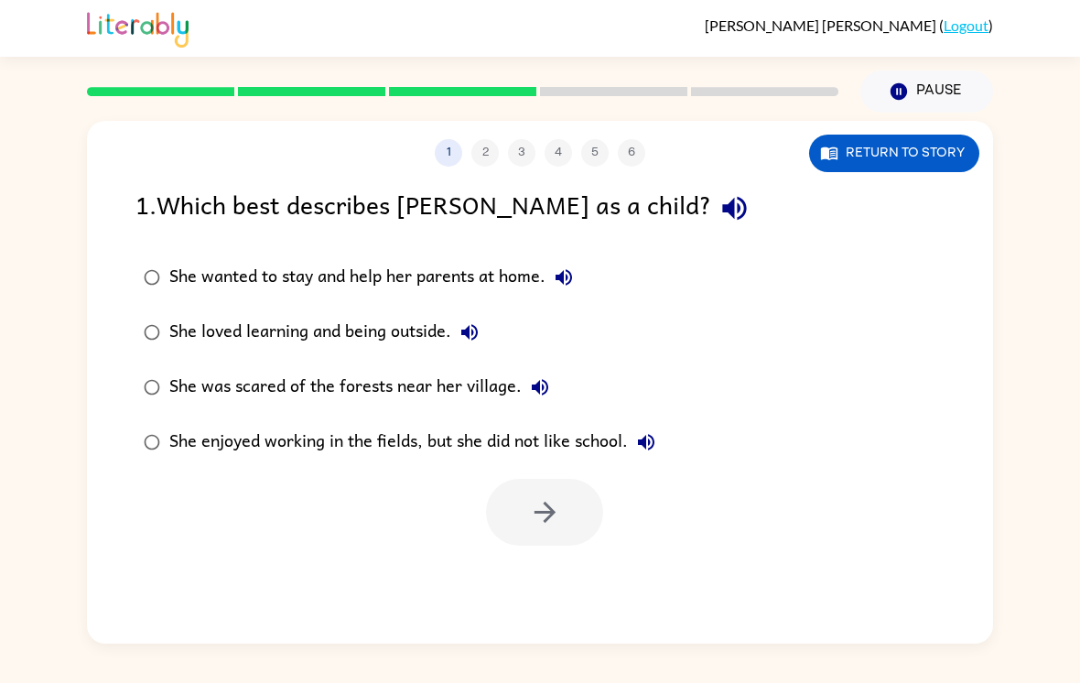
click at [419, 314] on div "She loved learning and being outside." at bounding box center [328, 332] width 318 height 37
click at [563, 479] on button "button" at bounding box center [544, 512] width 117 height 67
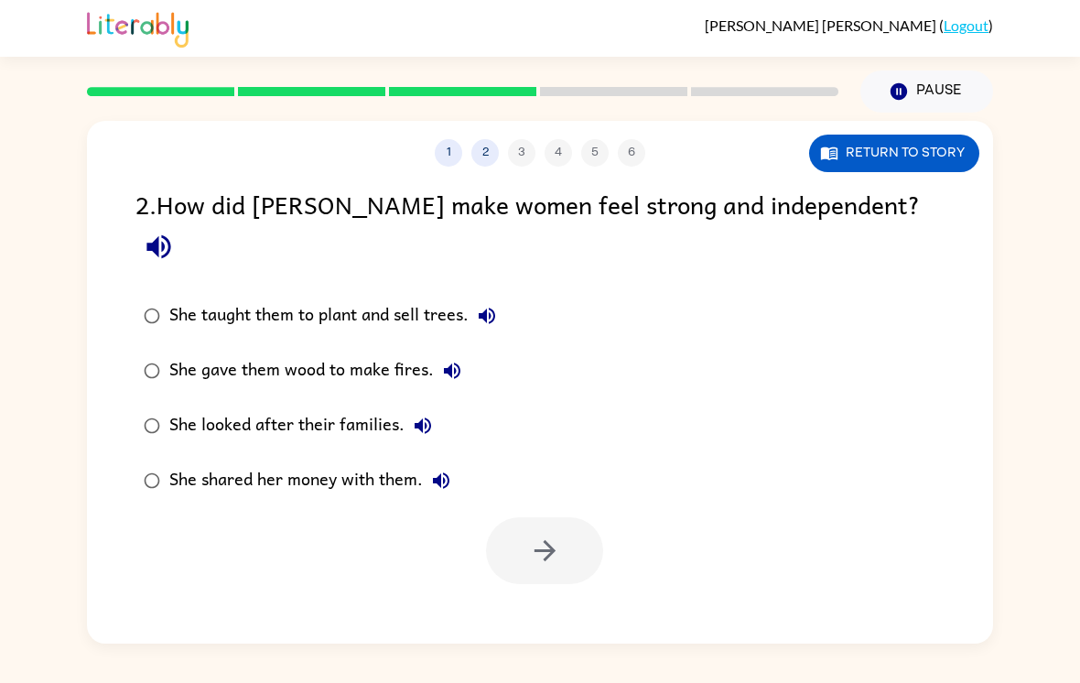
click at [870, 135] on button "Return to story" at bounding box center [894, 154] width 170 height 38
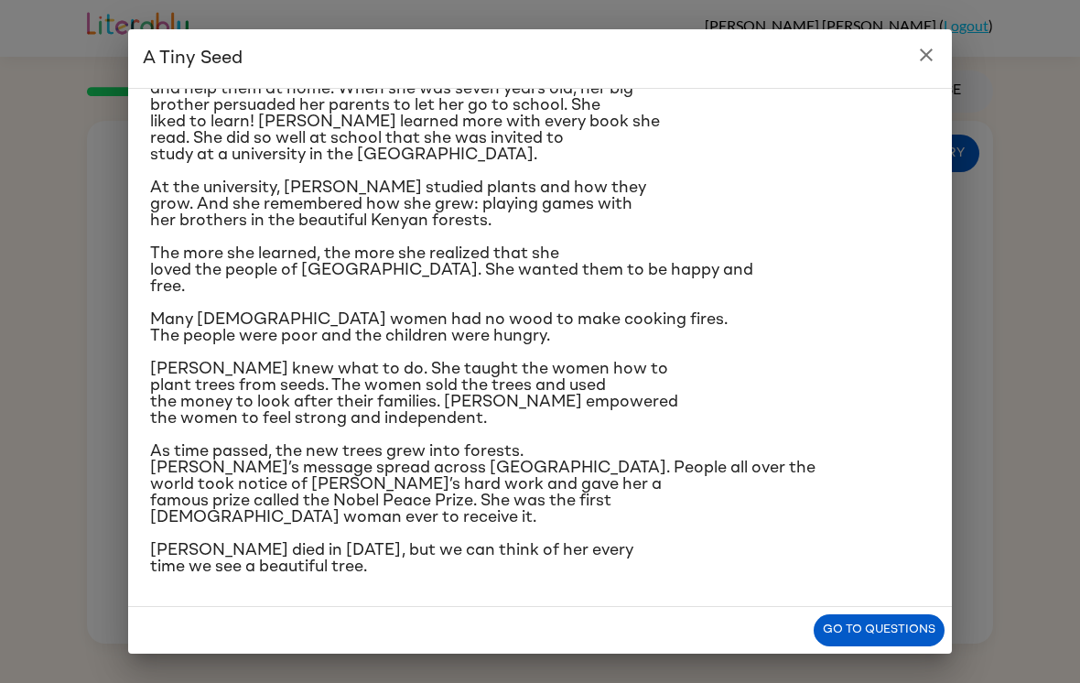
scroll to position [346, 0]
click at [919, 62] on icon "close" at bounding box center [926, 55] width 22 height 22
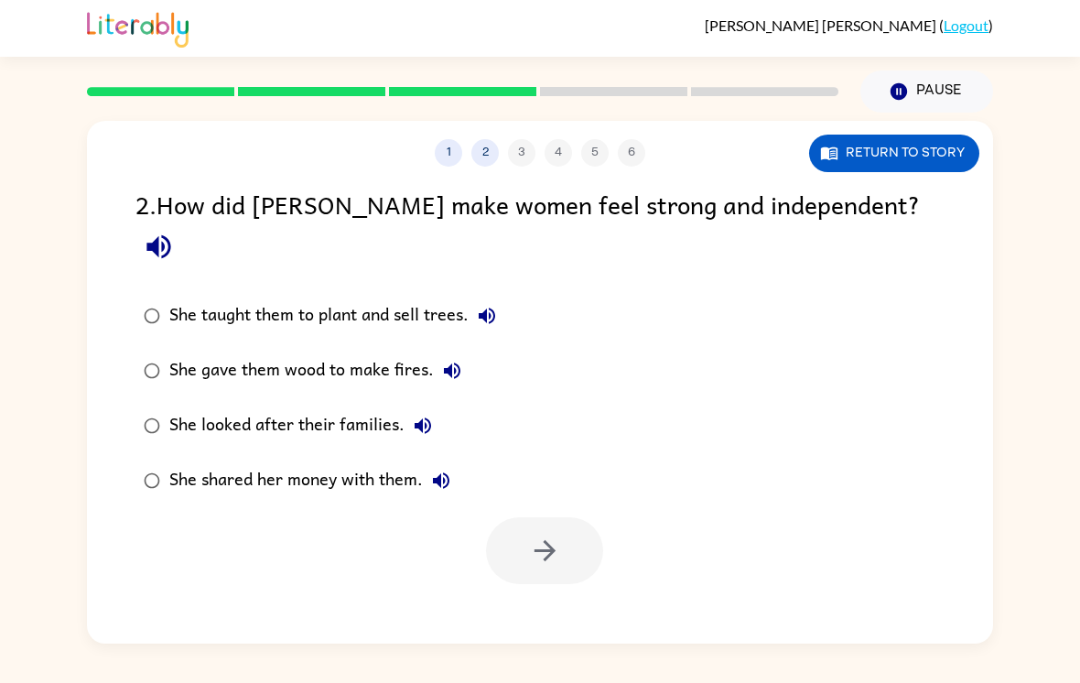
click at [474, 297] on div "She taught them to plant and sell trees." at bounding box center [337, 315] width 336 height 37
click at [541, 517] on button "button" at bounding box center [544, 550] width 117 height 67
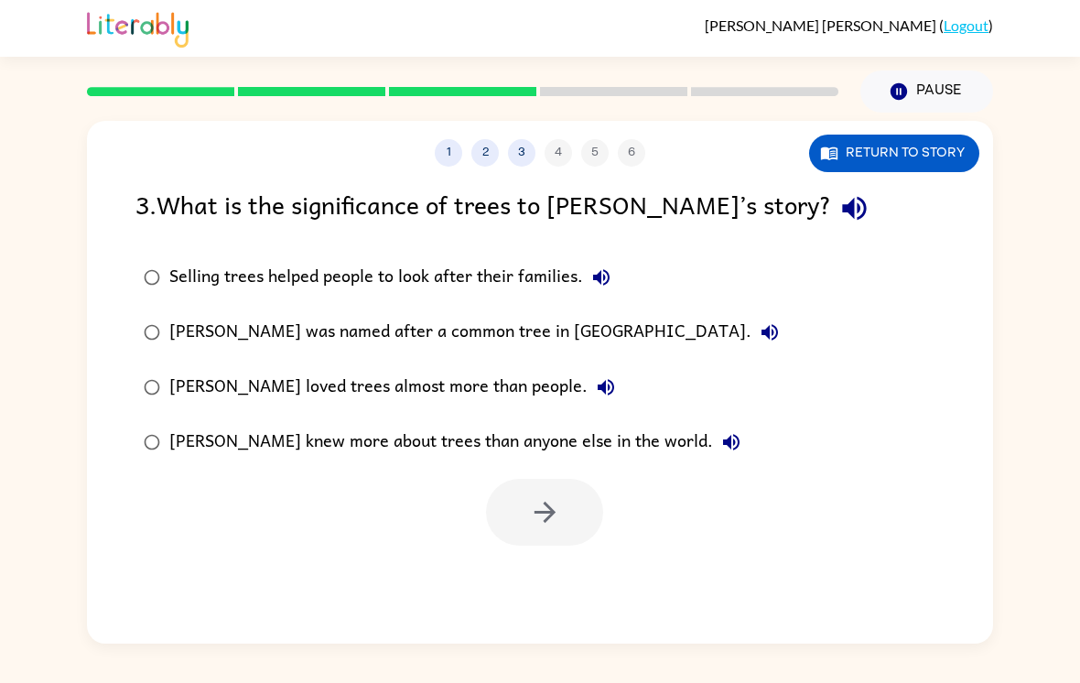
click at [559, 259] on div "Selling trees helped people to look after their families." at bounding box center [394, 277] width 450 height 37
click at [576, 479] on button "button" at bounding box center [544, 512] width 117 height 67
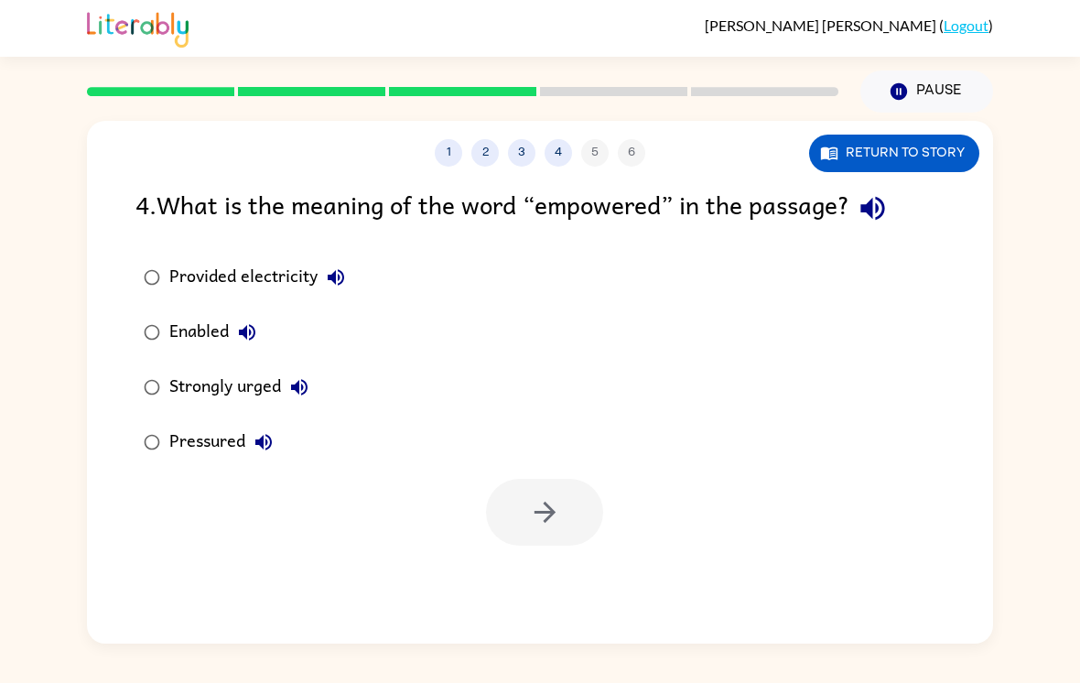
click at [284, 259] on div "Provided electricity" at bounding box center [261, 277] width 185 height 37
click at [562, 479] on button "button" at bounding box center [544, 512] width 117 height 67
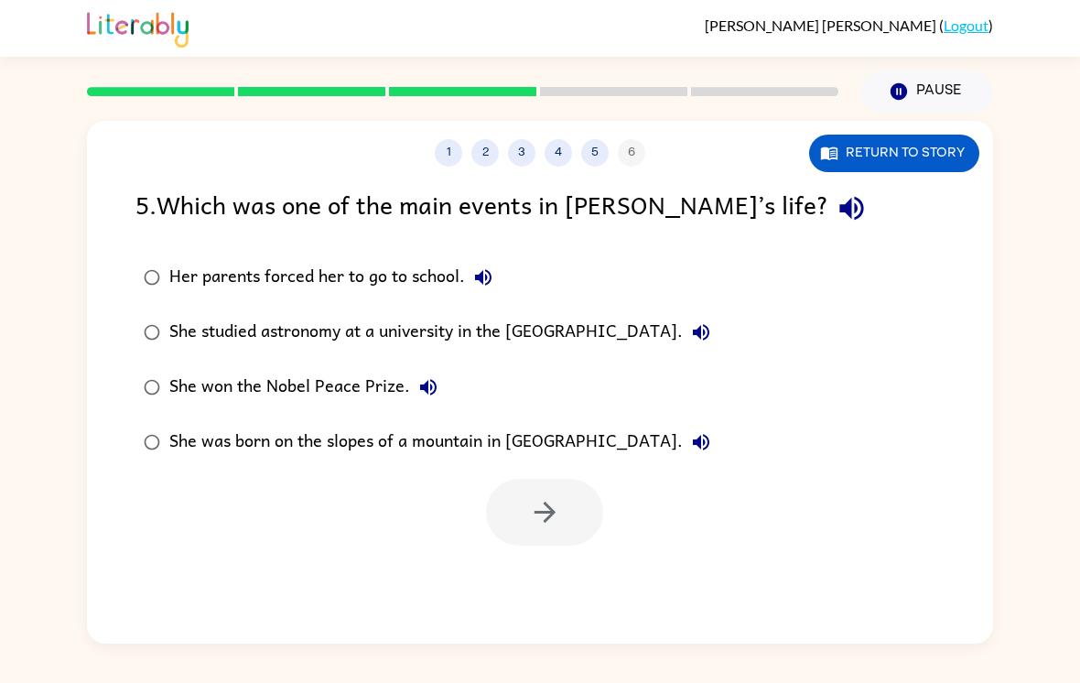
click at [605, 314] on div "She studied astronomy at a university in the [GEOGRAPHIC_DATA]." at bounding box center [444, 332] width 550 height 37
click at [530, 363] on label "She won the Nobel Peace Prize." at bounding box center [426, 387] width 603 height 55
click at [536, 496] on icon "button" at bounding box center [545, 512] width 32 height 32
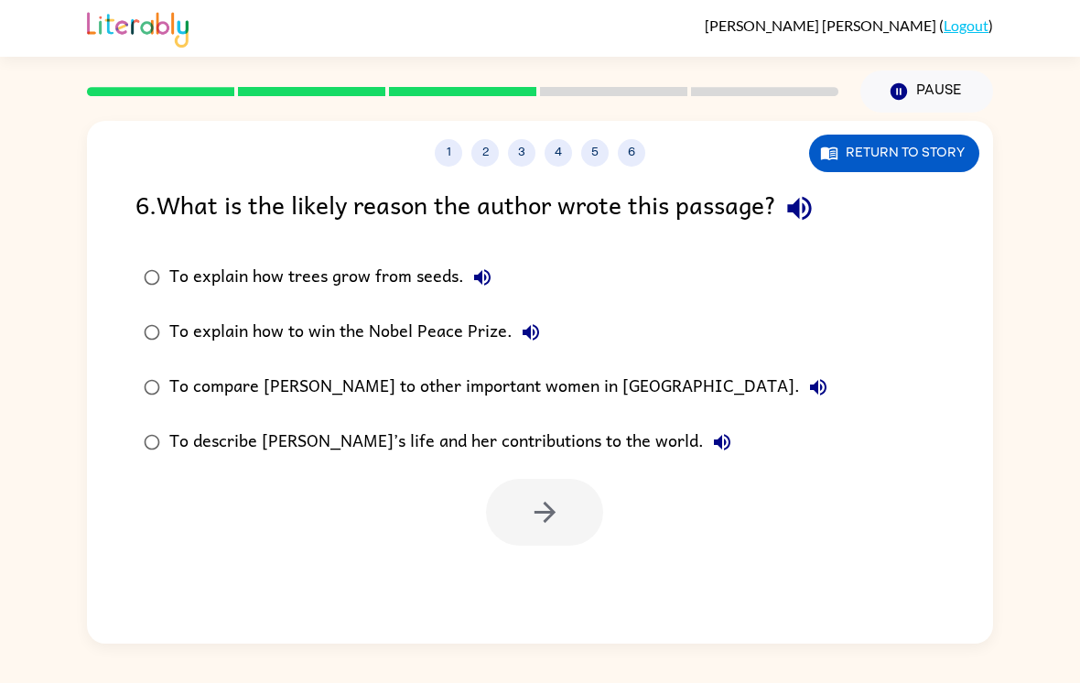
click at [590, 424] on div "To describe [PERSON_NAME]’s life and her contributions to the world." at bounding box center [454, 442] width 571 height 37
click at [564, 479] on button "button" at bounding box center [544, 512] width 117 height 67
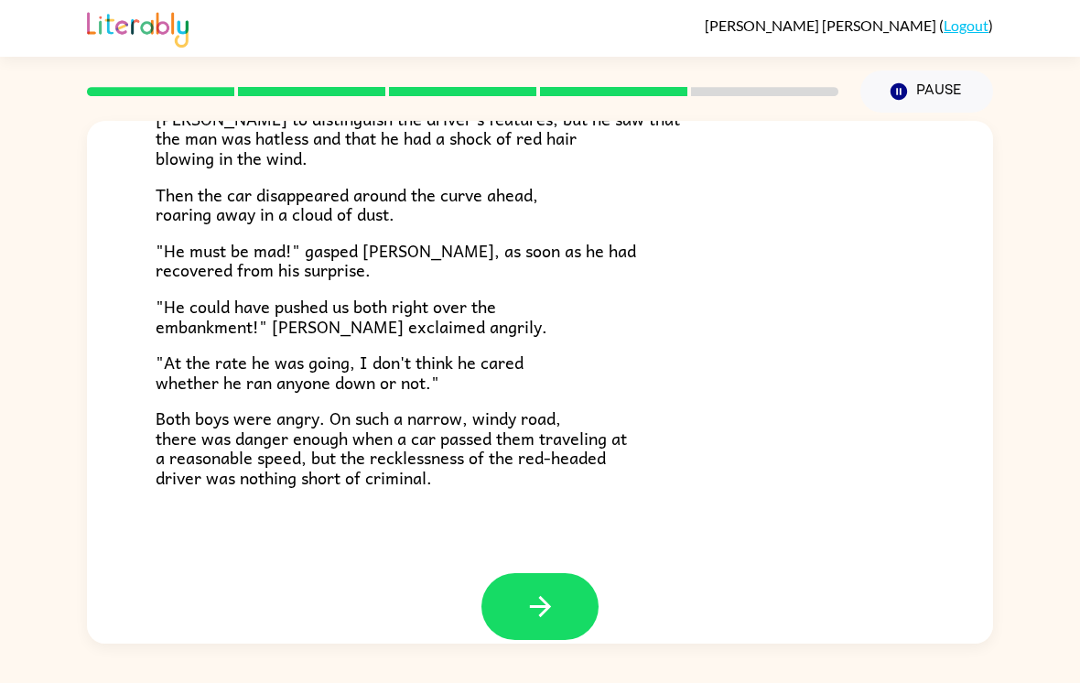
scroll to position [0, 0]
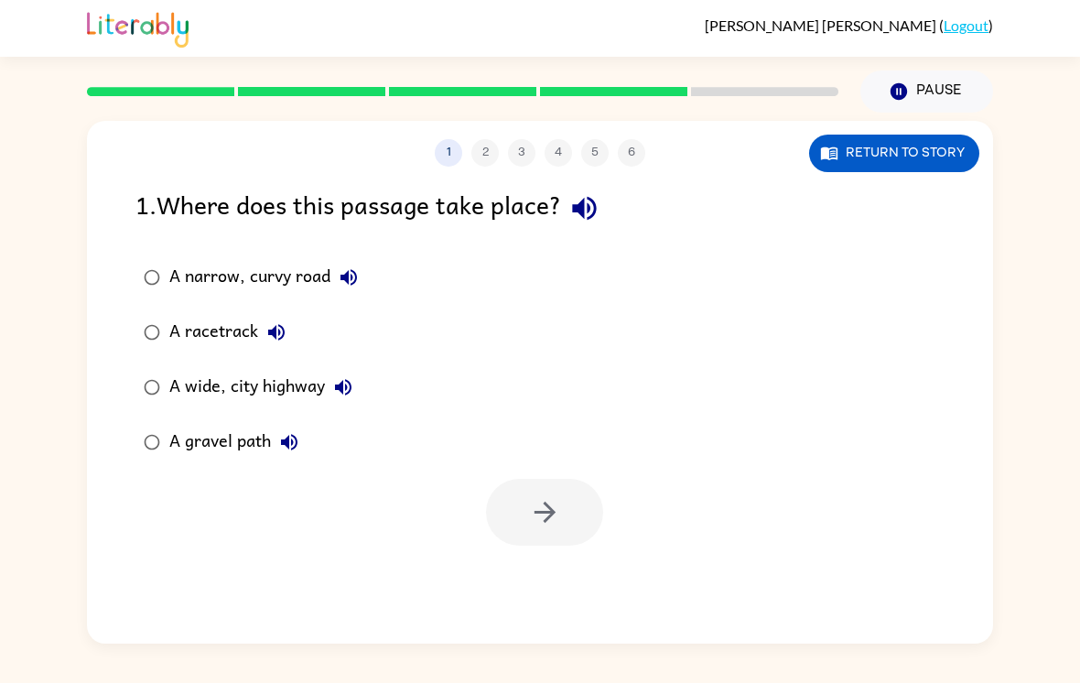
click at [911, 135] on button "Return to story" at bounding box center [894, 154] width 170 height 38
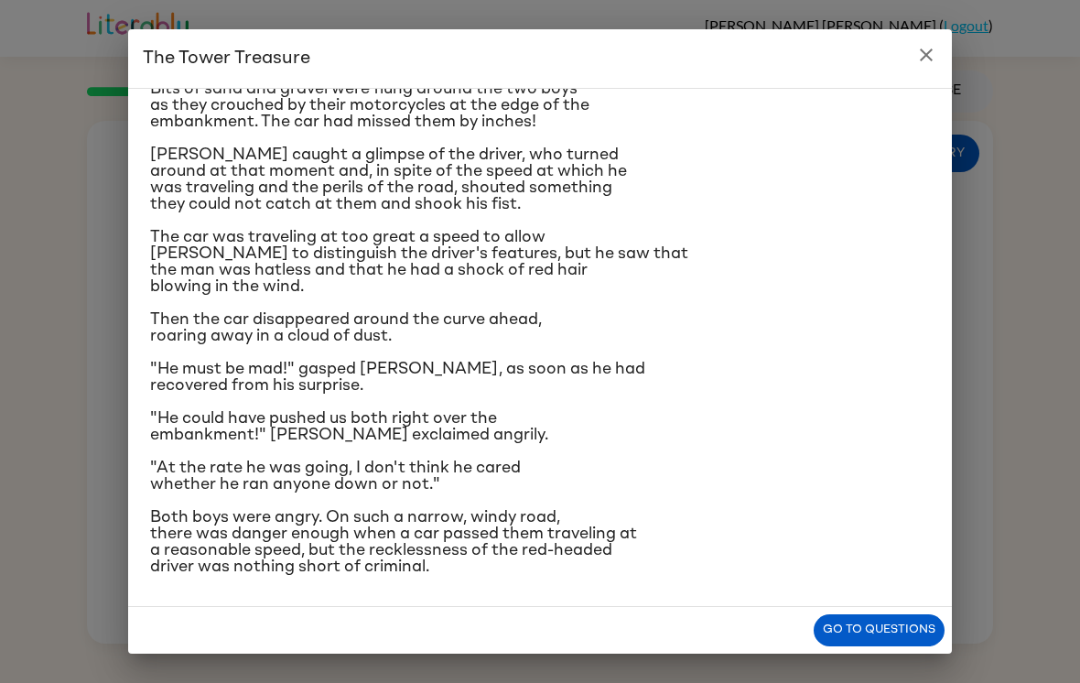
scroll to position [335, 0]
click at [928, 58] on icon "close" at bounding box center [926, 55] width 13 height 13
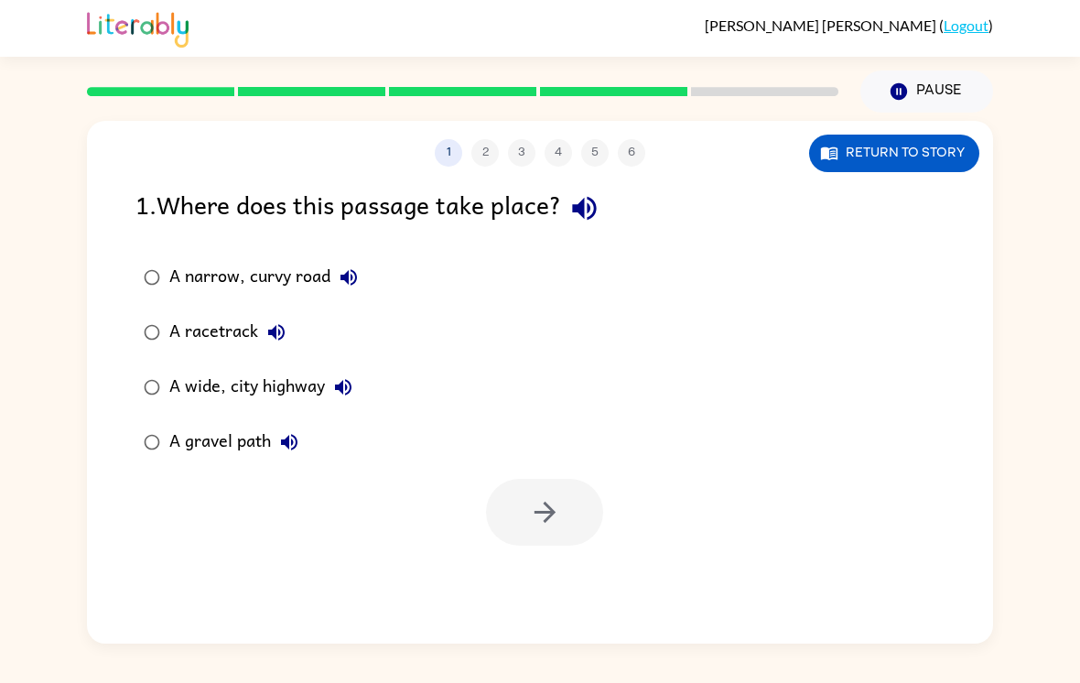
click at [312, 259] on div "A narrow, curvy road" at bounding box center [268, 277] width 198 height 37
click at [542, 496] on icon "button" at bounding box center [545, 512] width 32 height 32
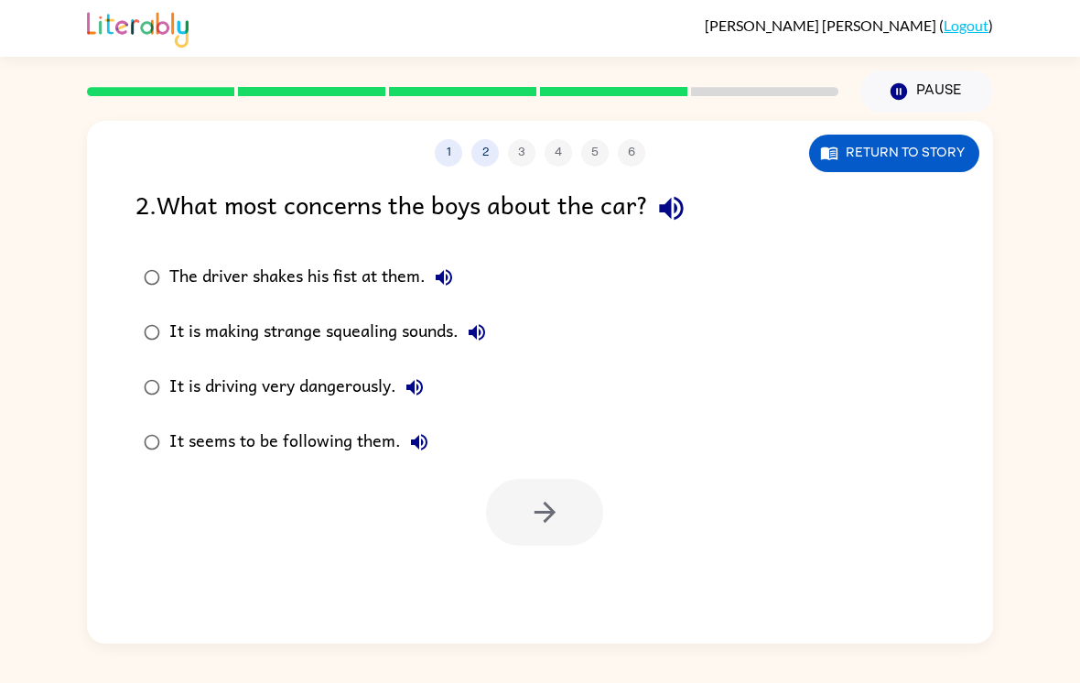
click at [372, 369] on div "It is driving very dangerously." at bounding box center [301, 387] width 264 height 37
click at [928, 135] on button "Return to story" at bounding box center [894, 154] width 170 height 38
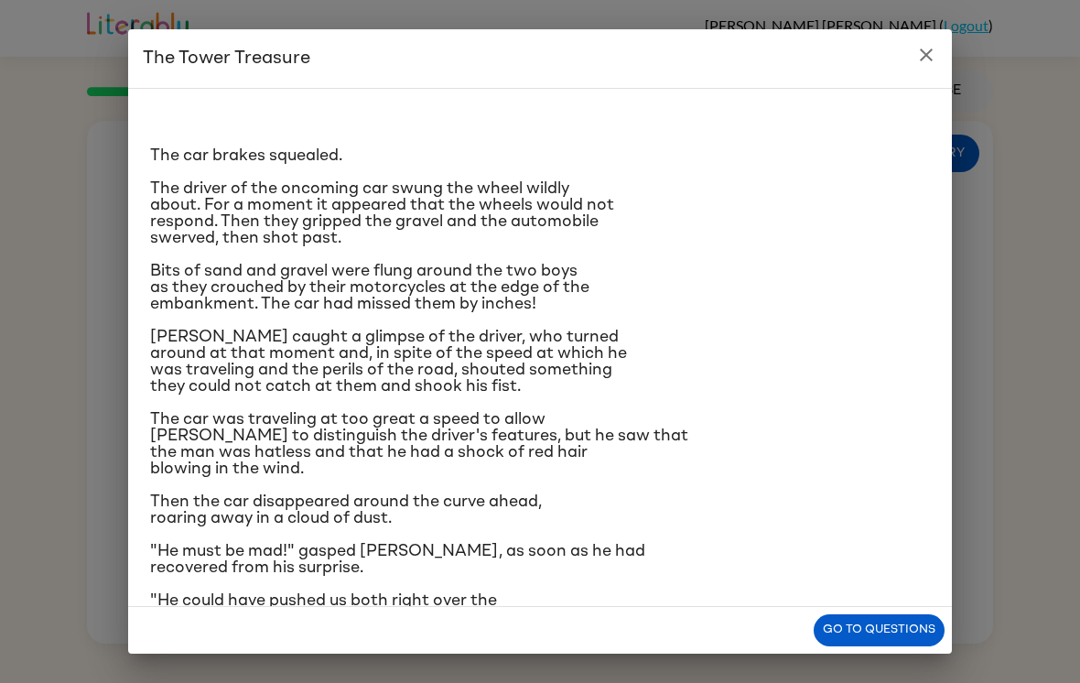
click at [876, 477] on p "The car was traveling at too great a speed to allow [PERSON_NAME] to distinguis…" at bounding box center [540, 444] width 780 height 66
click at [846, 617] on button "Go to questions" at bounding box center [879, 630] width 131 height 32
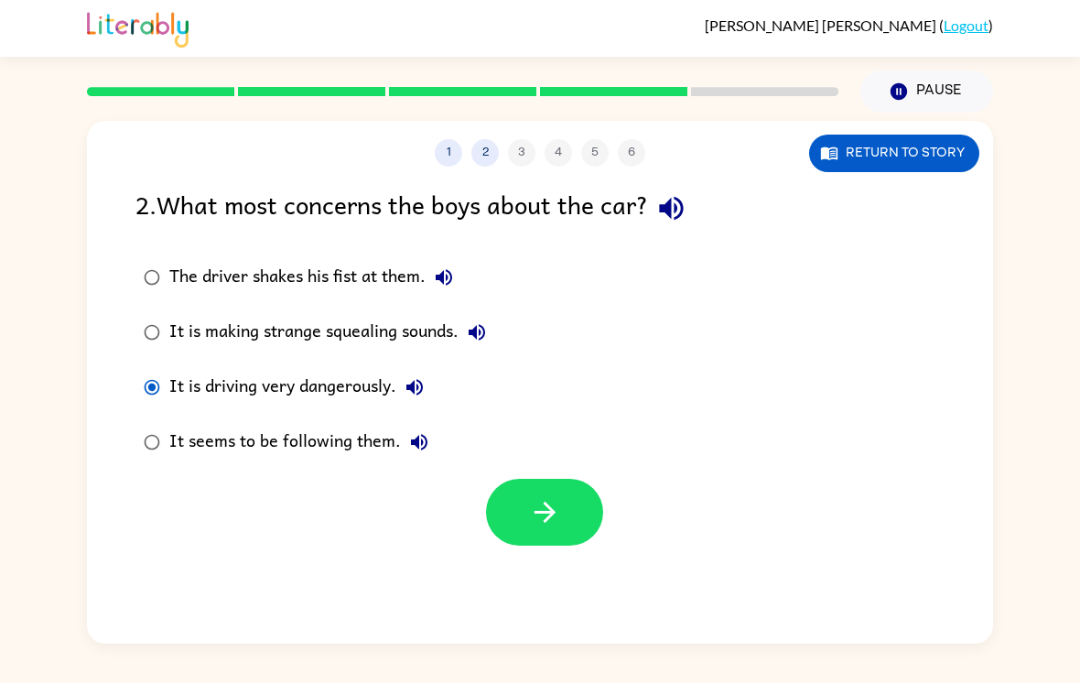
click at [569, 479] on button "button" at bounding box center [544, 512] width 117 height 67
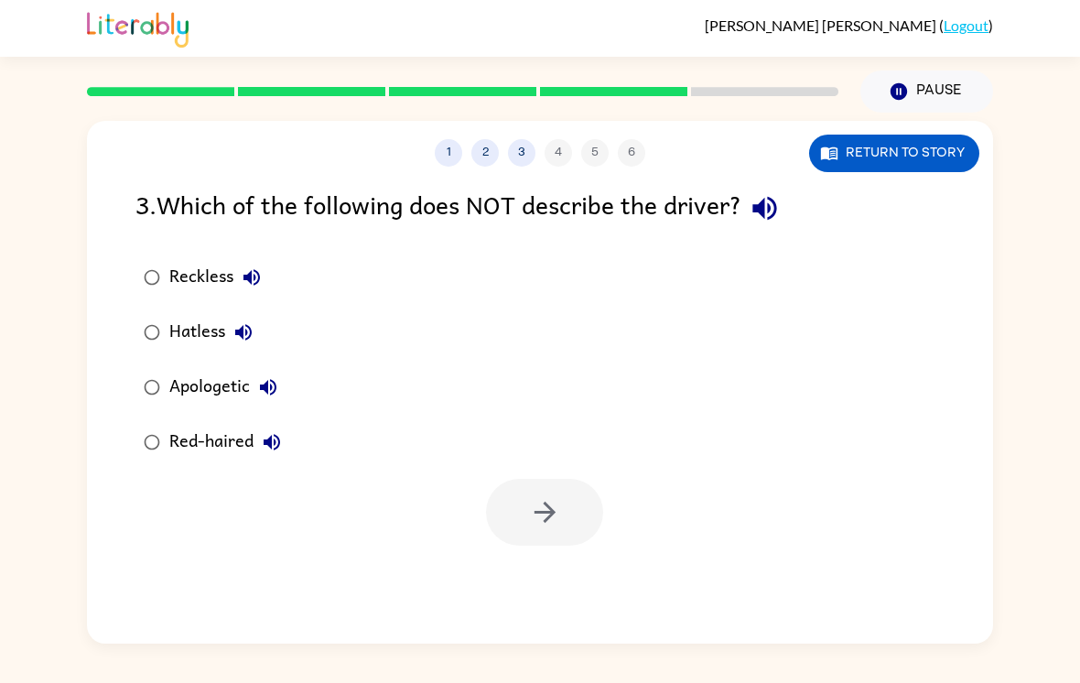
click at [232, 369] on div "Apologetic" at bounding box center [227, 387] width 117 height 37
click at [564, 479] on button "button" at bounding box center [544, 512] width 117 height 67
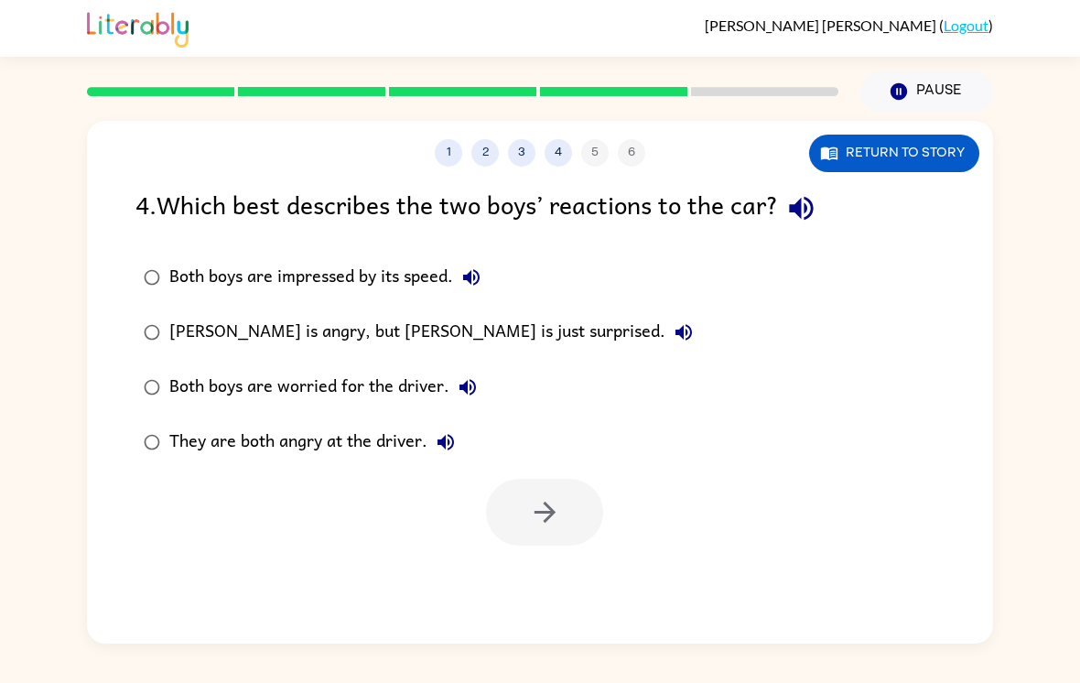
click at [379, 369] on div "Both boys are worried for the driver." at bounding box center [327, 387] width 317 height 37
click at [557, 496] on icon "button" at bounding box center [545, 512] width 32 height 32
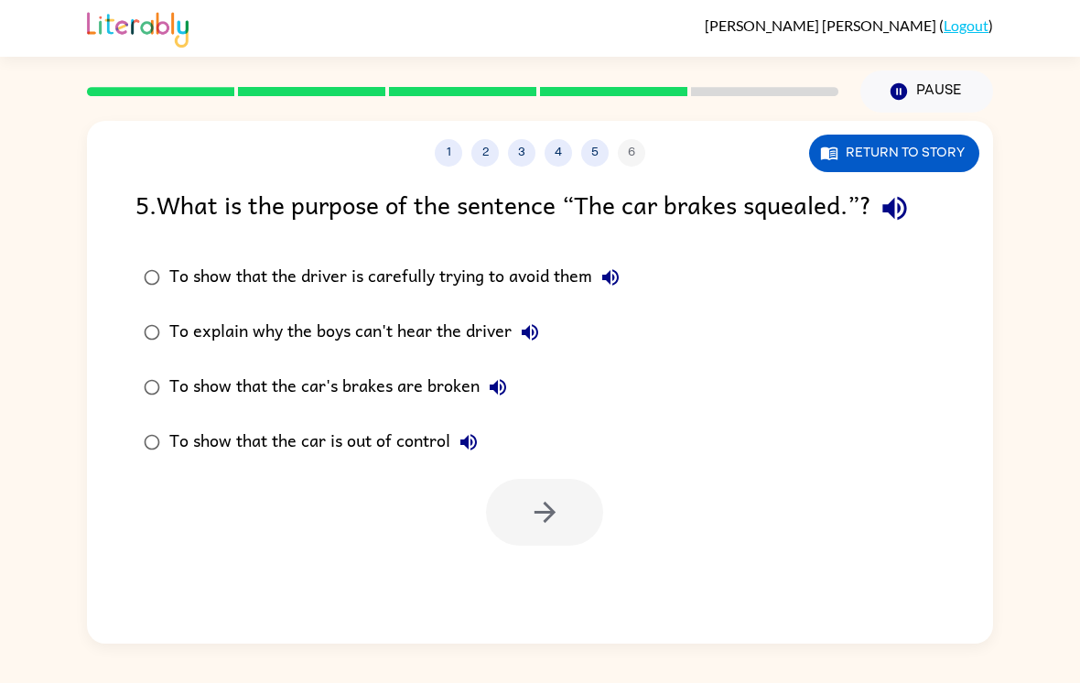
click at [910, 136] on button "Return to story" at bounding box center [894, 154] width 170 height 38
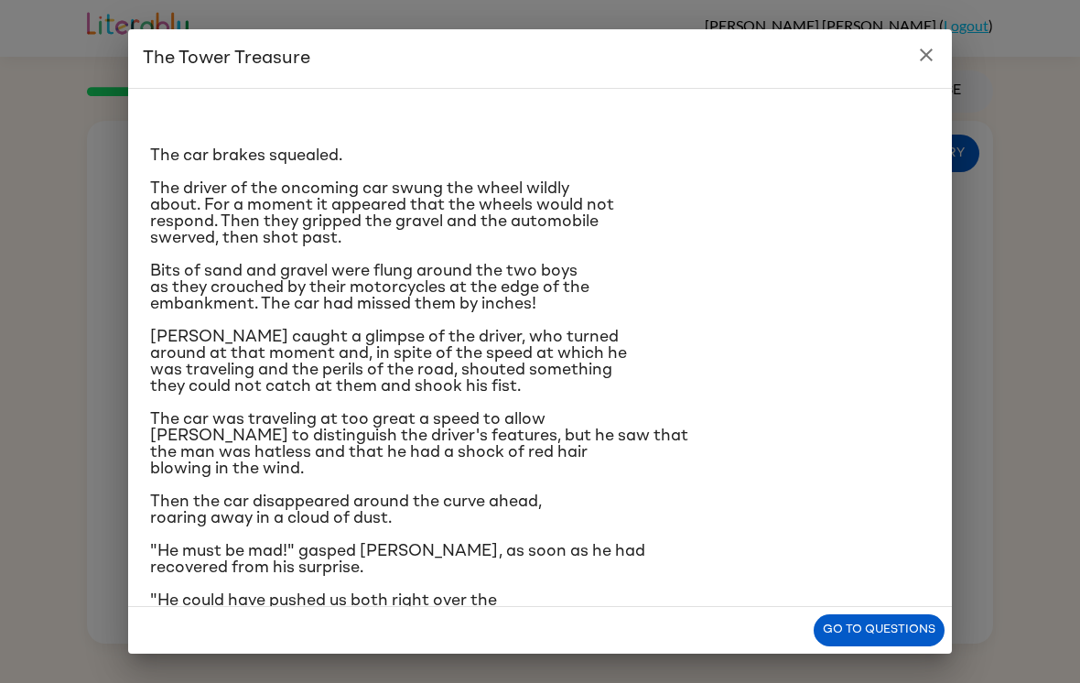
click at [890, 57] on h2 "The Tower Treasure" at bounding box center [540, 58] width 824 height 59
click at [916, 56] on icon "close" at bounding box center [926, 55] width 22 height 22
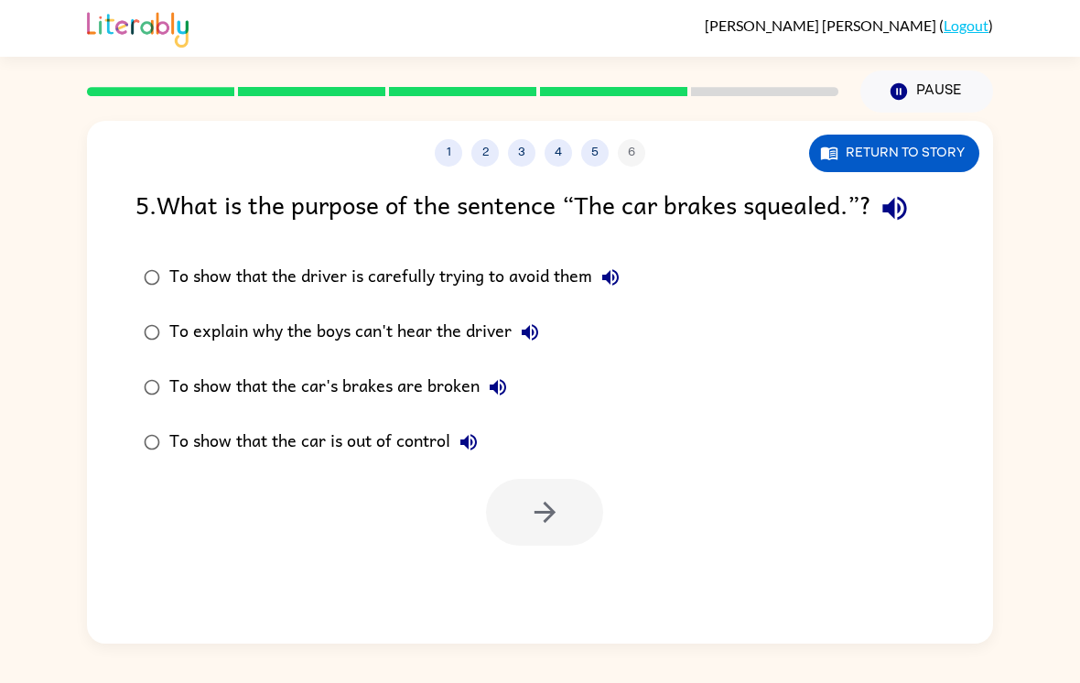
click at [552, 259] on div "To show that the driver is carefully trying to avoid them" at bounding box center [398, 277] width 459 height 37
click at [532, 321] on icon "button" at bounding box center [530, 332] width 22 height 22
click at [437, 424] on div "To show that the car is out of control" at bounding box center [328, 442] width 318 height 37
click at [542, 496] on icon "button" at bounding box center [545, 512] width 32 height 32
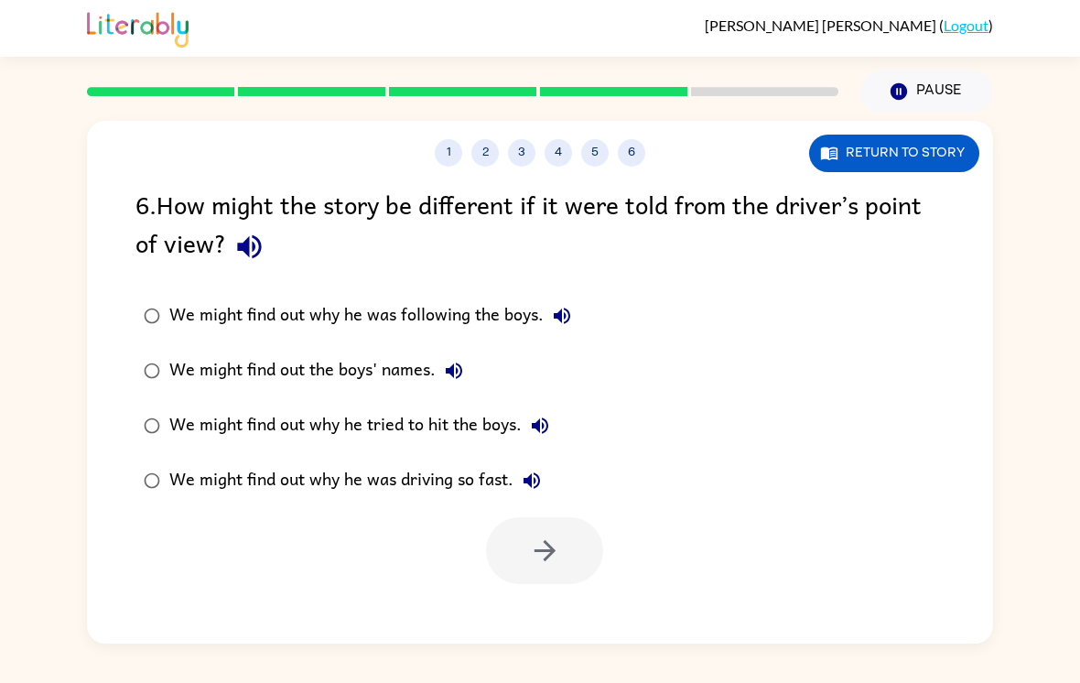
click at [499, 297] on div "We might find out why he was following the boys." at bounding box center [374, 315] width 411 height 37
click at [488, 350] on label "We might find out the boys' names." at bounding box center [357, 370] width 464 height 55
click at [491, 407] on div "We might find out why he tried to hit the boys." at bounding box center [363, 425] width 389 height 37
click at [476, 468] on div "We might find out why he was driving so fast." at bounding box center [359, 480] width 381 height 37
click at [528, 517] on button "button" at bounding box center [544, 550] width 117 height 67
